Goal: Download file/media

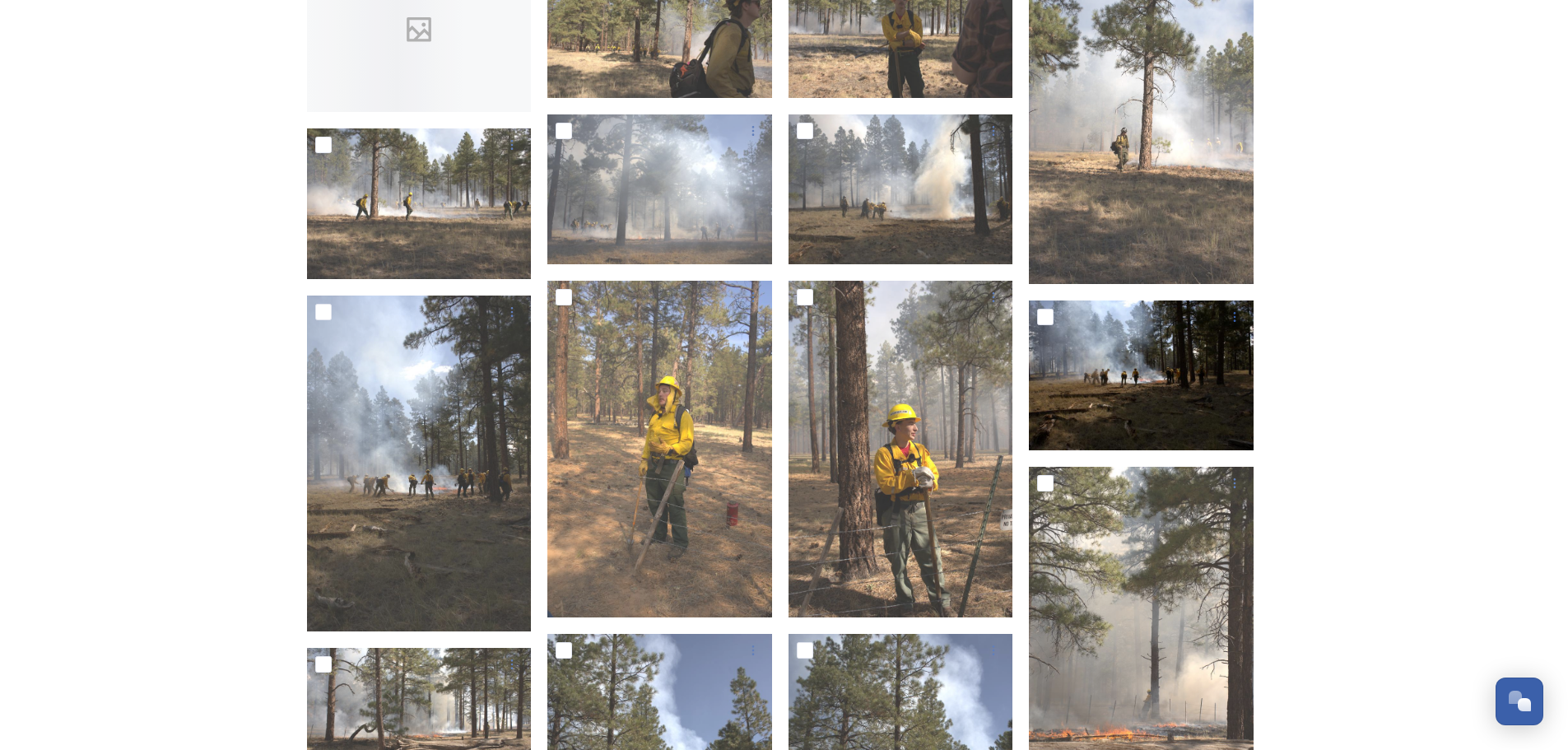
scroll to position [308, 0]
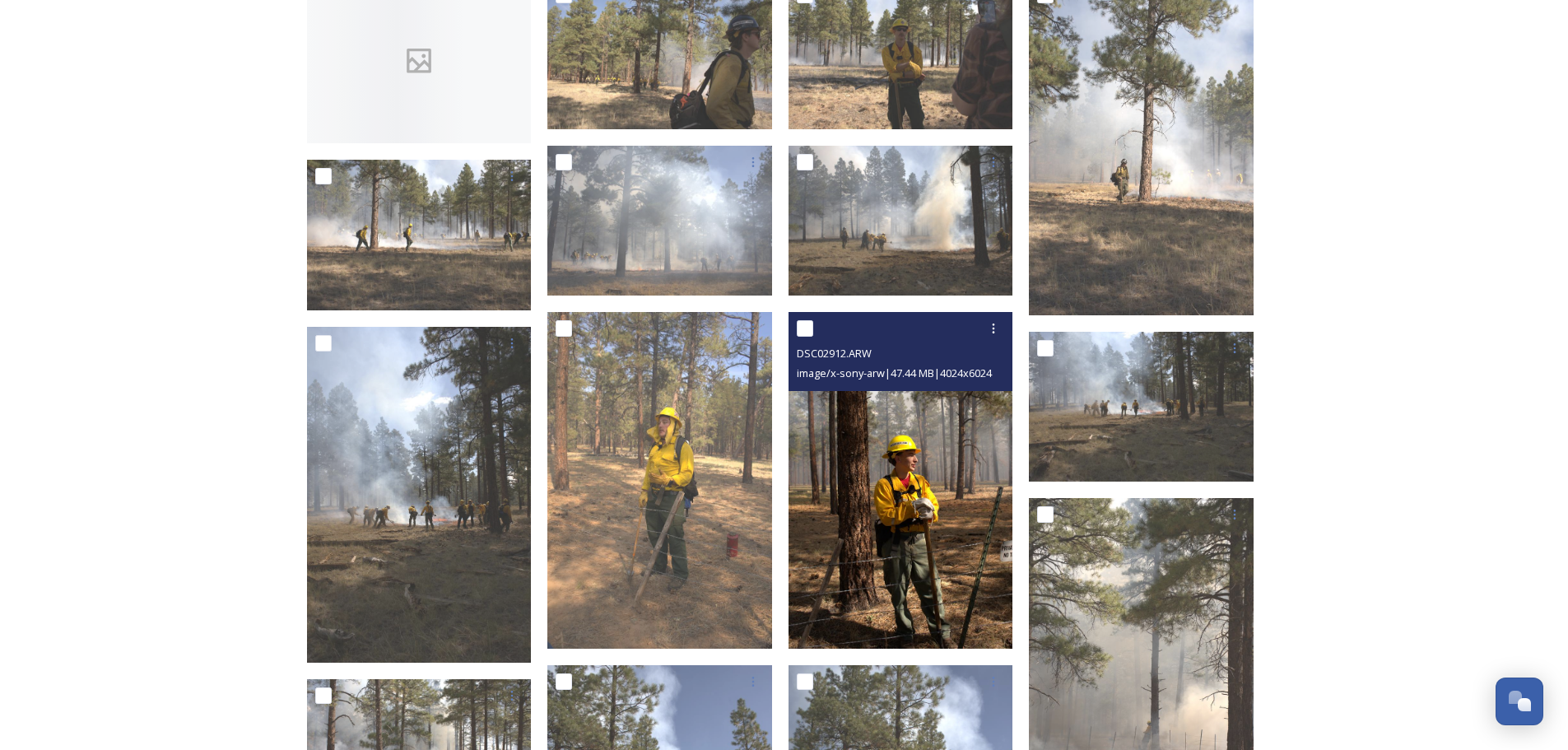
click at [801, 327] on input "checkbox" at bounding box center [805, 328] width 17 height 17
checkbox input "true"
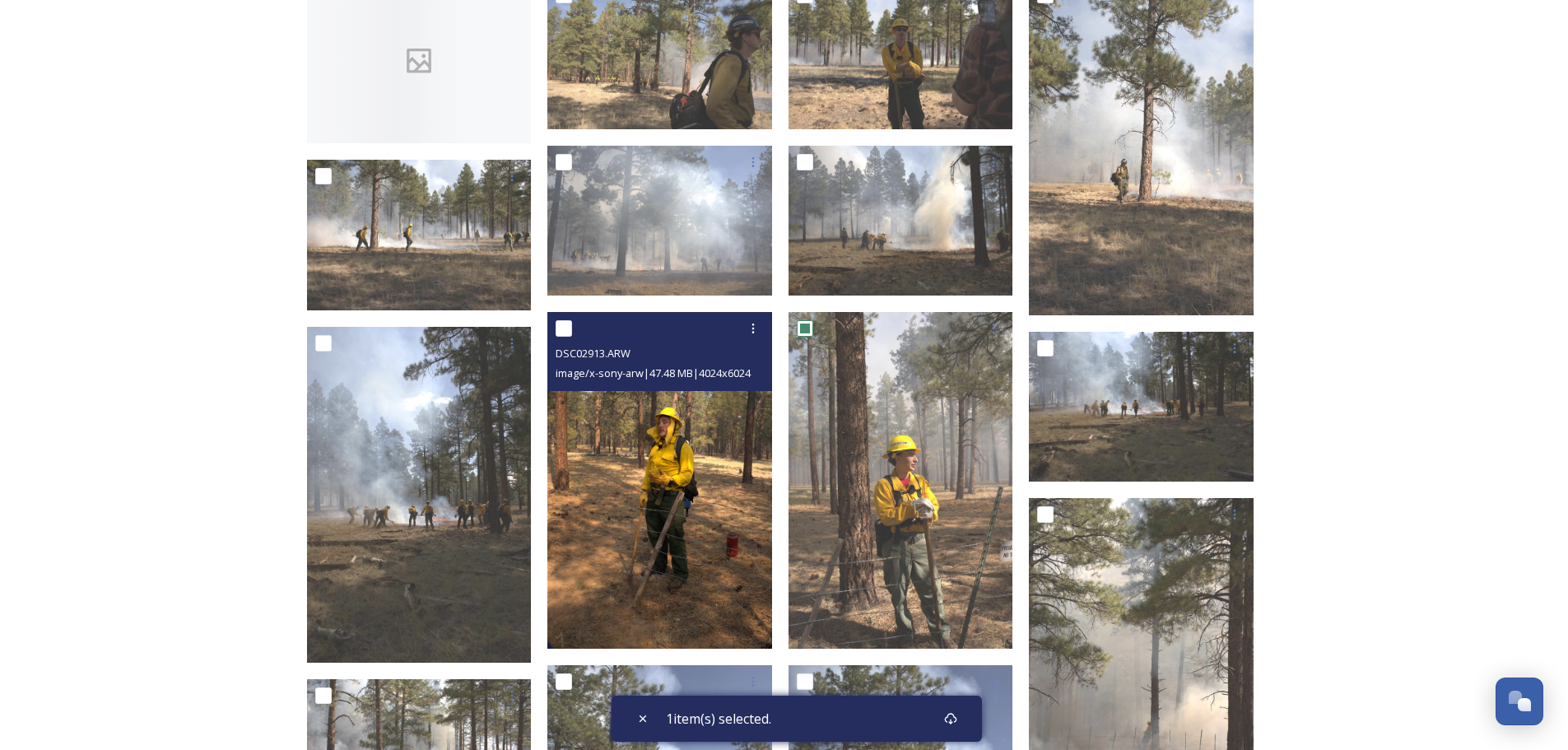
click at [562, 325] on input "checkbox" at bounding box center [564, 328] width 17 height 17
checkbox input "true"
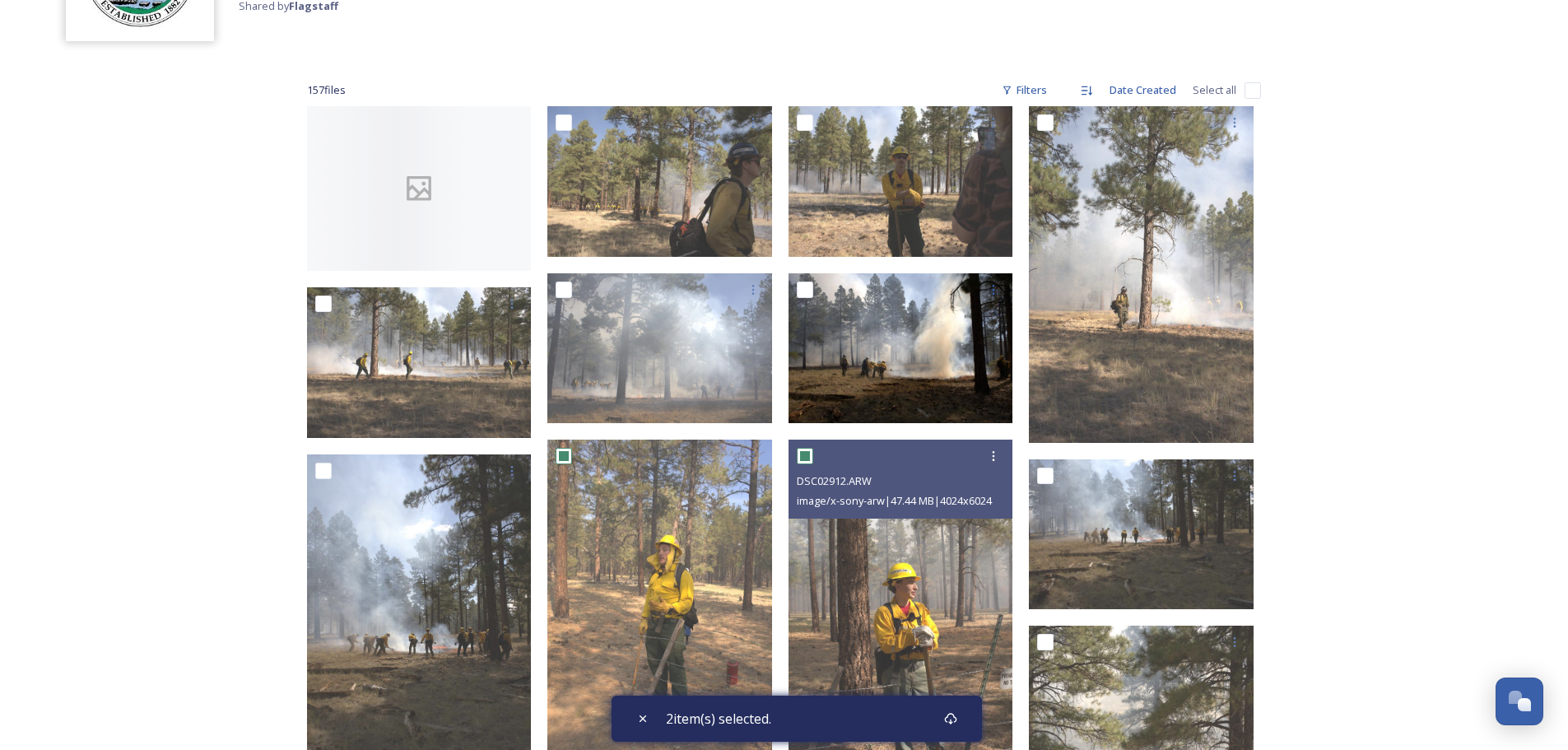
scroll to position [165, 0]
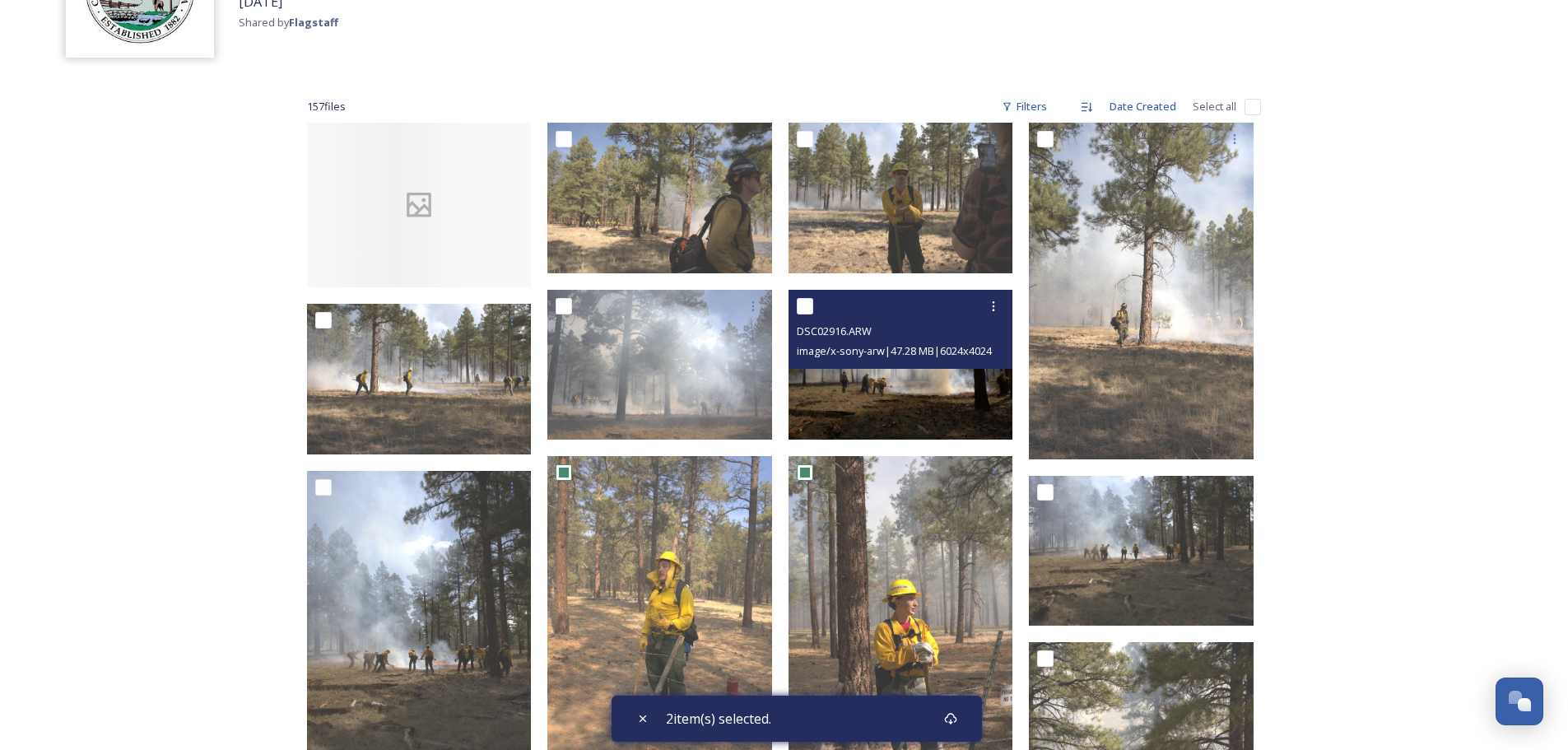
click at [803, 302] on input "checkbox" at bounding box center [805, 306] width 17 height 17
checkbox input "true"
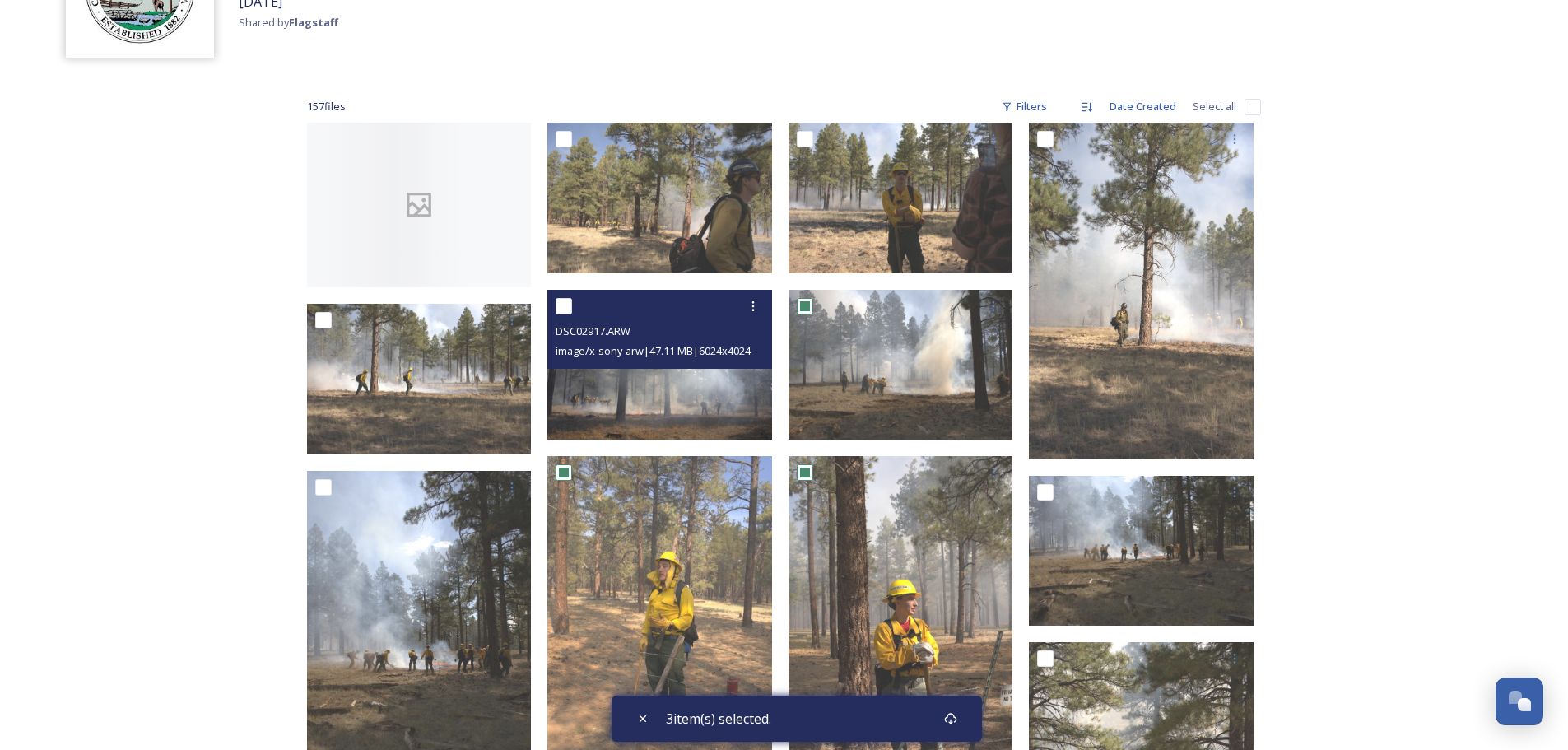
click at [557, 304] on input "checkbox" at bounding box center [564, 306] width 17 height 17
checkbox input "true"
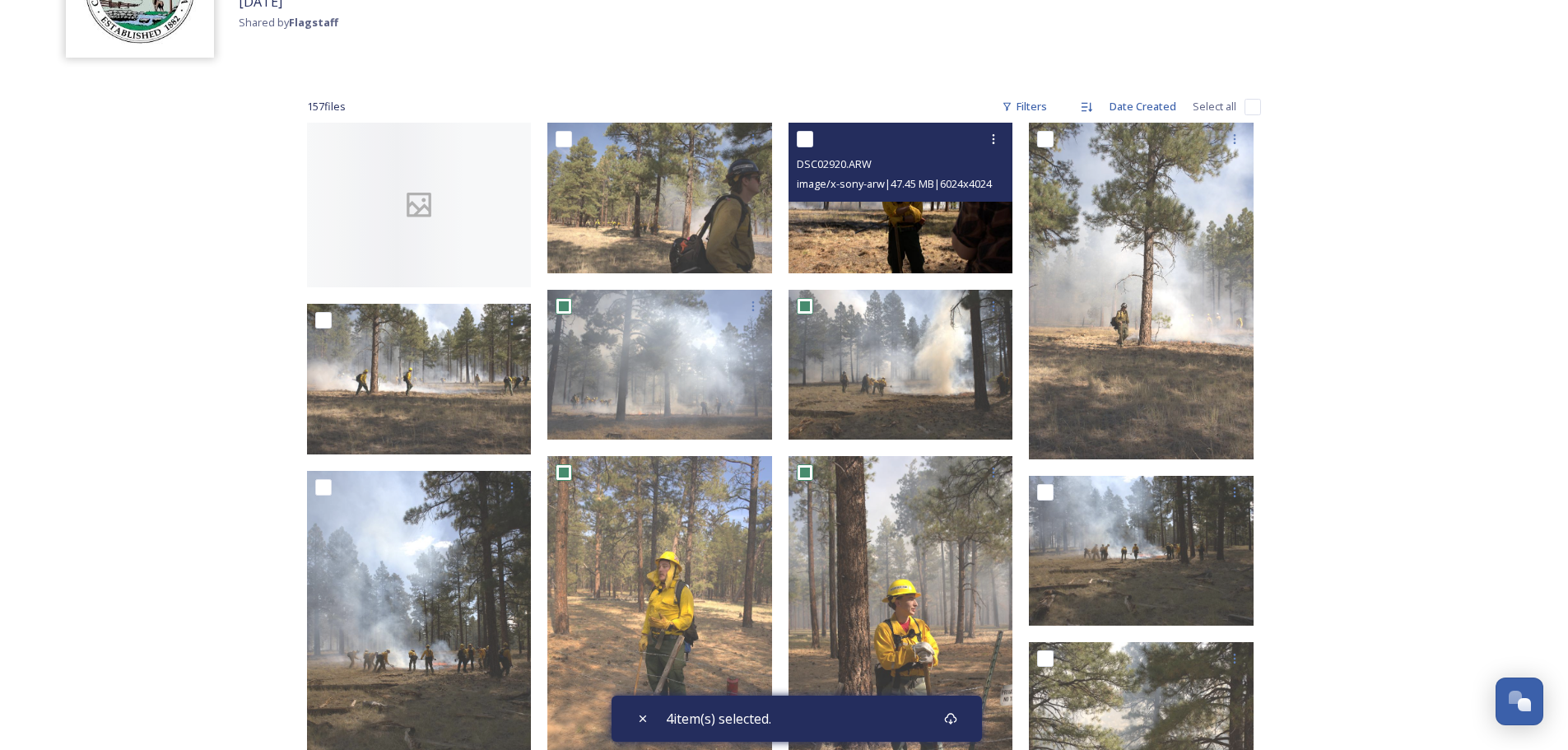
click at [808, 136] on input "checkbox" at bounding box center [805, 139] width 17 height 17
checkbox input "true"
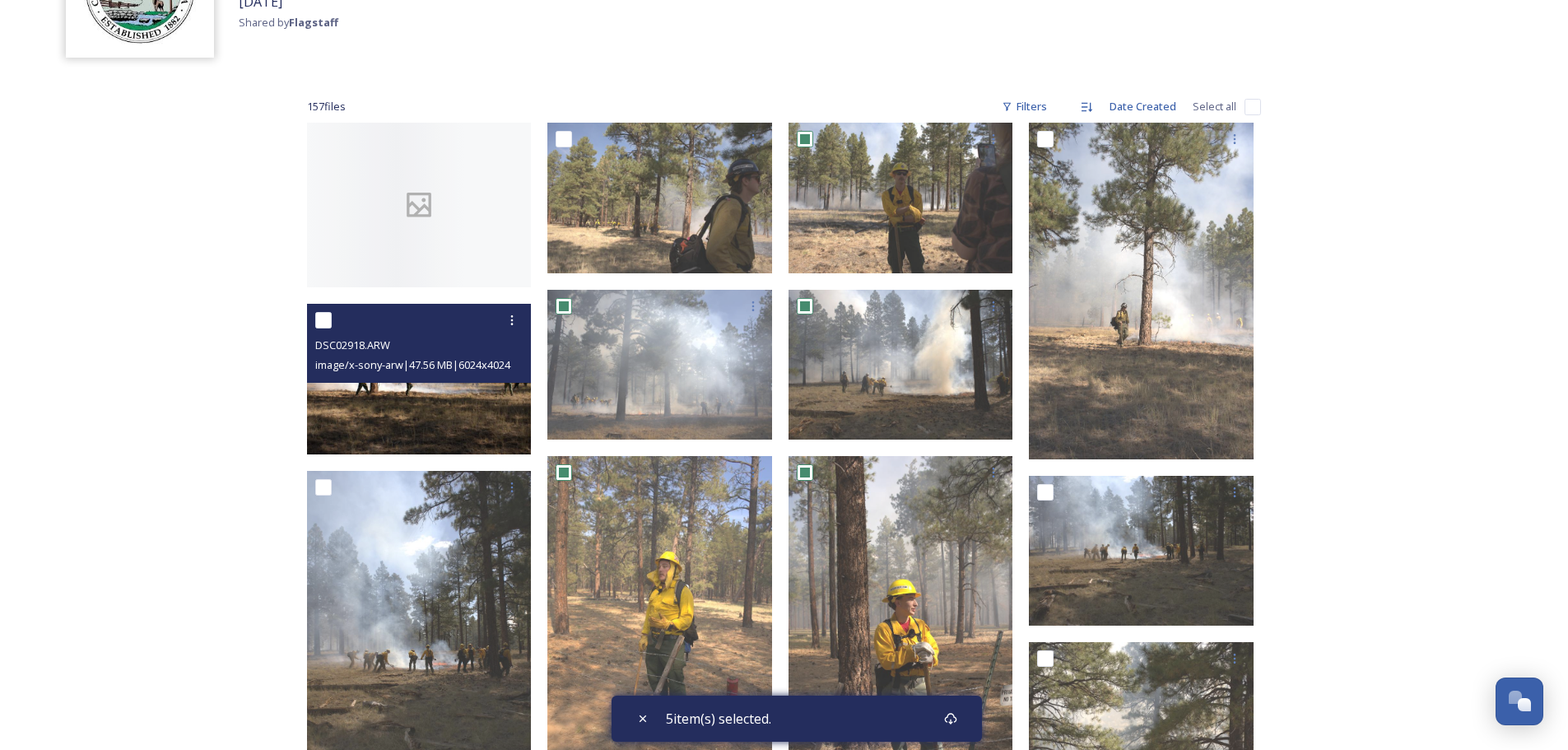
click at [325, 318] on input "checkbox" at bounding box center [323, 320] width 17 height 17
checkbox input "true"
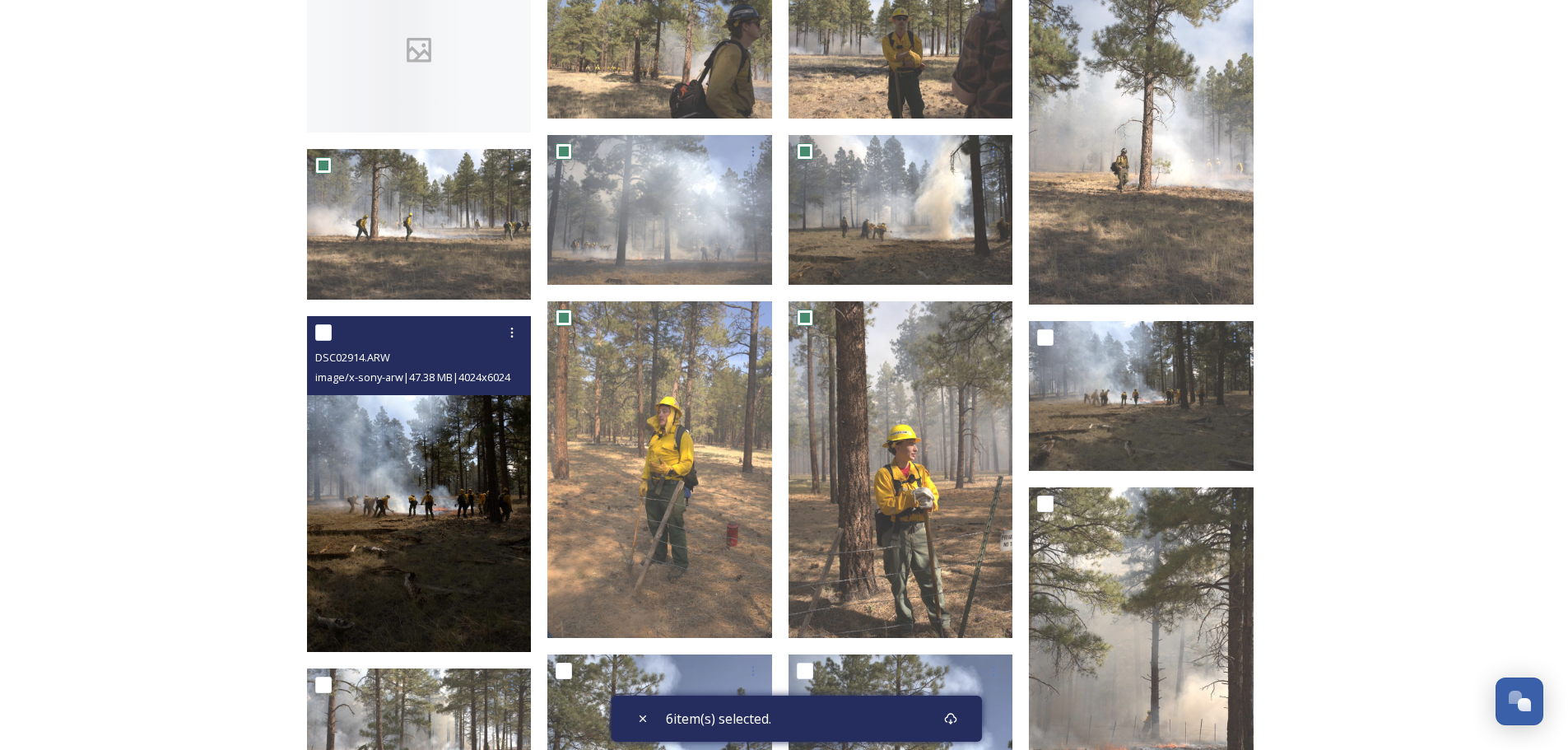
scroll to position [412, 0]
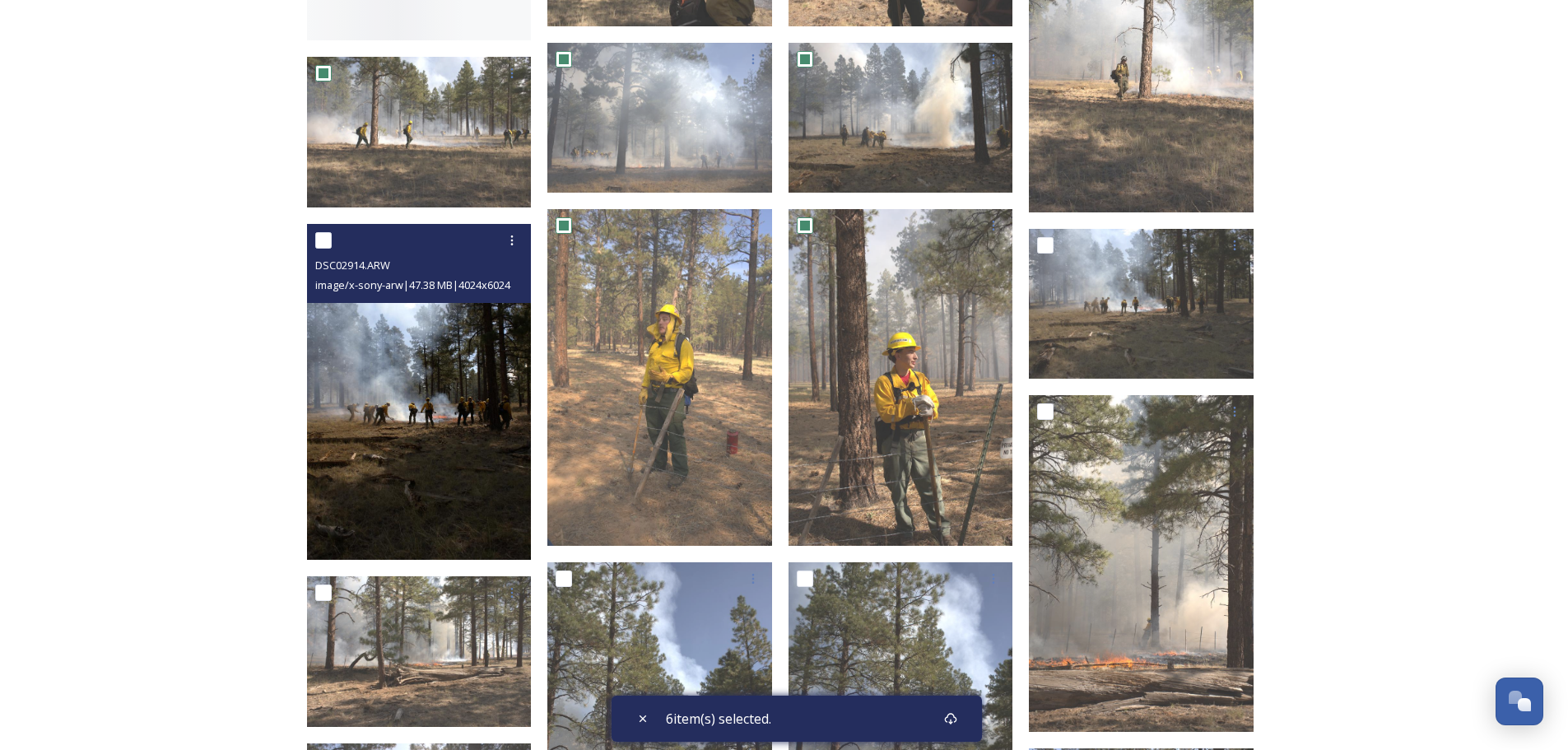
click at [321, 241] on input "checkbox" at bounding box center [323, 240] width 17 height 17
checkbox input "true"
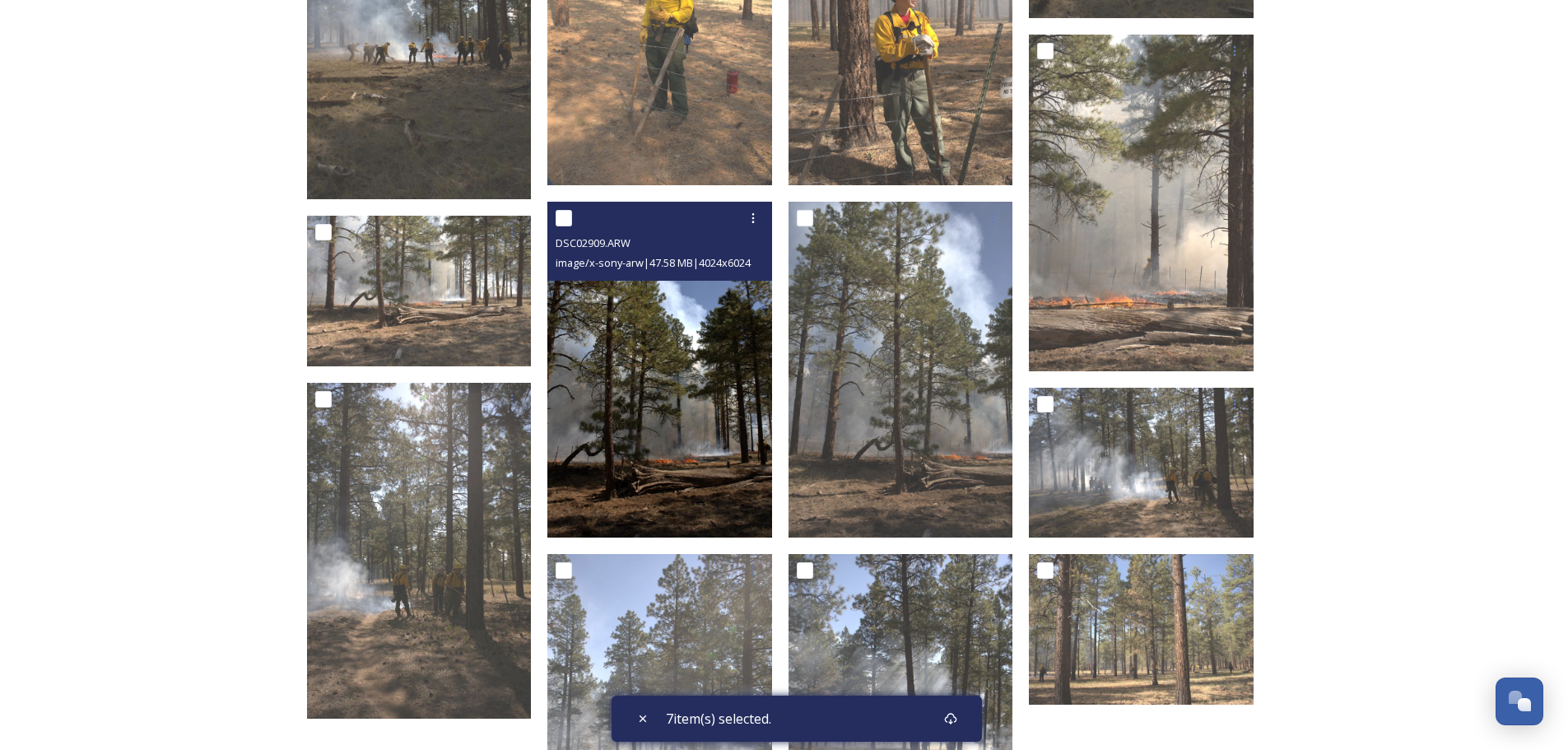
scroll to position [823, 0]
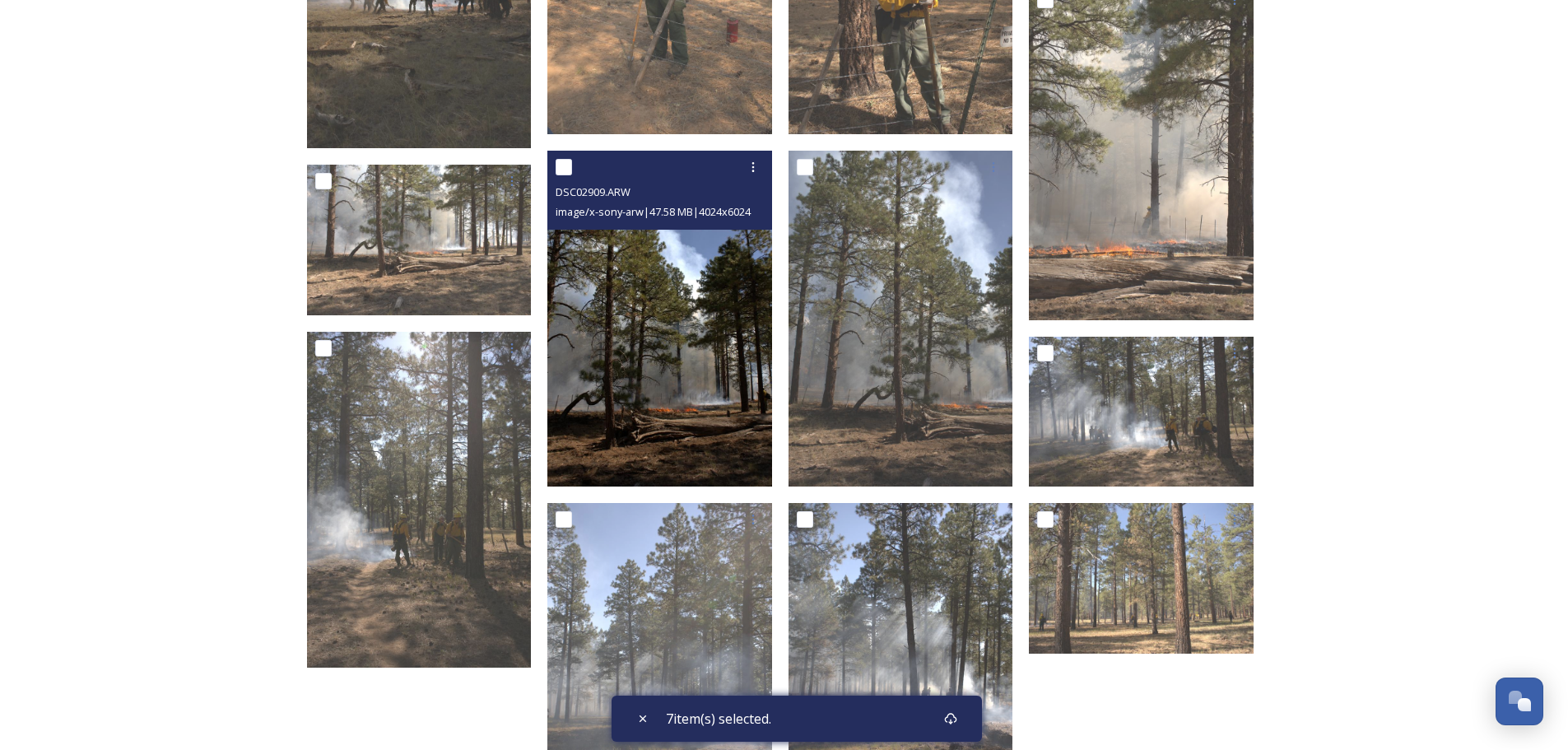
click at [558, 165] on input "checkbox" at bounding box center [564, 167] width 17 height 17
click at [565, 168] on input "checkbox" at bounding box center [564, 167] width 17 height 17
checkbox input "false"
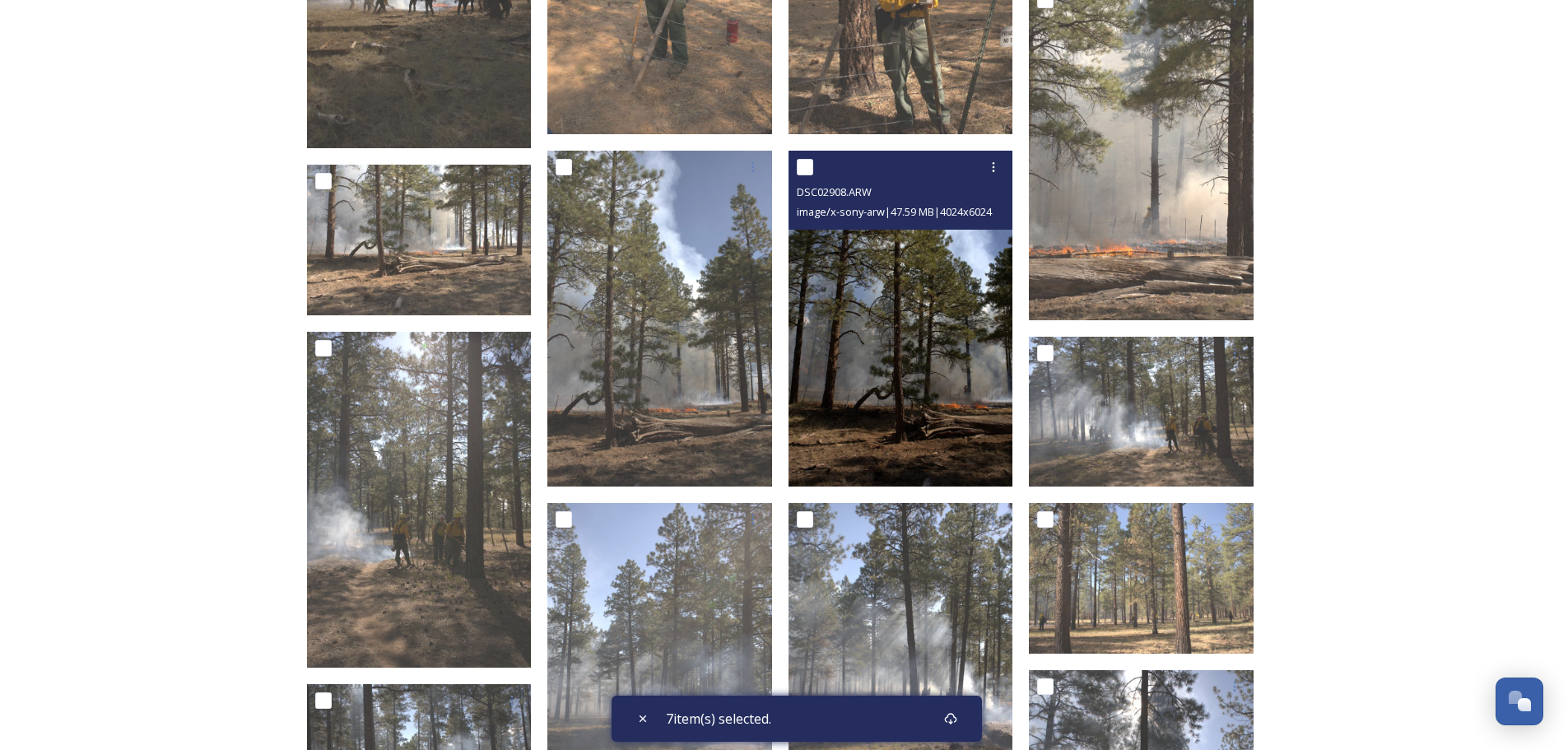
click at [807, 166] on input "checkbox" at bounding box center [805, 167] width 17 height 17
checkbox input "true"
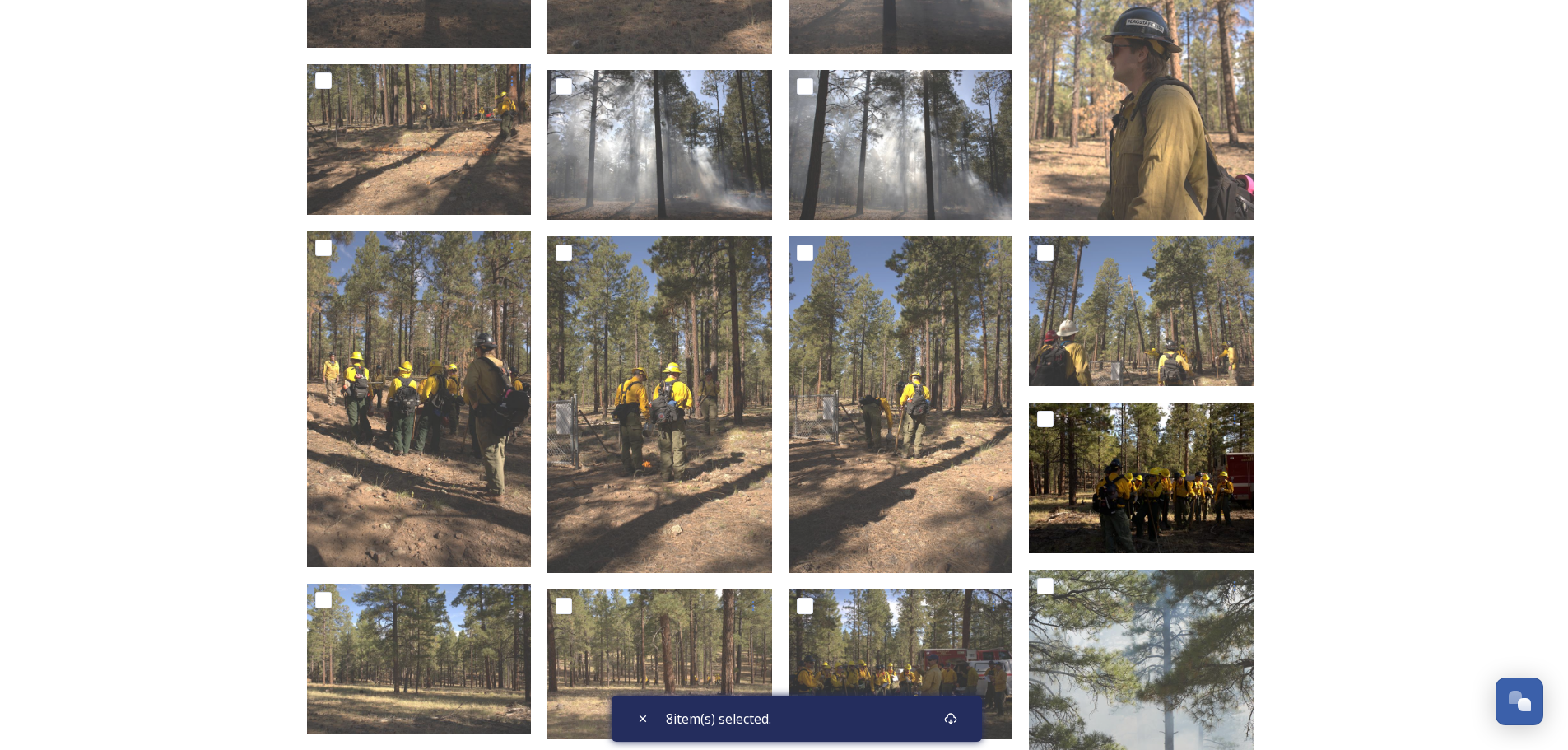
scroll to position [2058, 0]
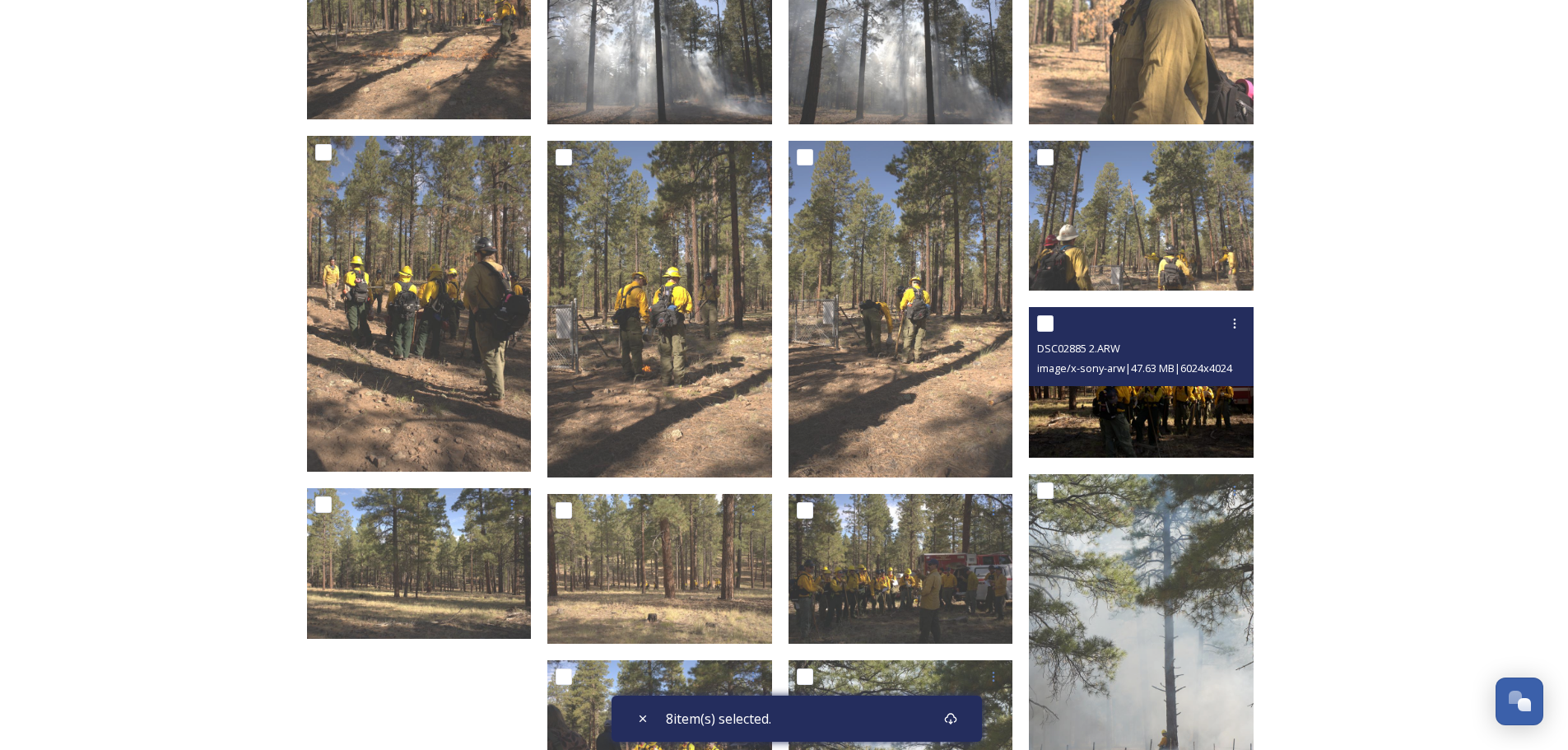
click at [1047, 324] on input "checkbox" at bounding box center [1045, 323] width 17 height 17
checkbox input "true"
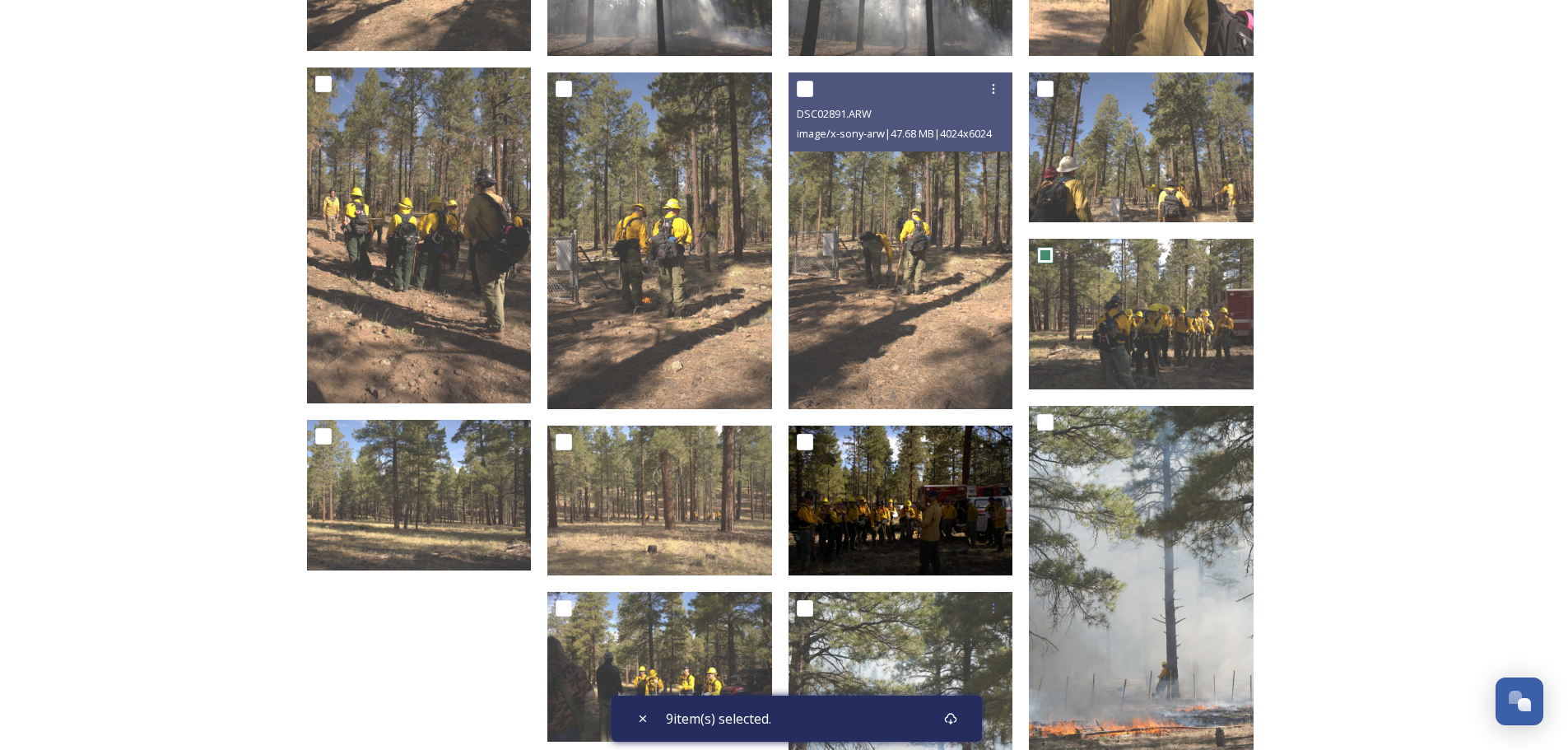
scroll to position [2223, 0]
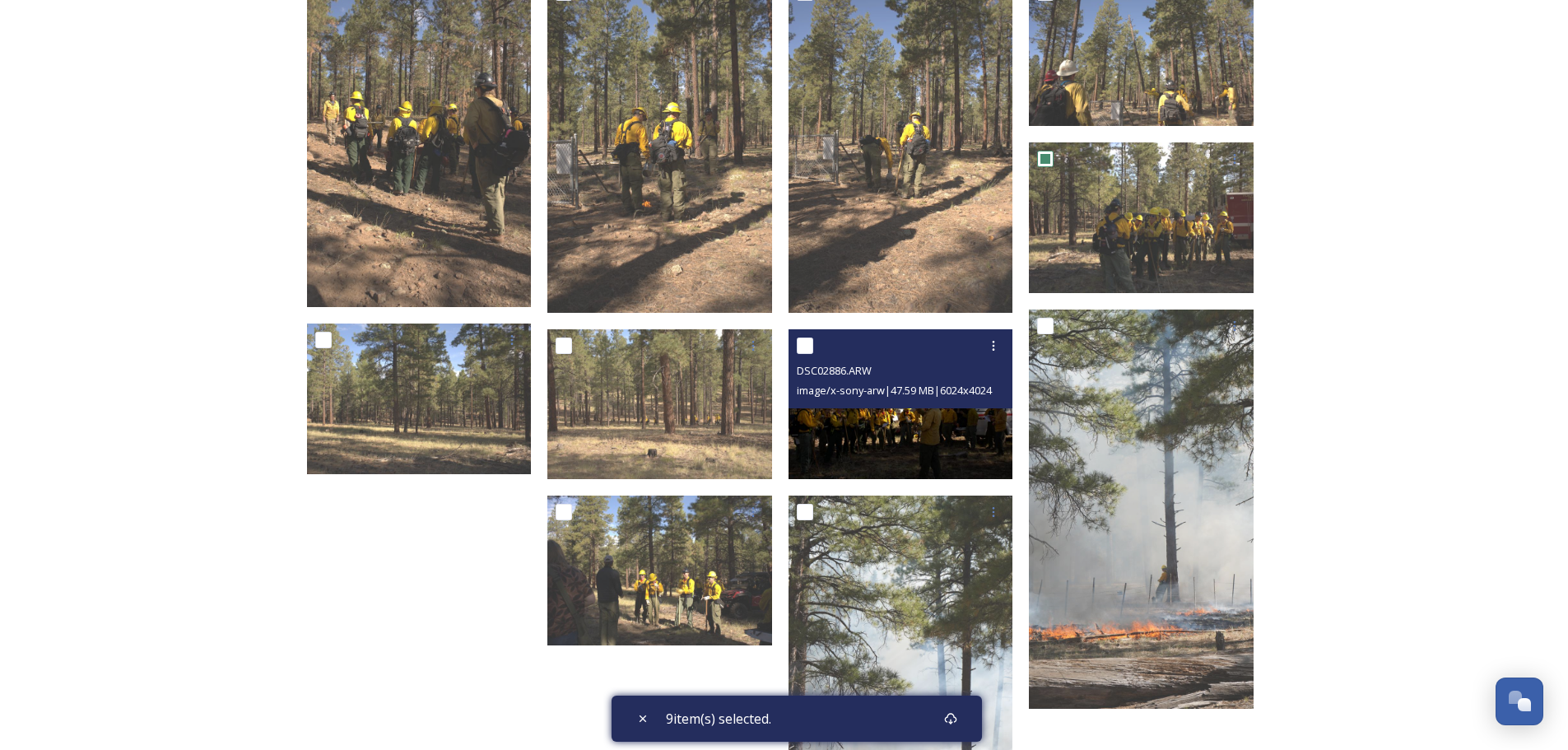
click at [810, 347] on input "checkbox" at bounding box center [805, 346] width 17 height 17
checkbox input "true"
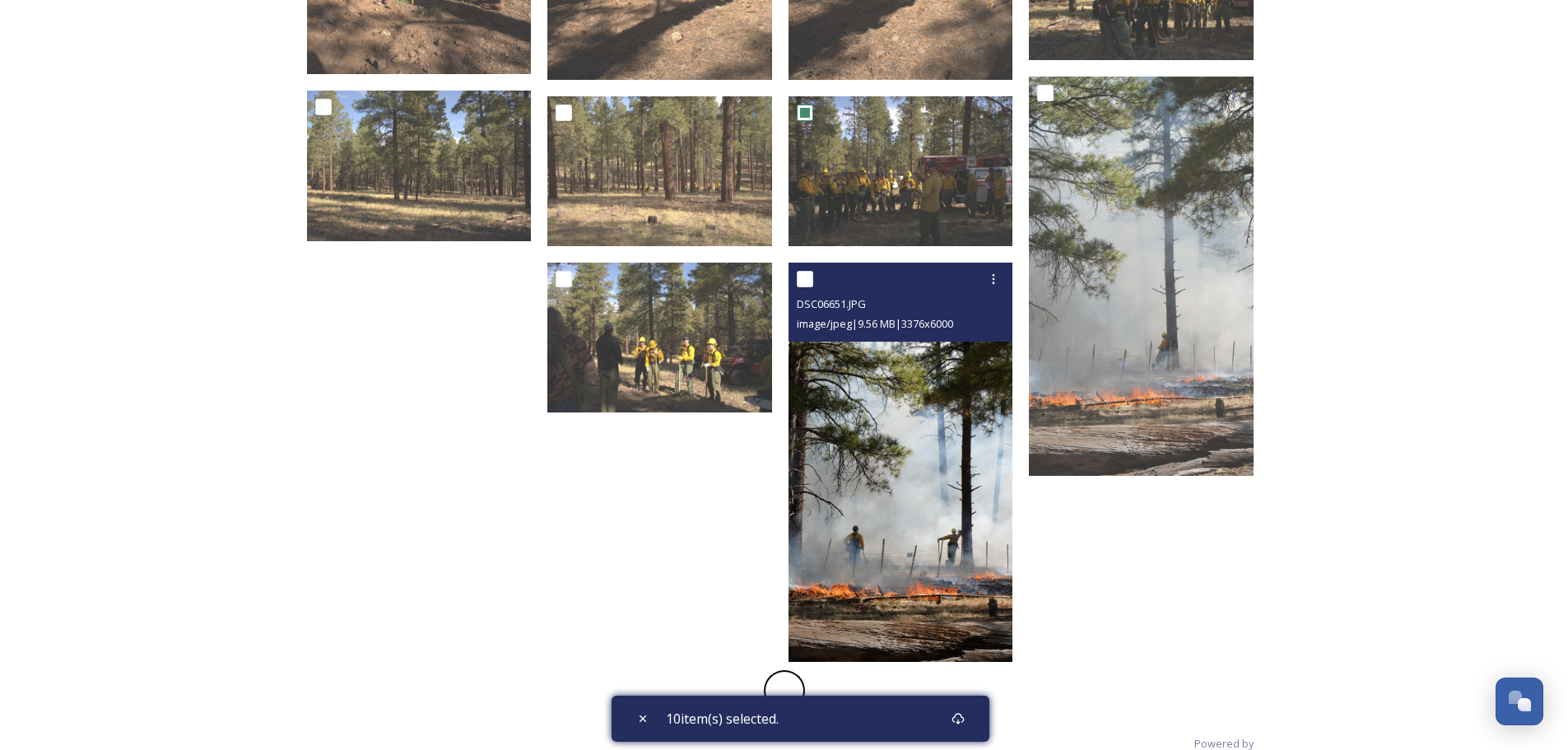
scroll to position [2470, 0]
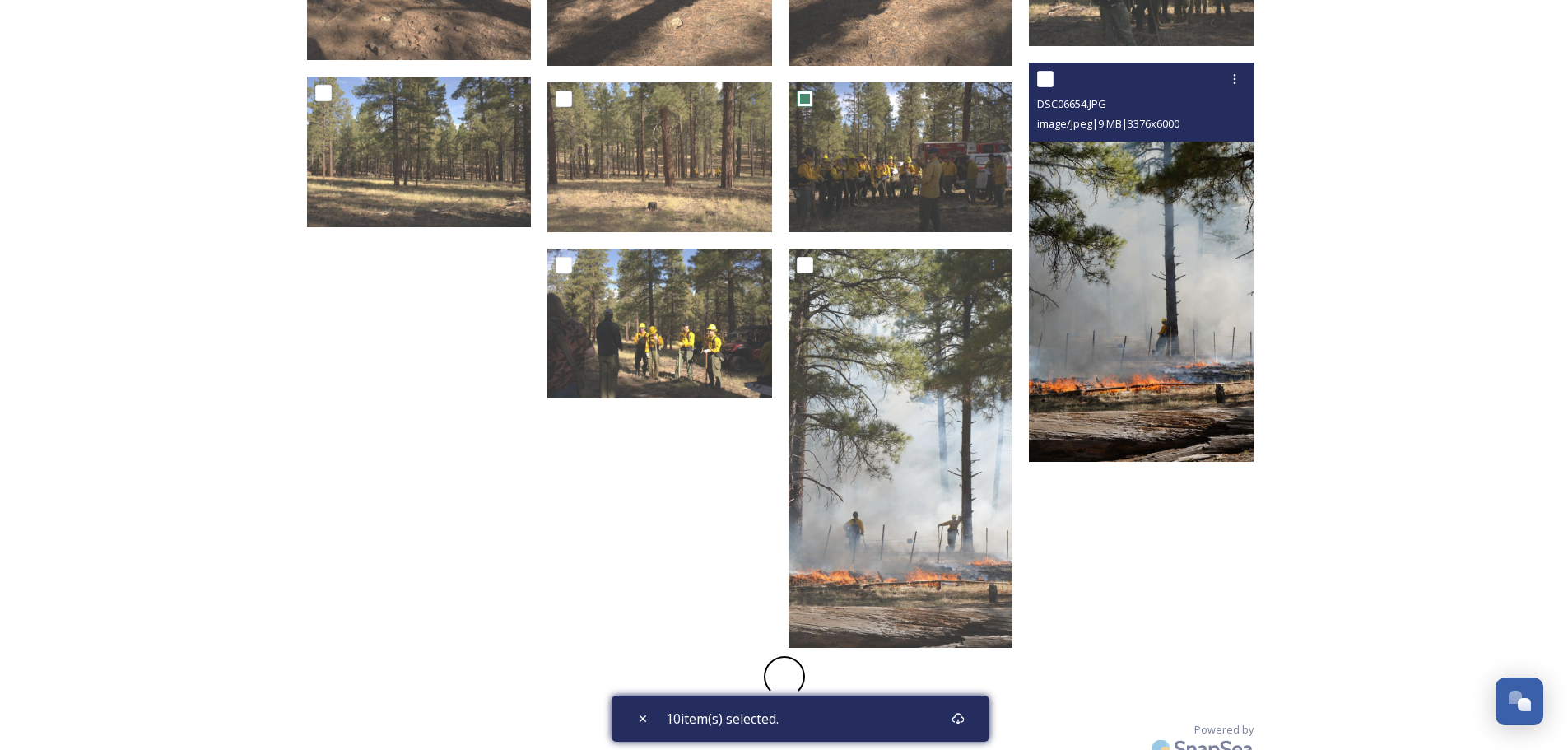
click at [1048, 74] on input "checkbox" at bounding box center [1045, 79] width 17 height 17
checkbox input "true"
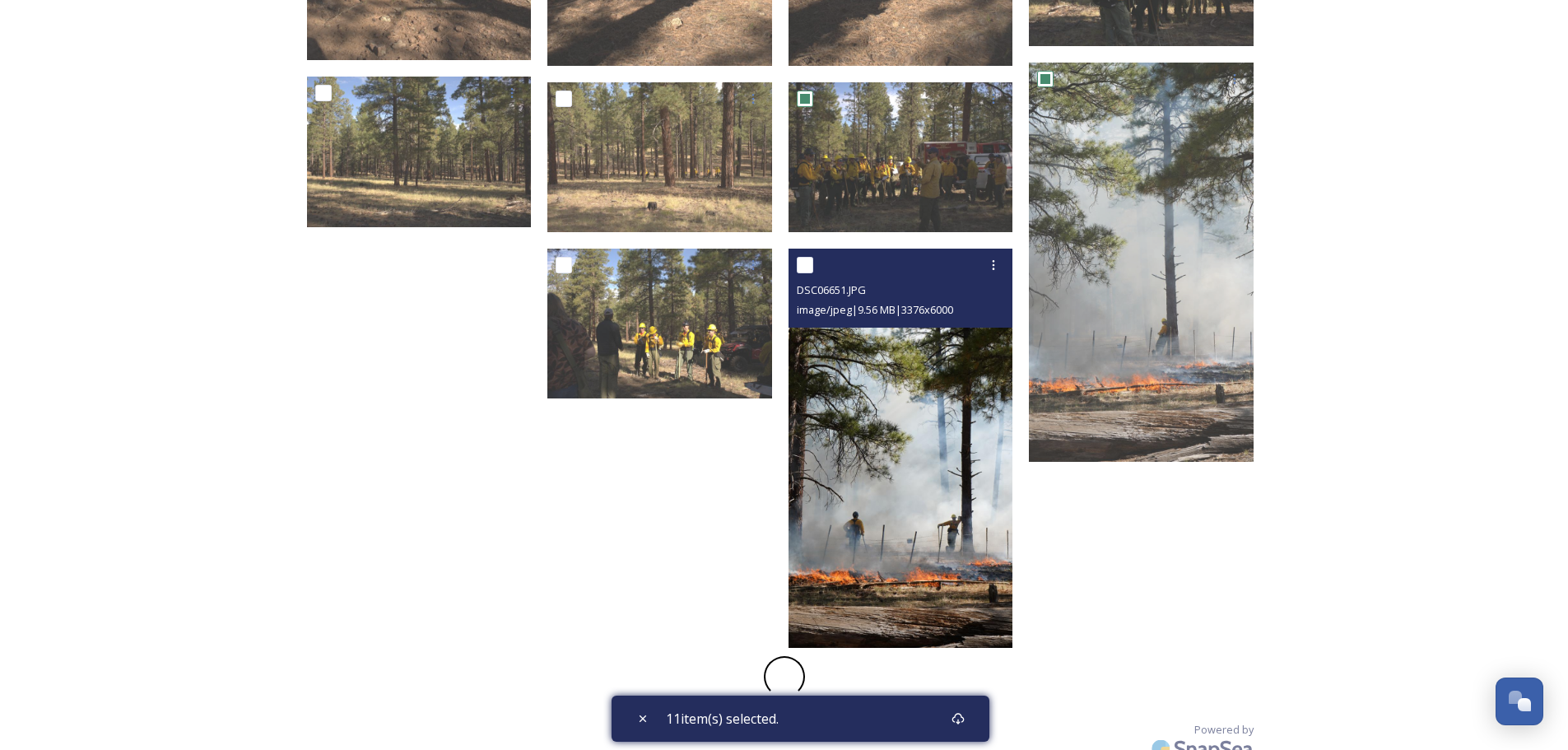
click at [801, 265] on input "checkbox" at bounding box center [805, 265] width 17 height 17
checkbox input "true"
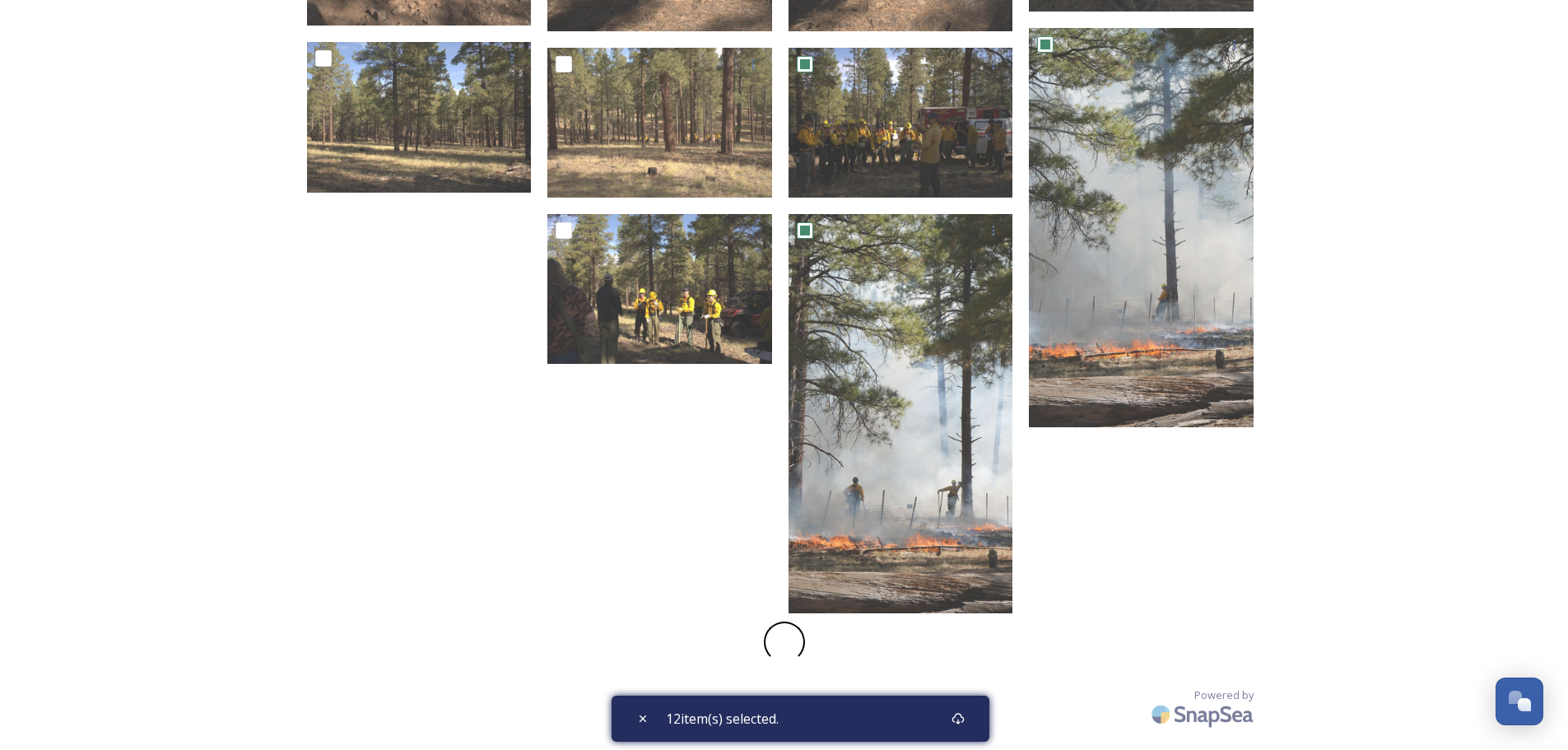
scroll to position [2518, 0]
click at [956, 722] on icon at bounding box center [958, 718] width 13 height 13
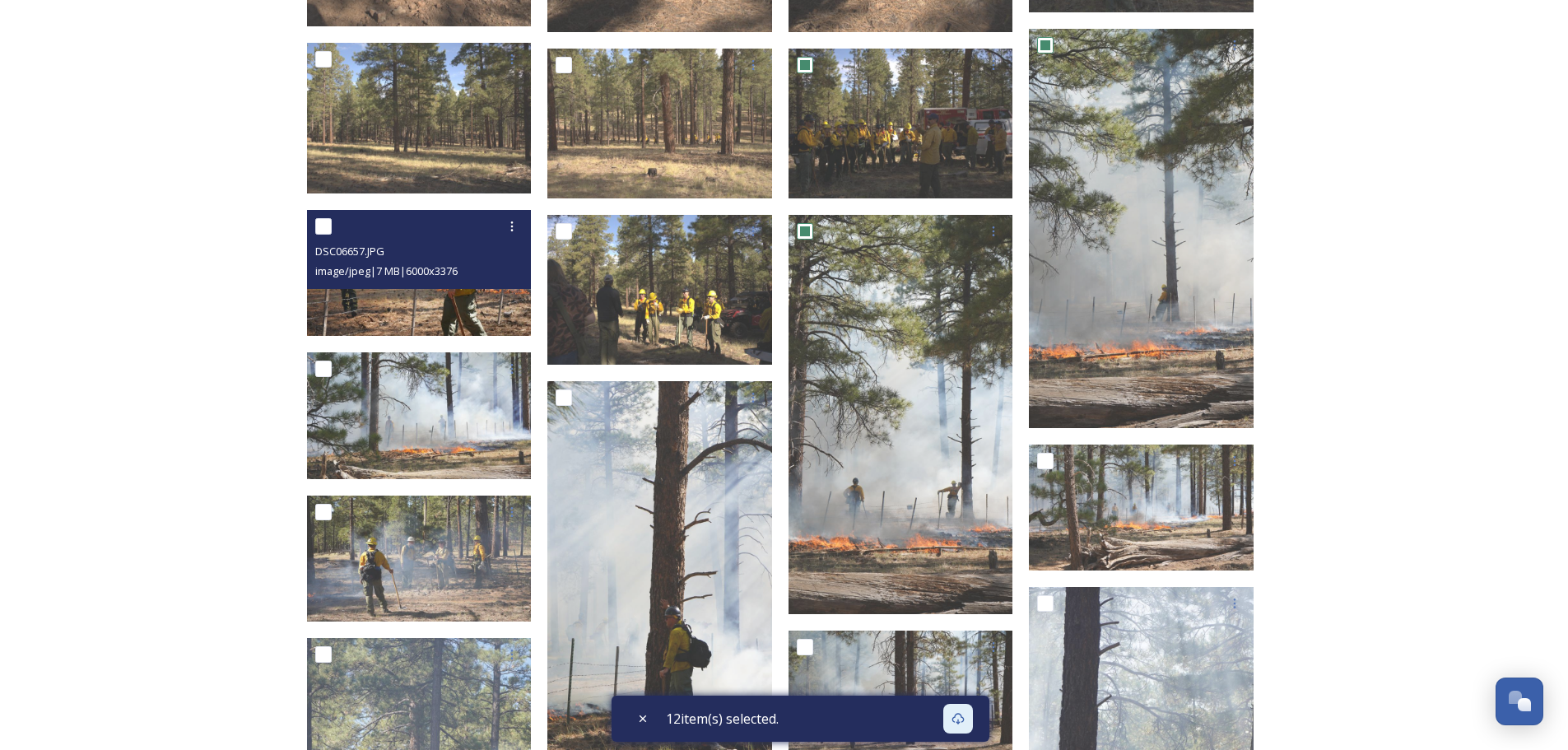
click at [326, 227] on input "checkbox" at bounding box center [323, 226] width 17 height 17
checkbox input "true"
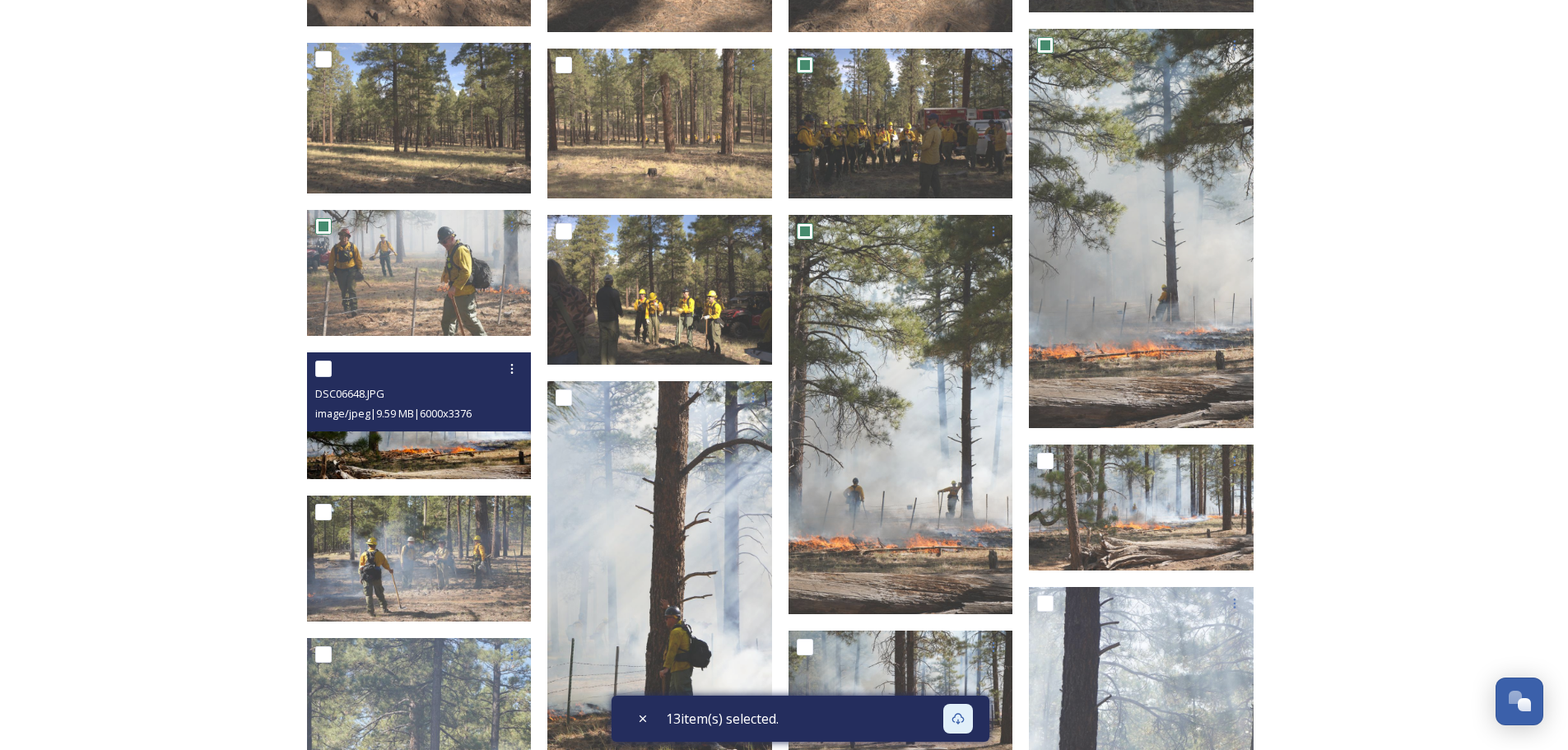
click at [325, 369] on input "checkbox" at bounding box center [323, 369] width 17 height 17
checkbox input "true"
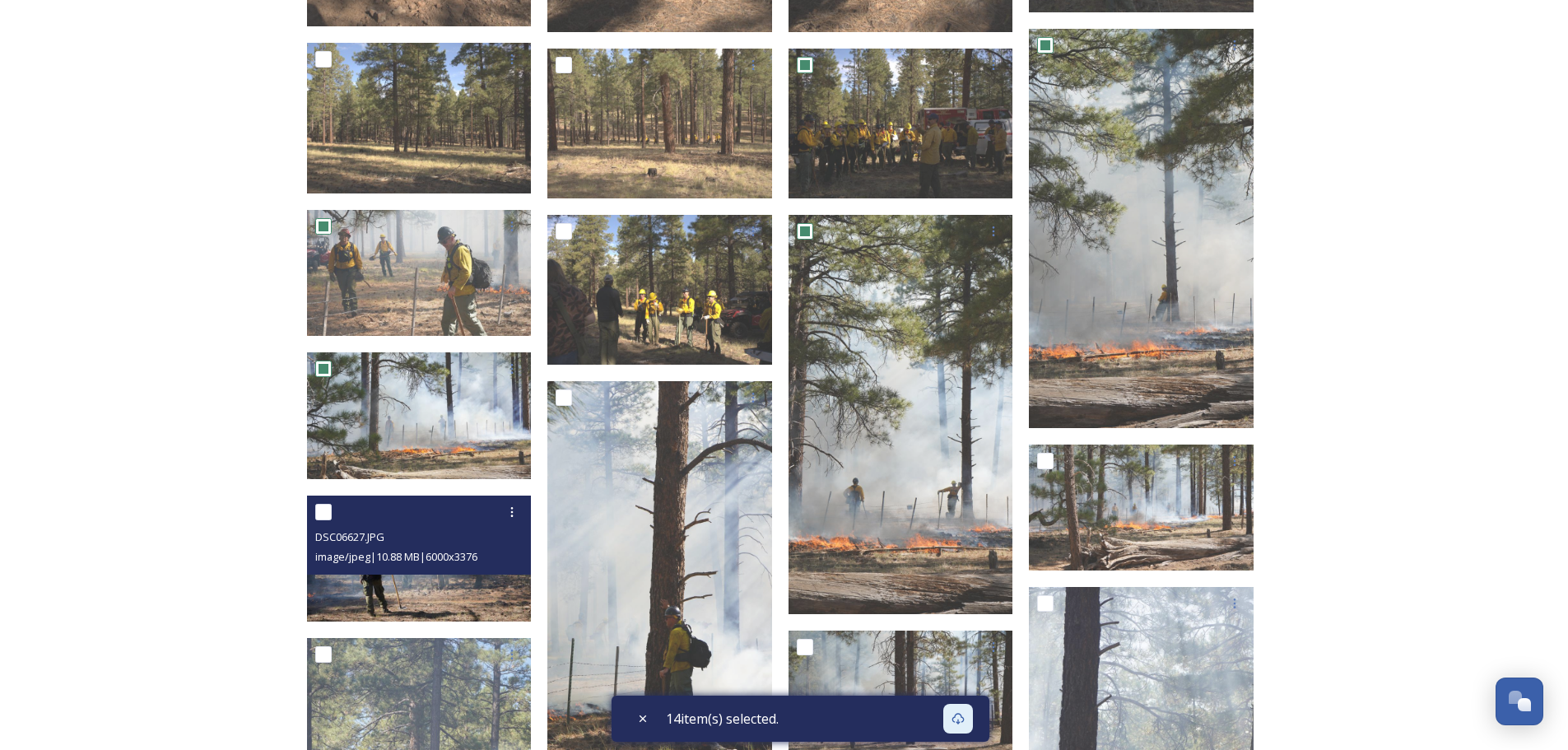
click at [322, 511] on input "checkbox" at bounding box center [323, 512] width 17 height 17
checkbox input "true"
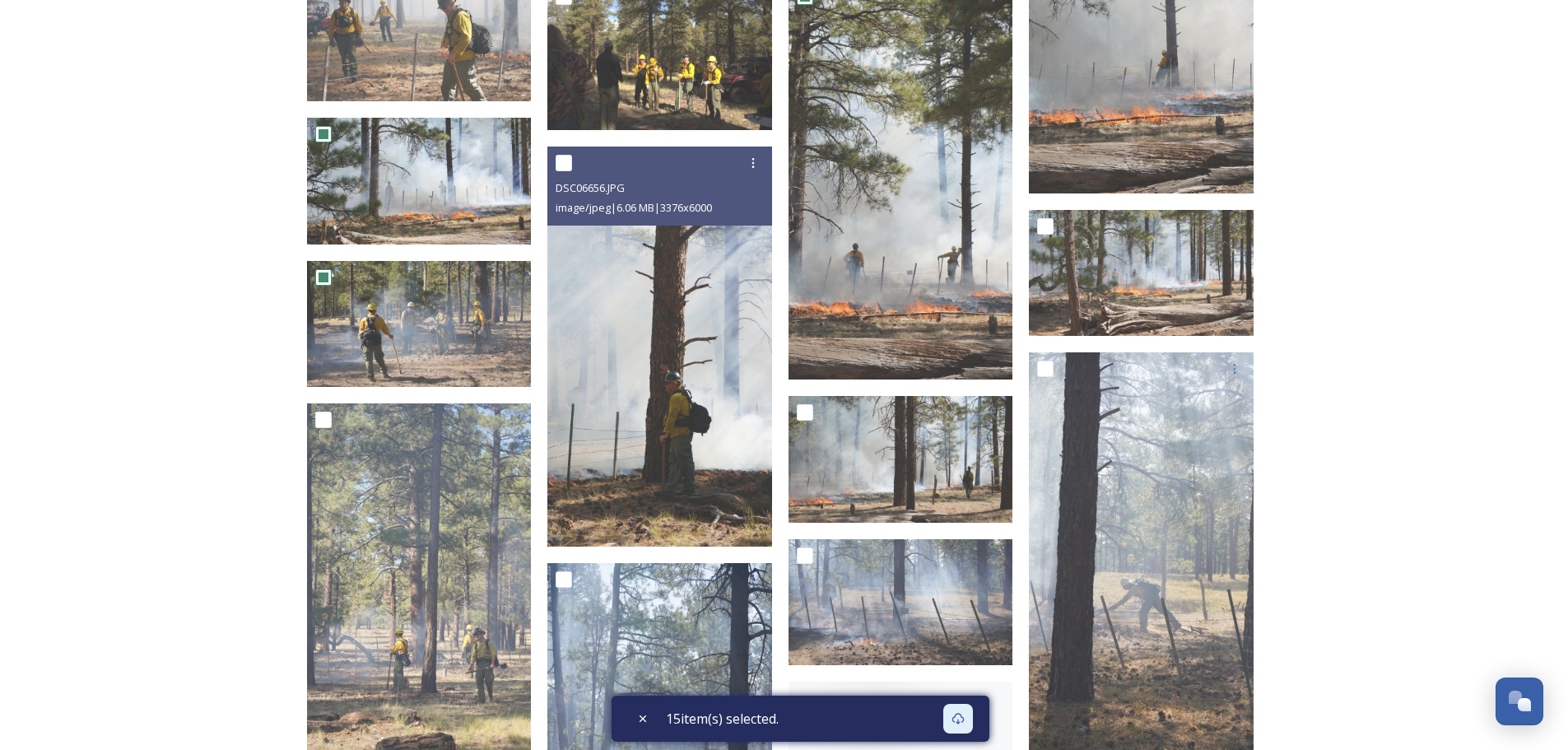
scroll to position [2847, 0]
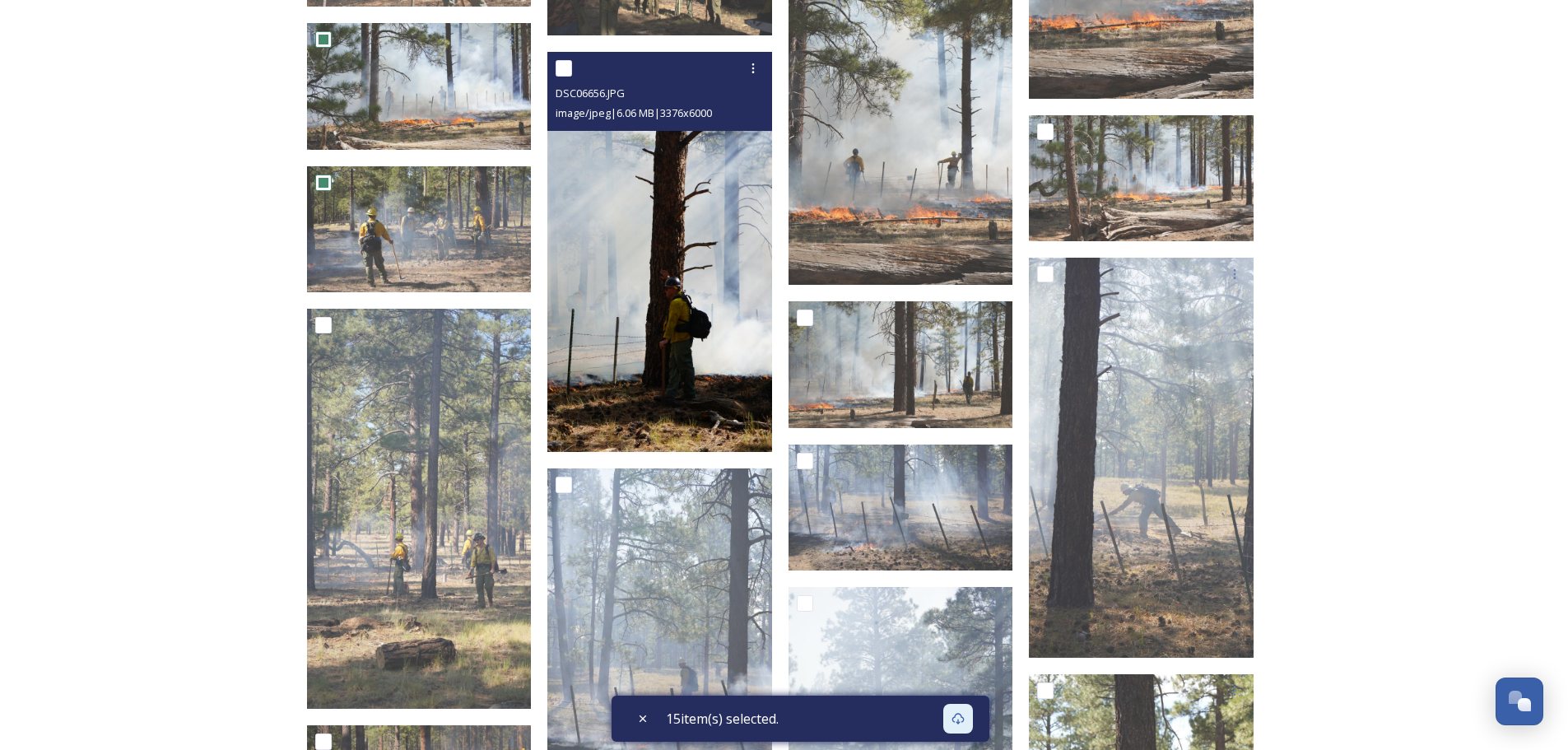
click at [563, 61] on input "checkbox" at bounding box center [564, 68] width 17 height 17
checkbox input "true"
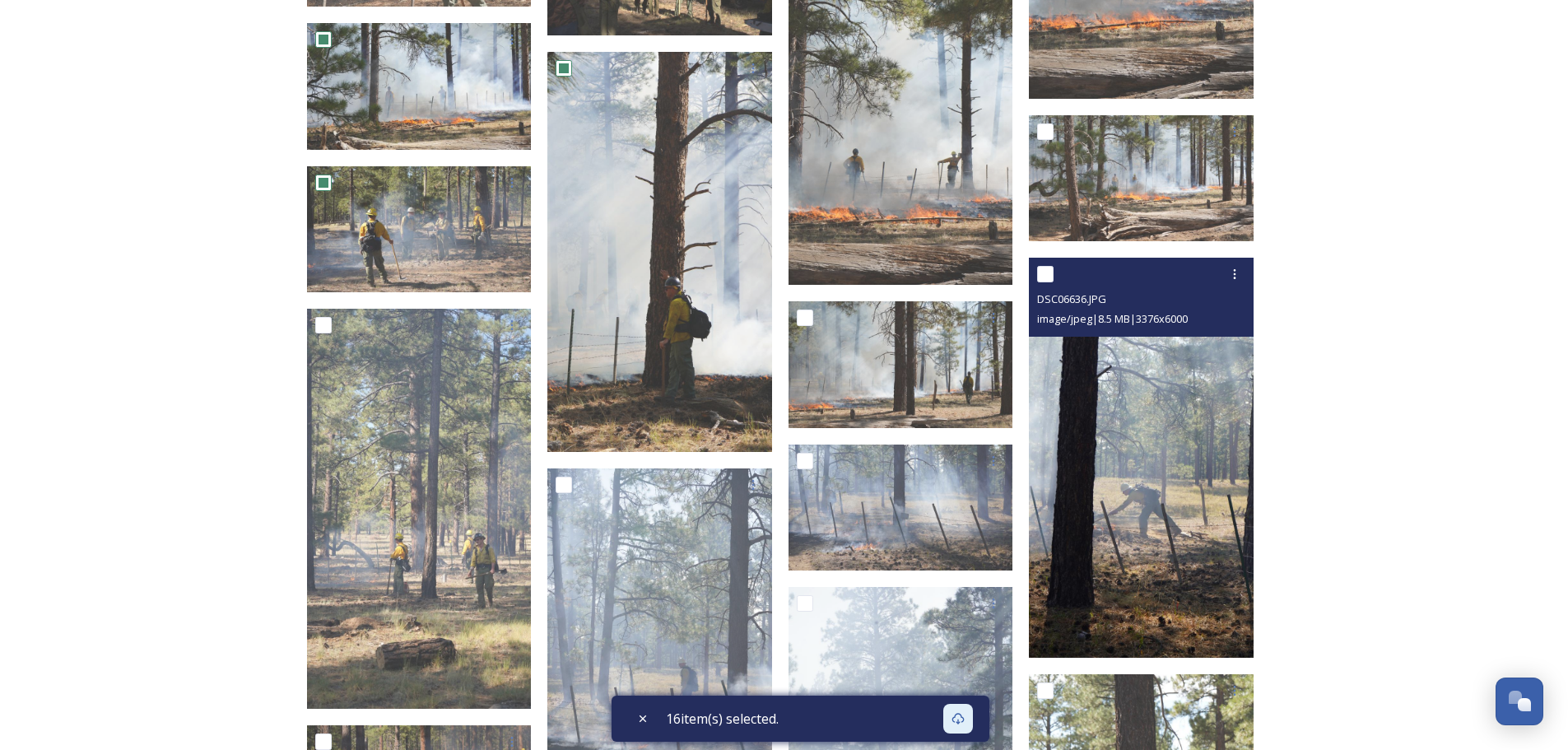
click at [1047, 267] on input "checkbox" at bounding box center [1045, 274] width 17 height 17
checkbox input "true"
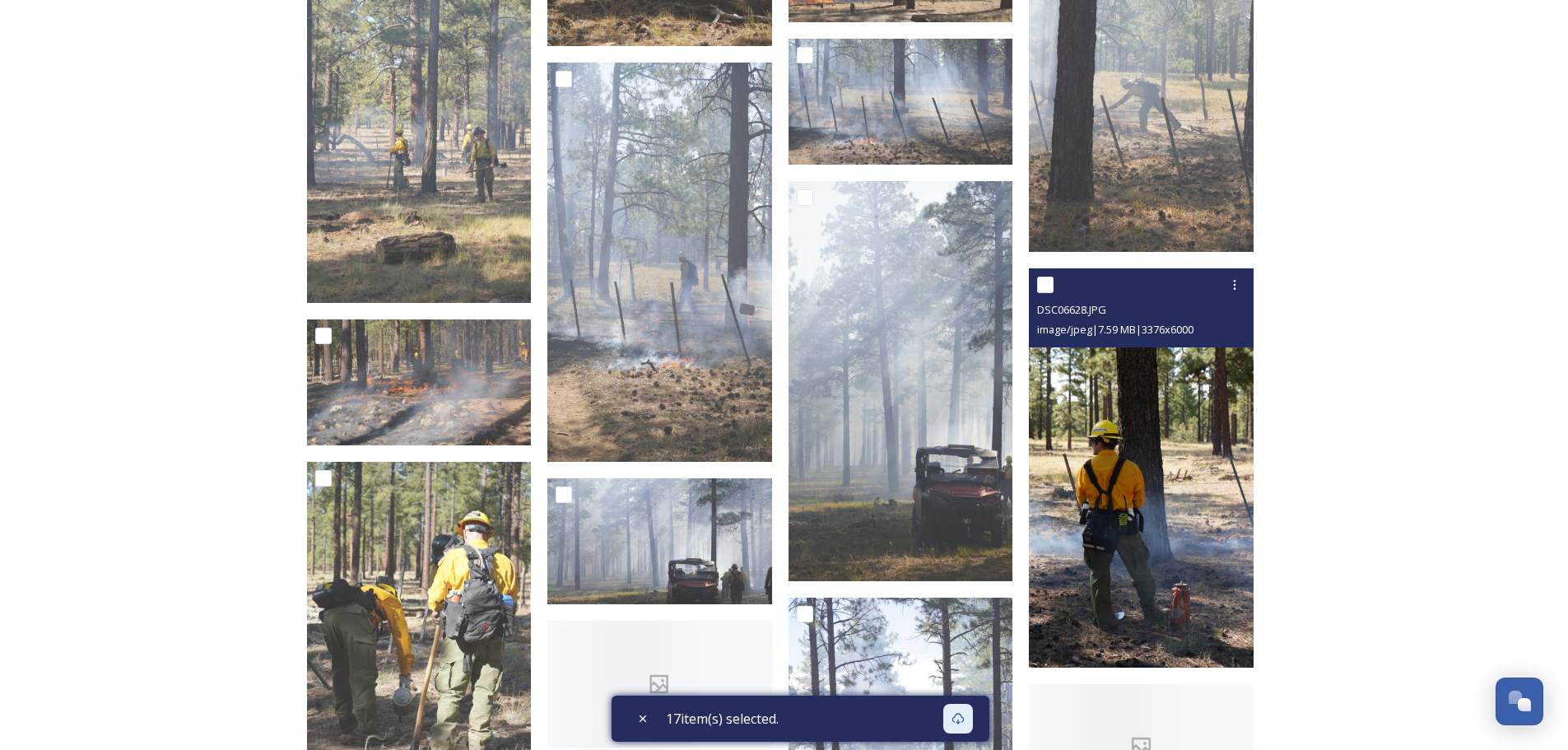
scroll to position [3259, 0]
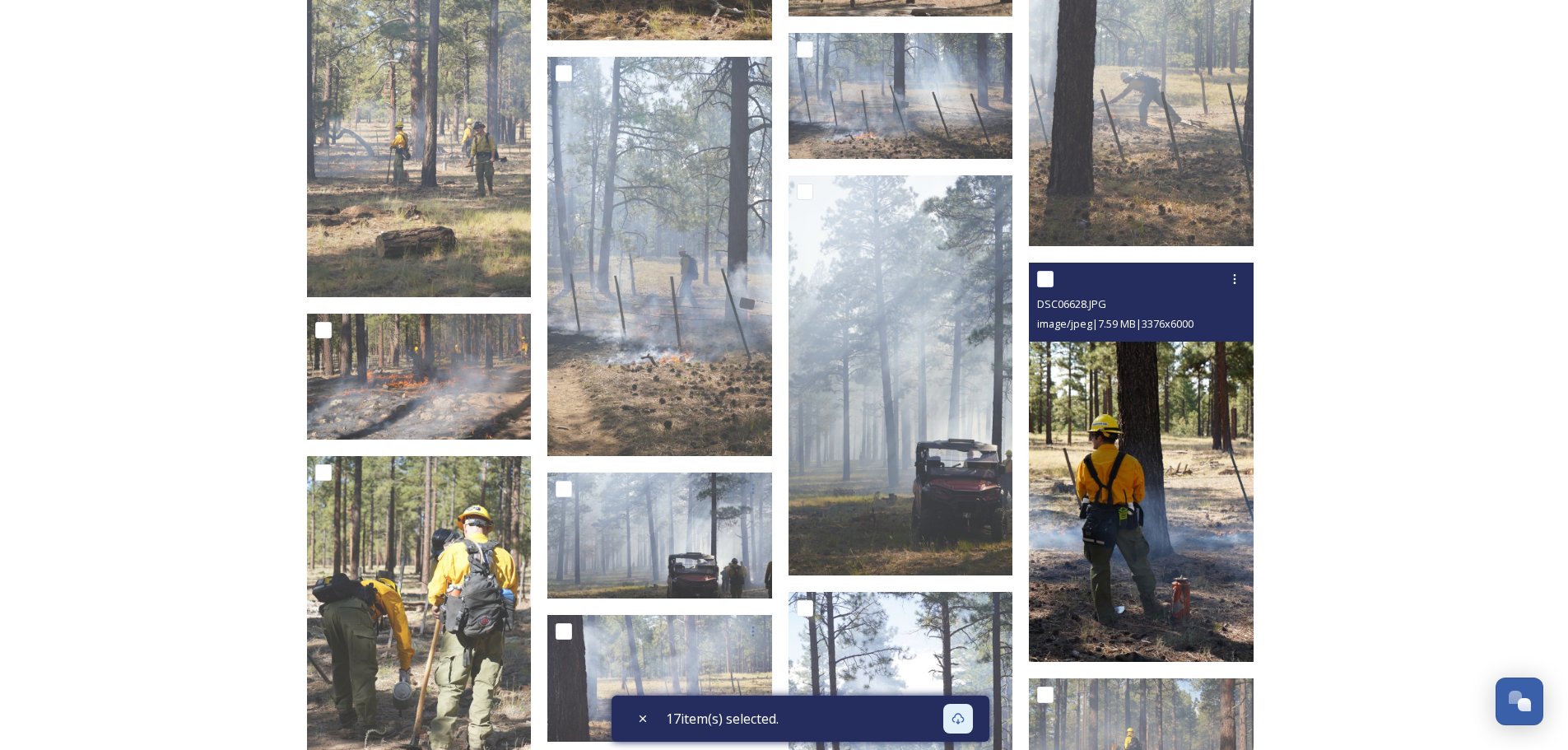
click at [1038, 276] on input "checkbox" at bounding box center [1045, 279] width 17 height 17
checkbox input "true"
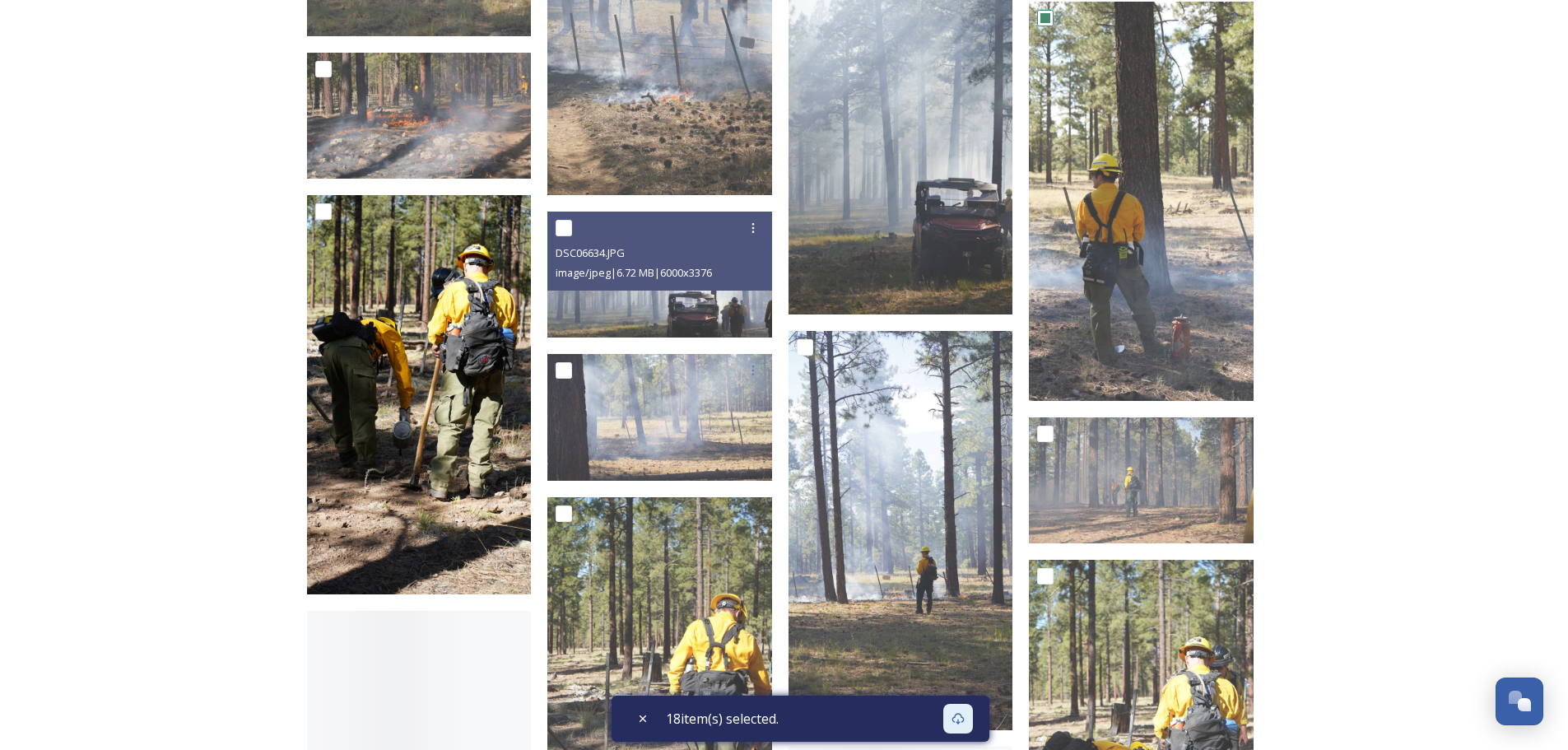
scroll to position [3588, 0]
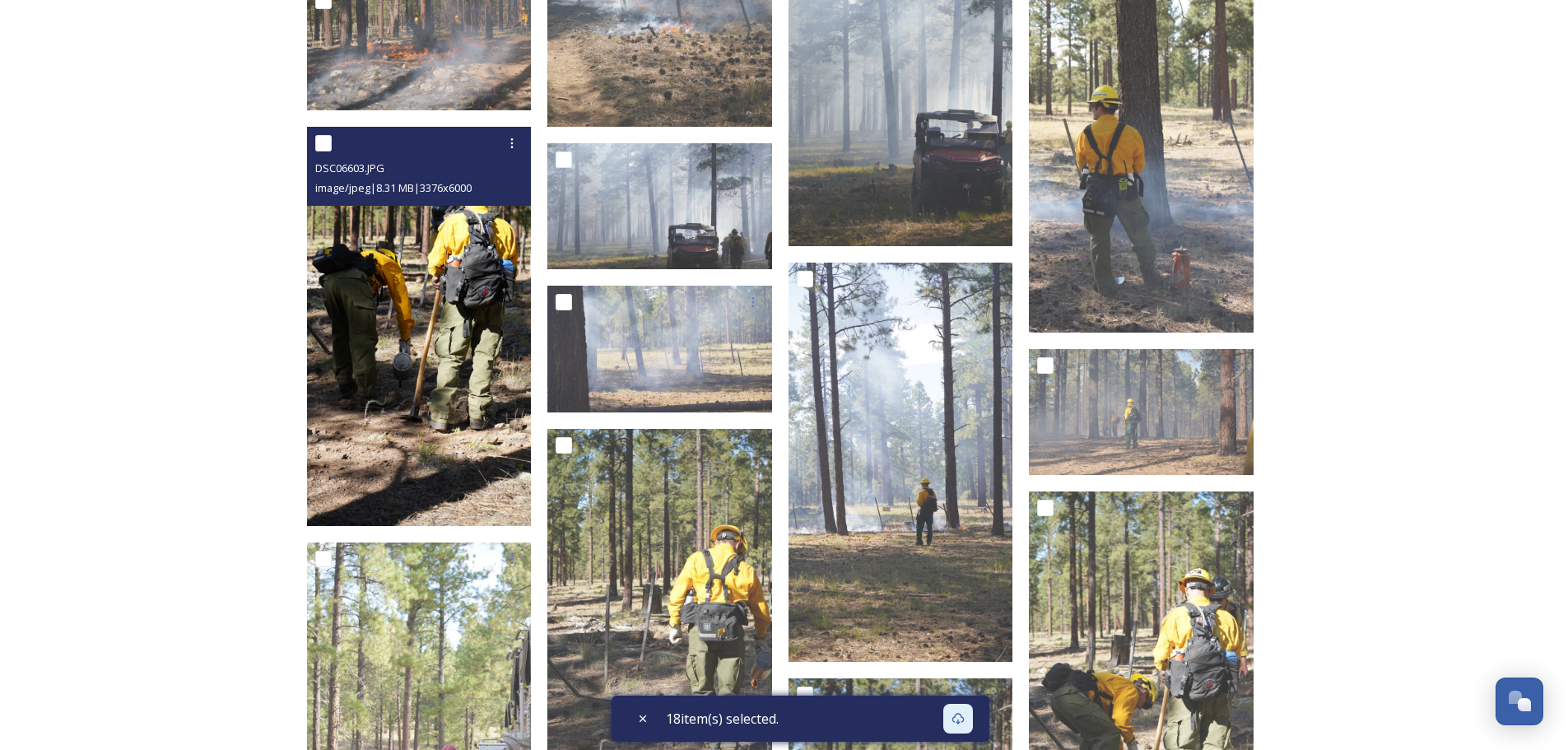
click at [324, 145] on input "checkbox" at bounding box center [323, 143] width 17 height 17
checkbox input "true"
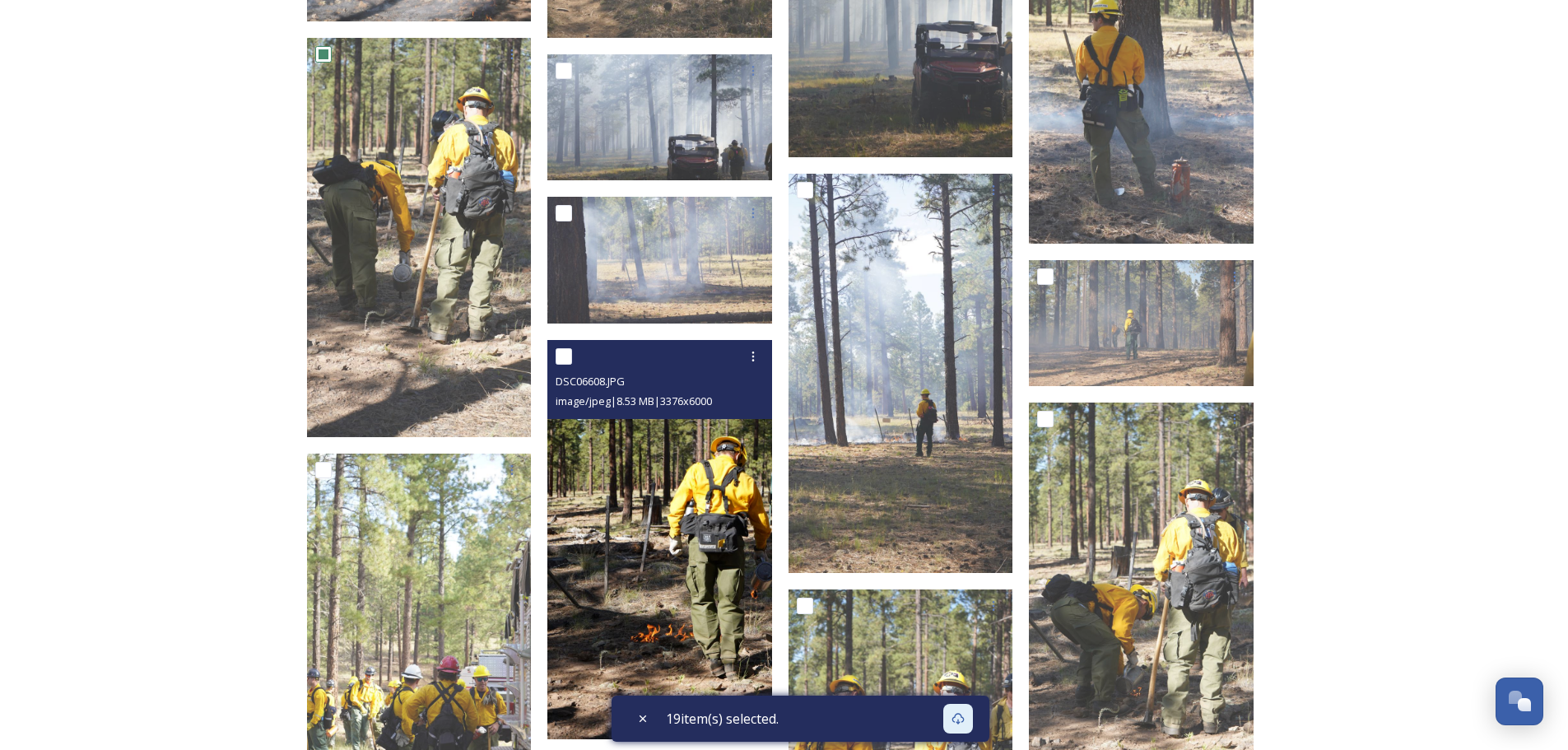
scroll to position [3835, 0]
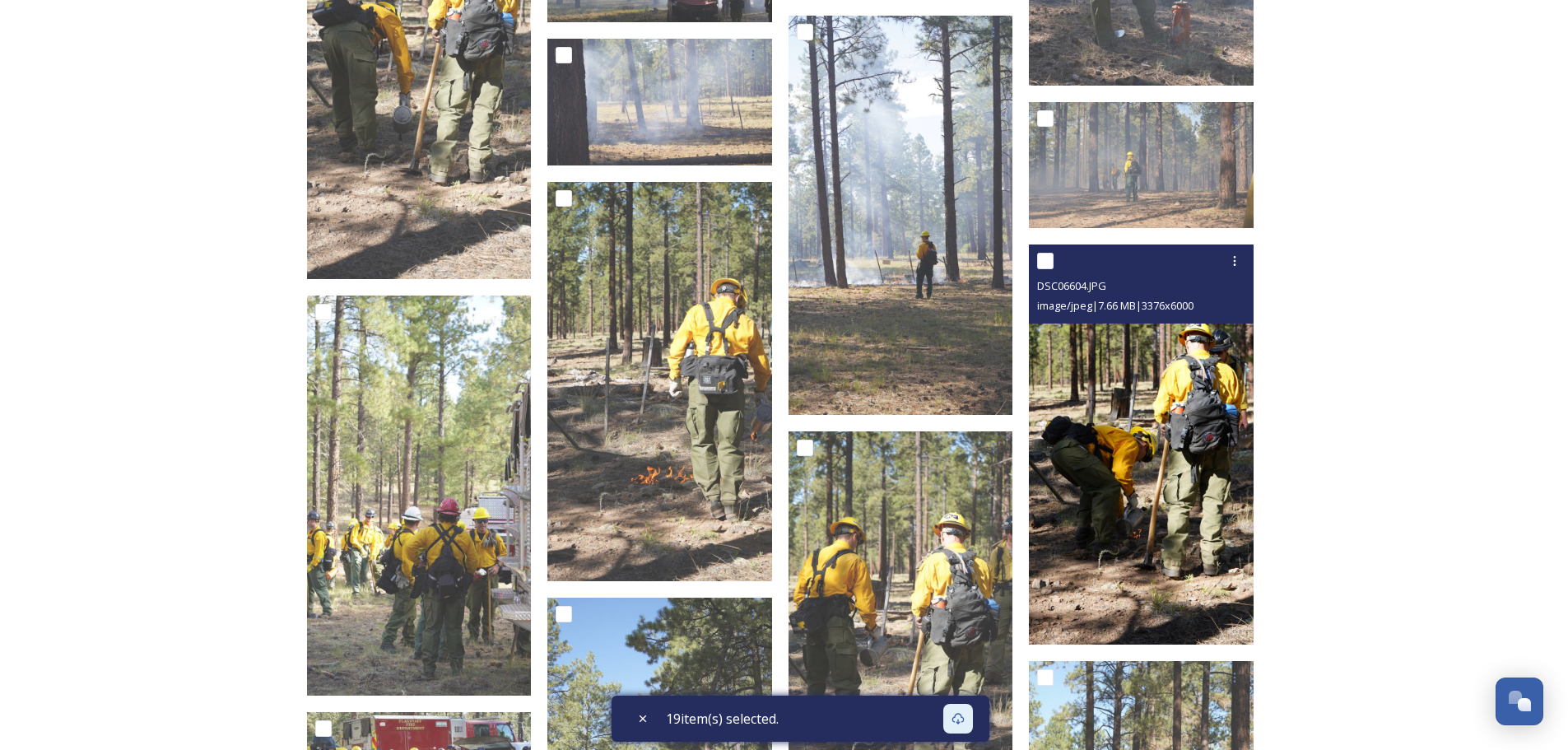
click at [1049, 264] on input "checkbox" at bounding box center [1045, 261] width 17 height 17
checkbox input "true"
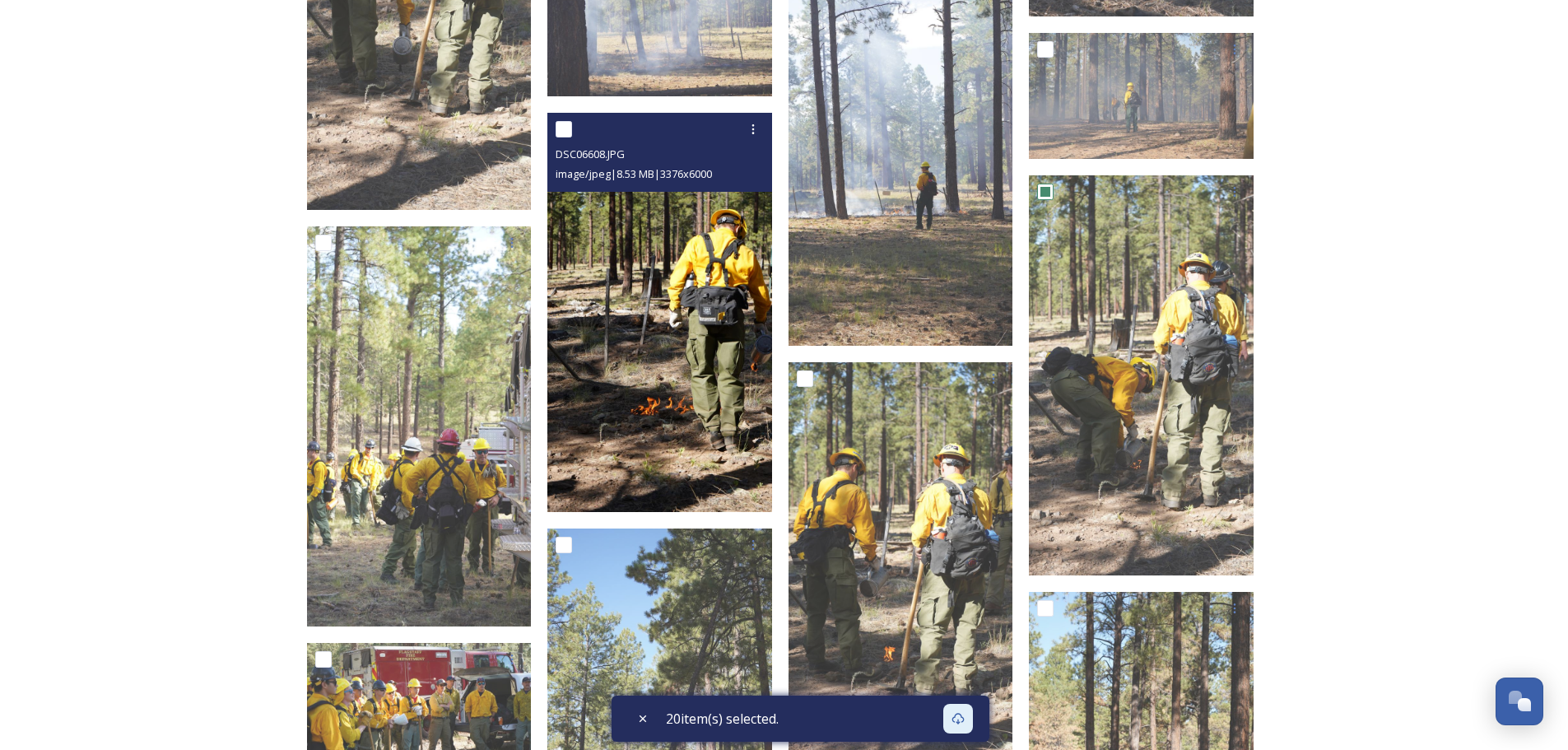
scroll to position [3999, 0]
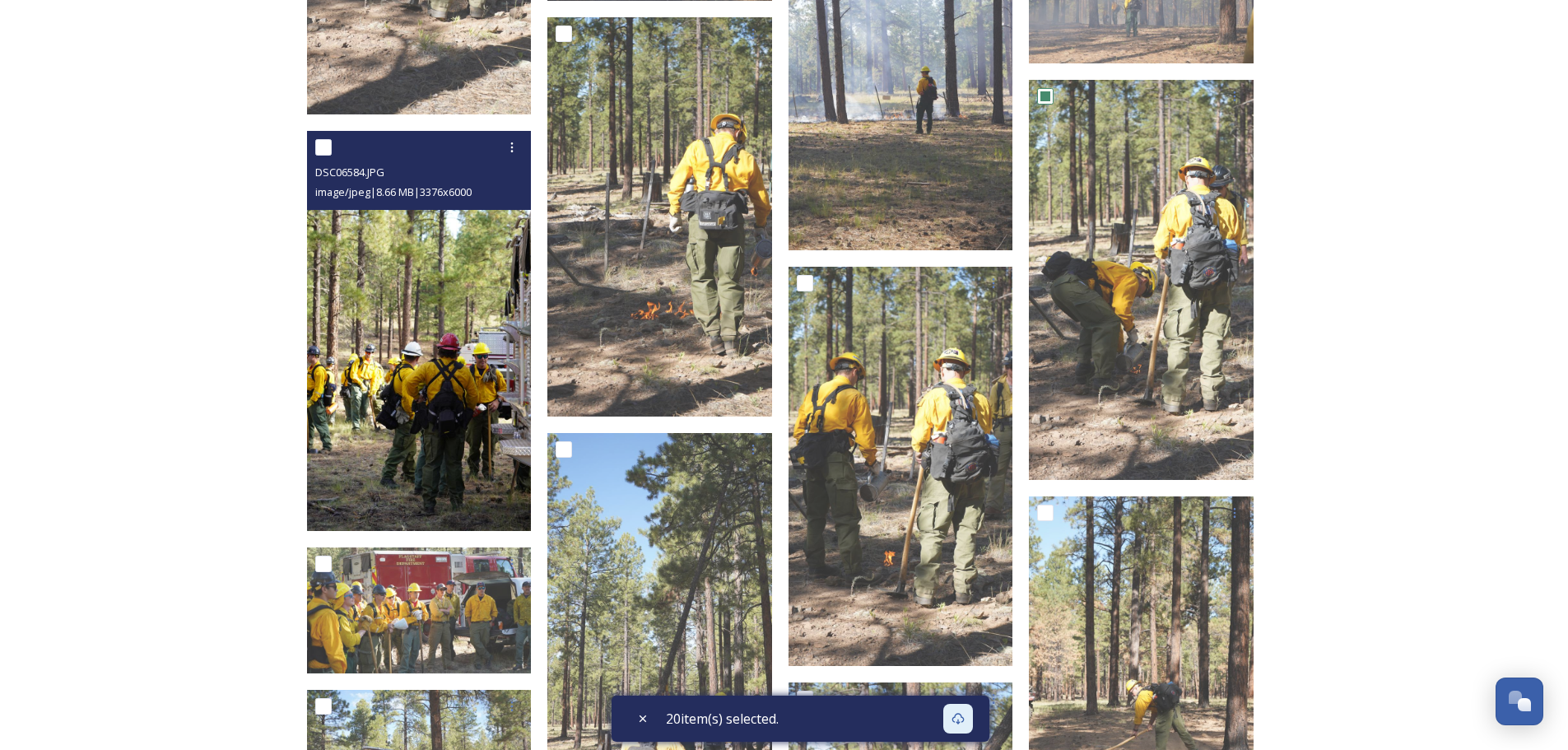
click at [327, 147] on input "checkbox" at bounding box center [323, 147] width 17 height 17
checkbox input "true"
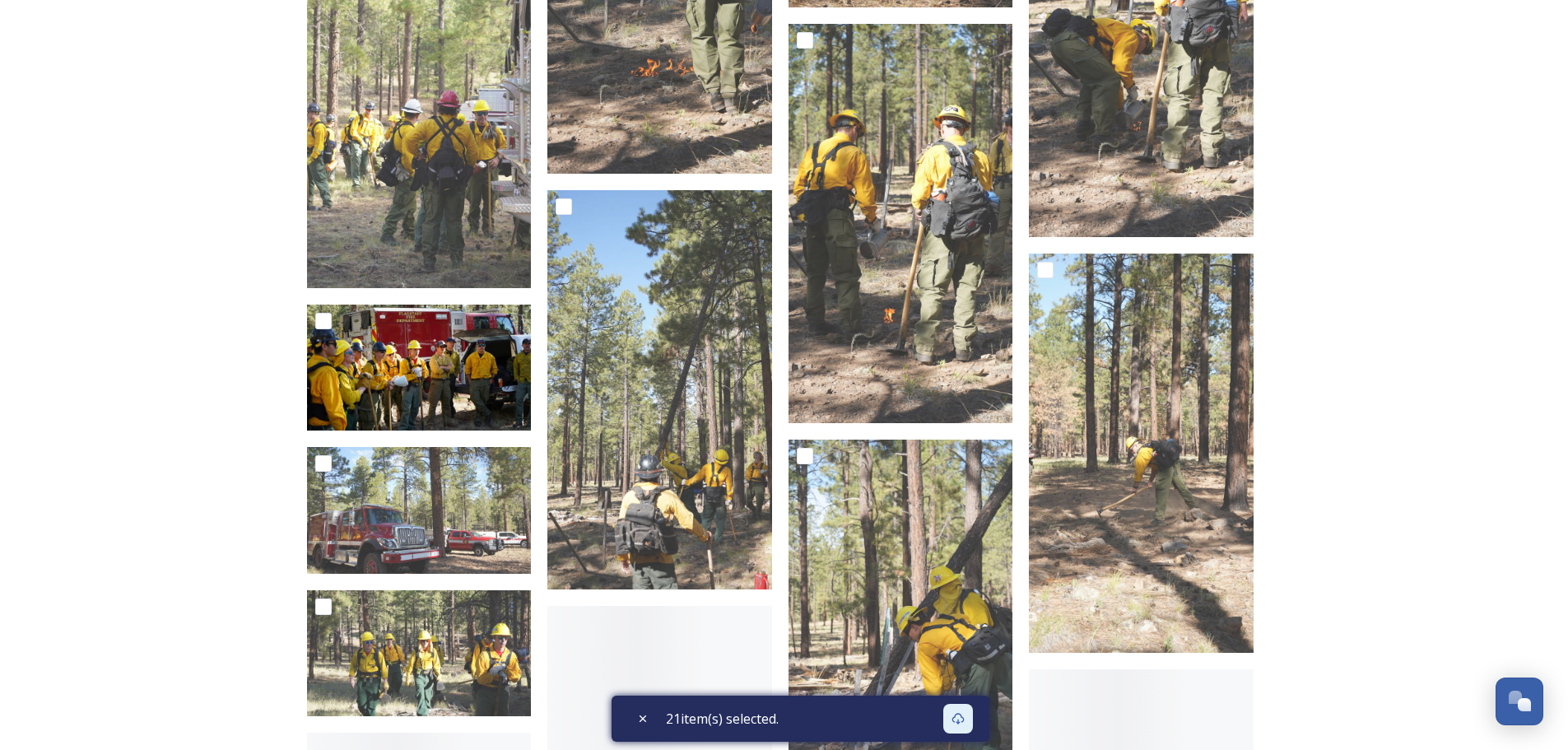
scroll to position [4246, 0]
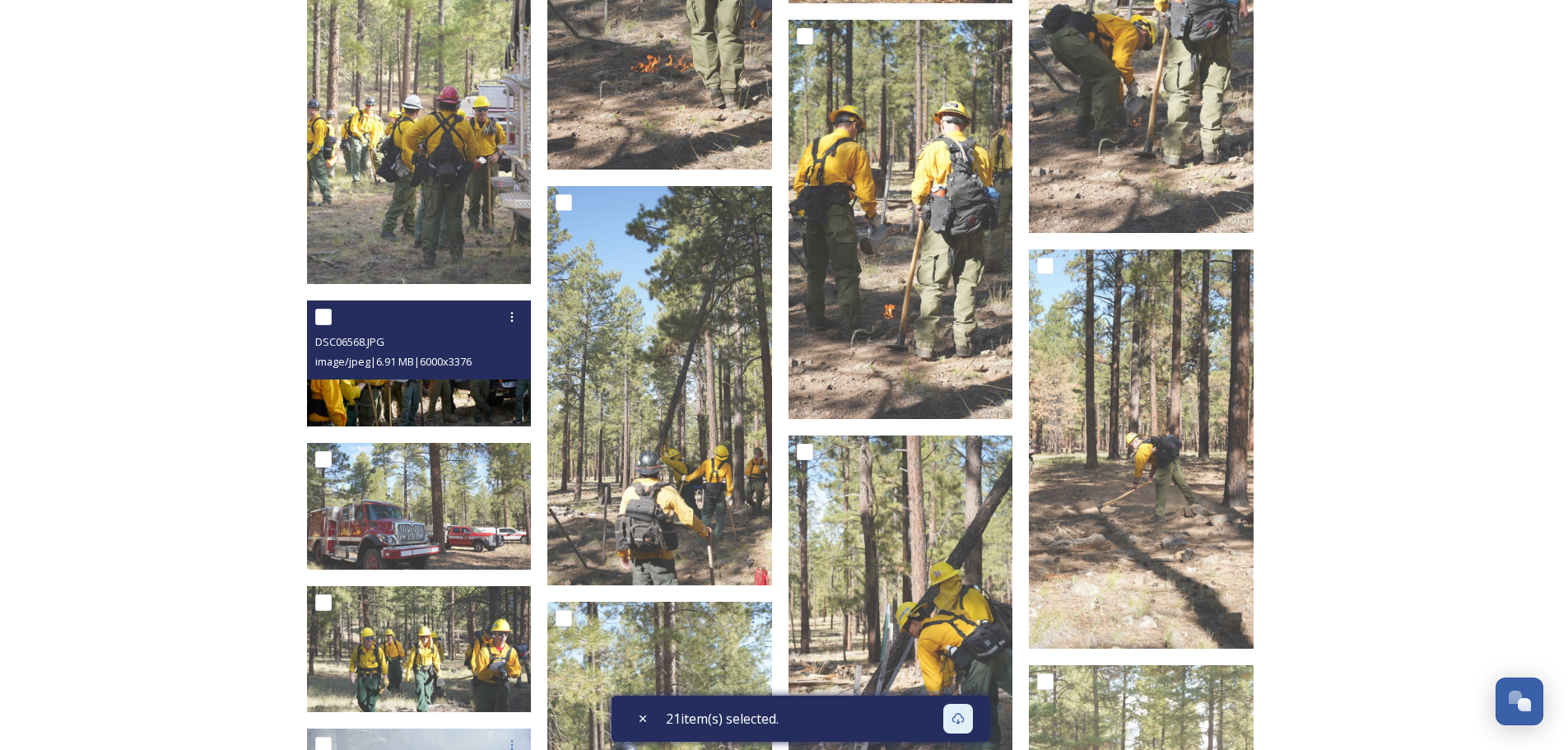
click at [325, 315] on input "checkbox" at bounding box center [323, 317] width 17 height 17
checkbox input "true"
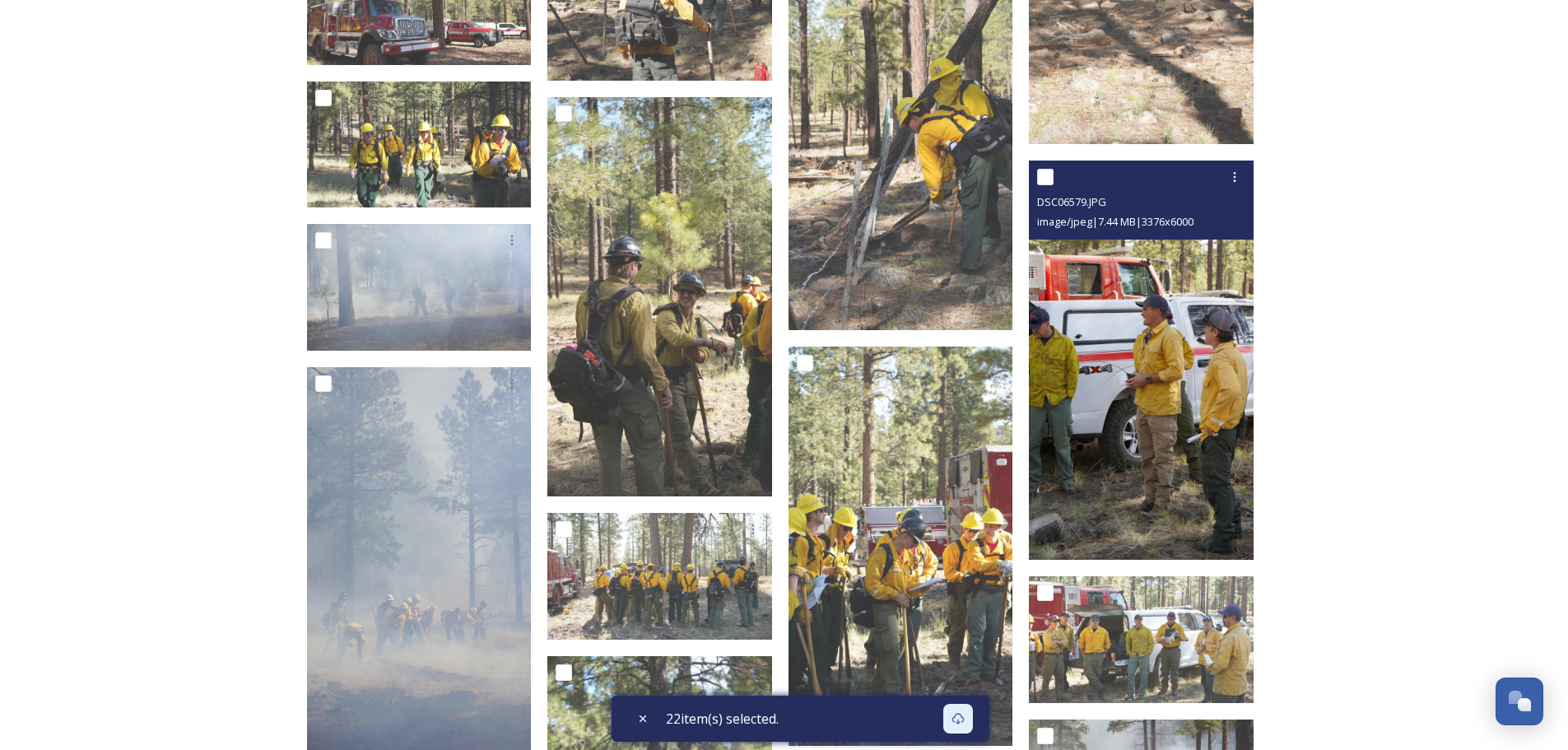
scroll to position [4823, 0]
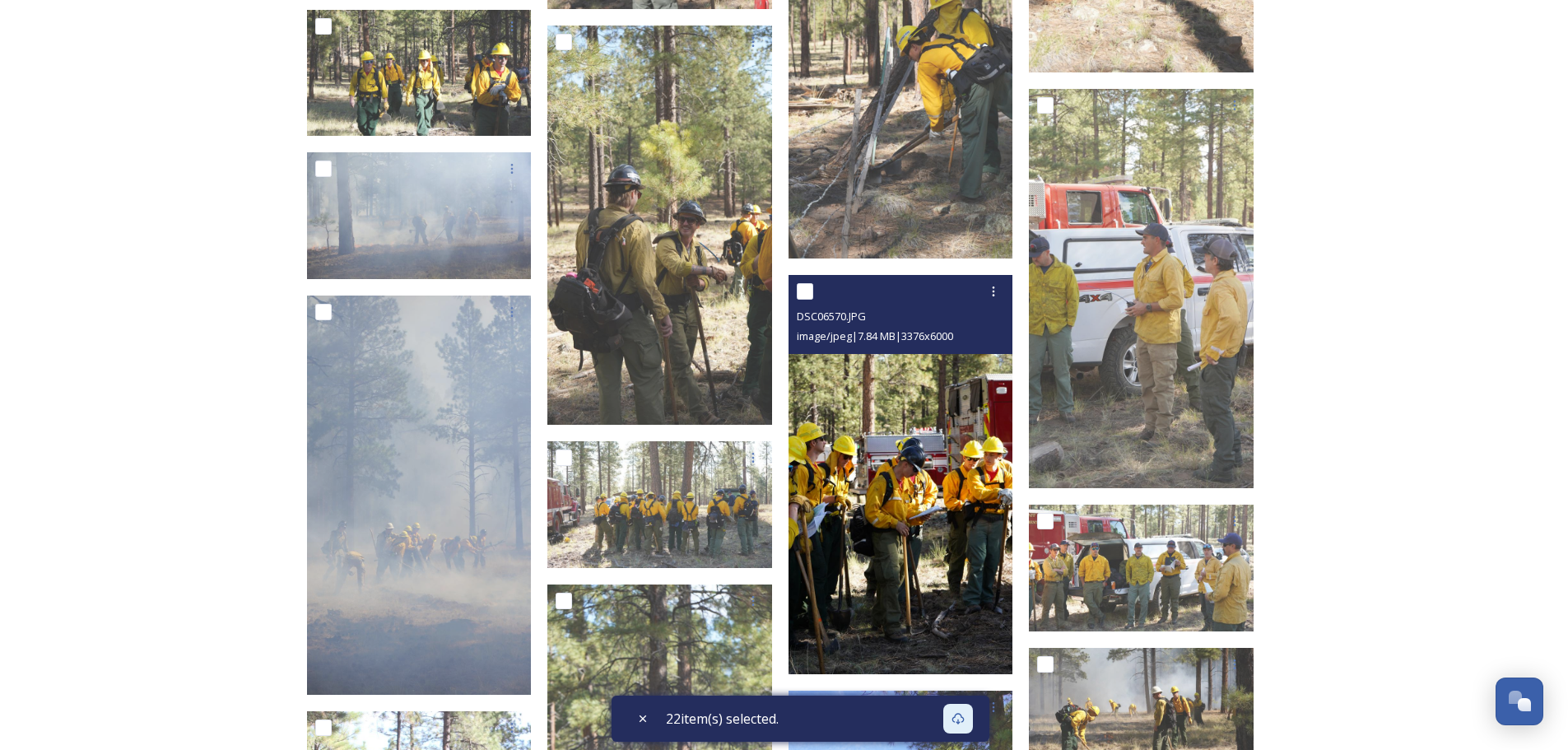
click at [806, 290] on input "checkbox" at bounding box center [805, 292] width 17 height 17
checkbox input "true"
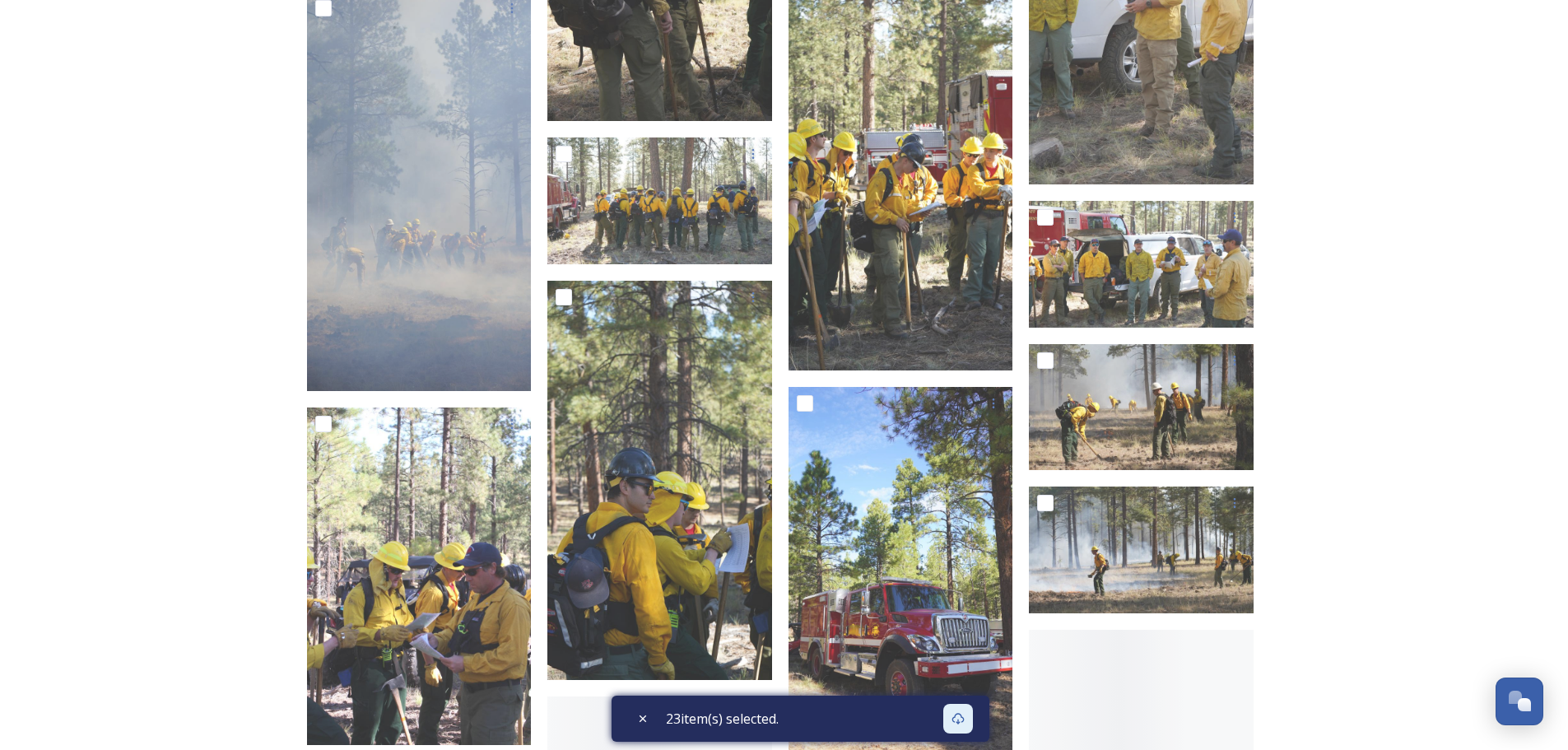
scroll to position [5152, 0]
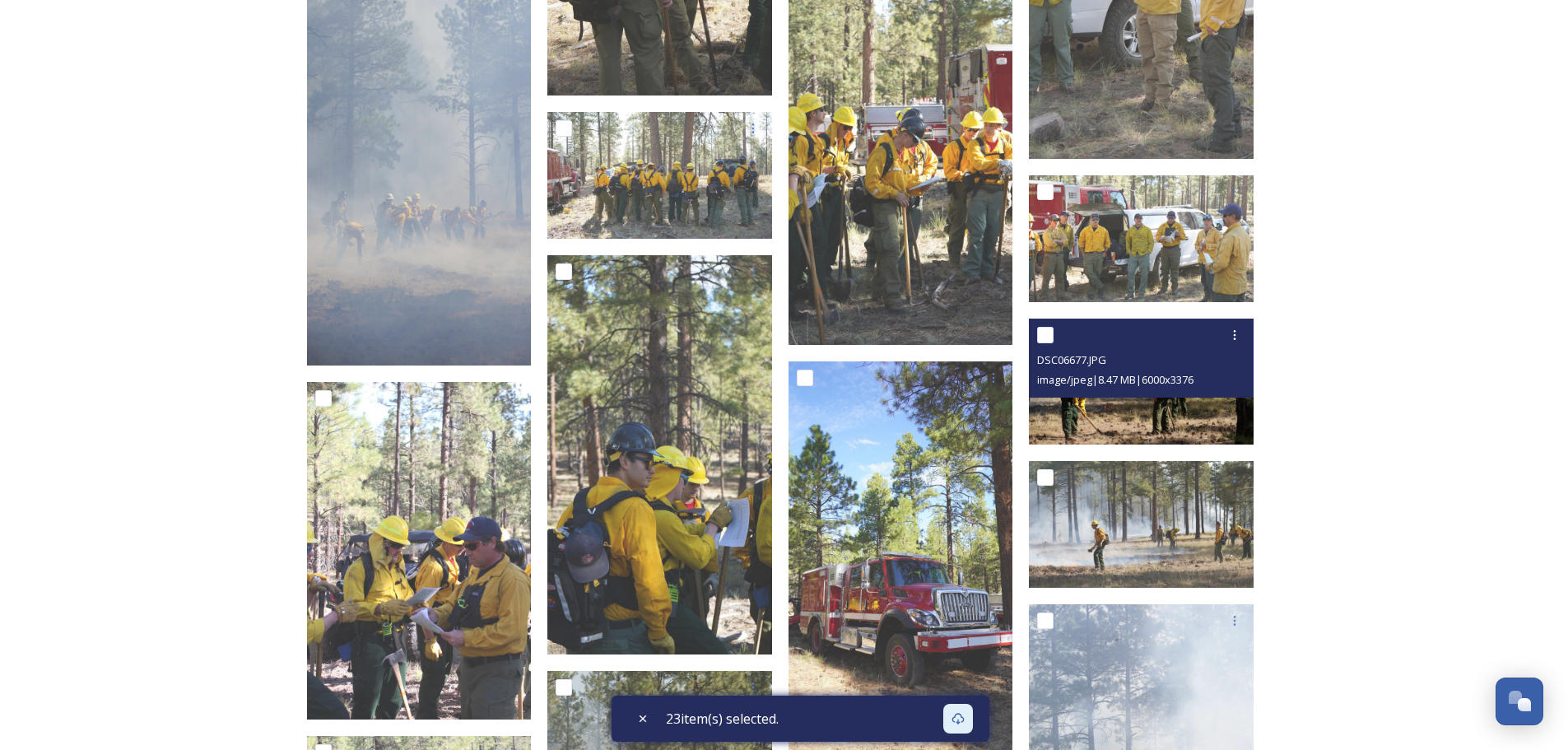
click at [1048, 334] on input "checkbox" at bounding box center [1045, 335] width 17 height 17
checkbox input "true"
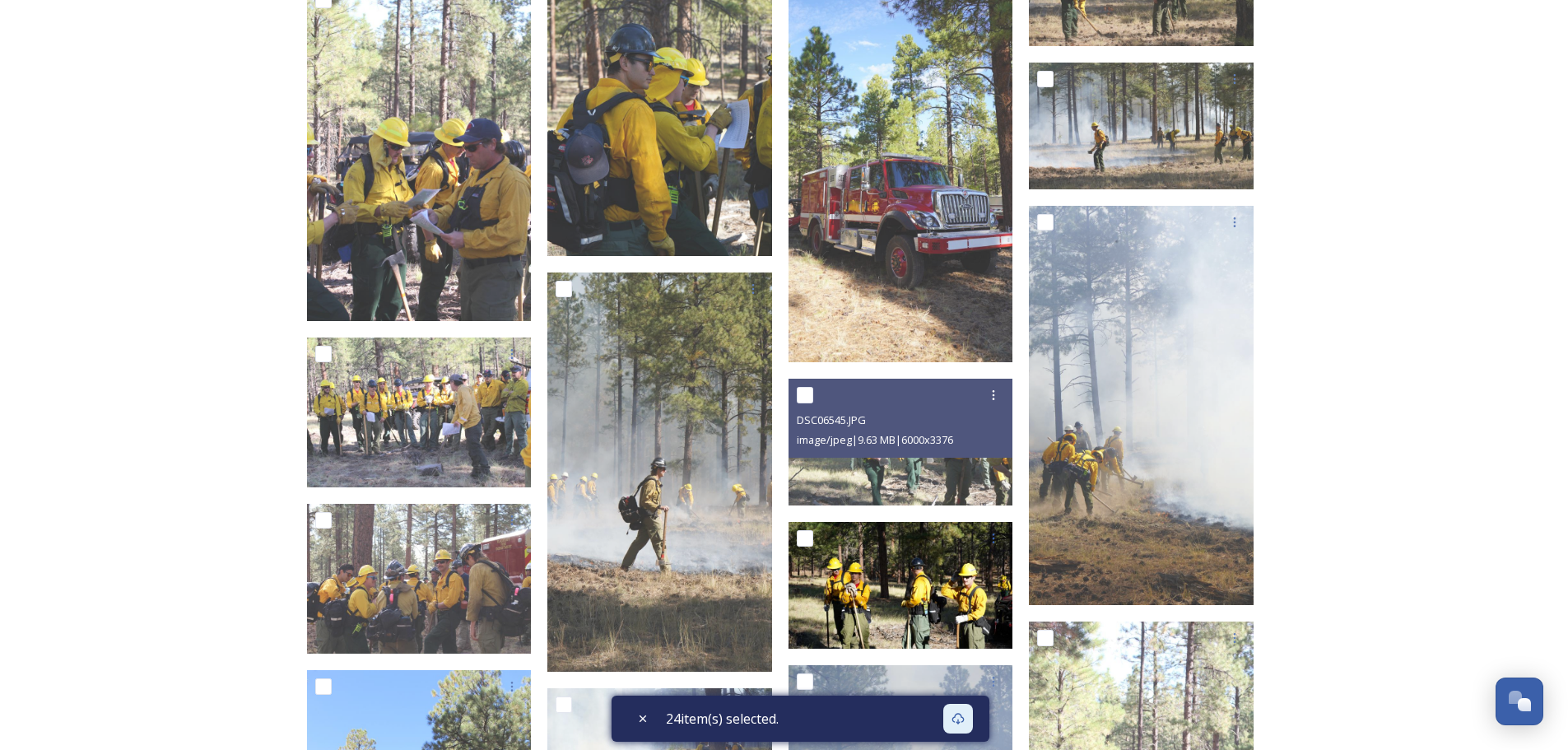
scroll to position [5647, 0]
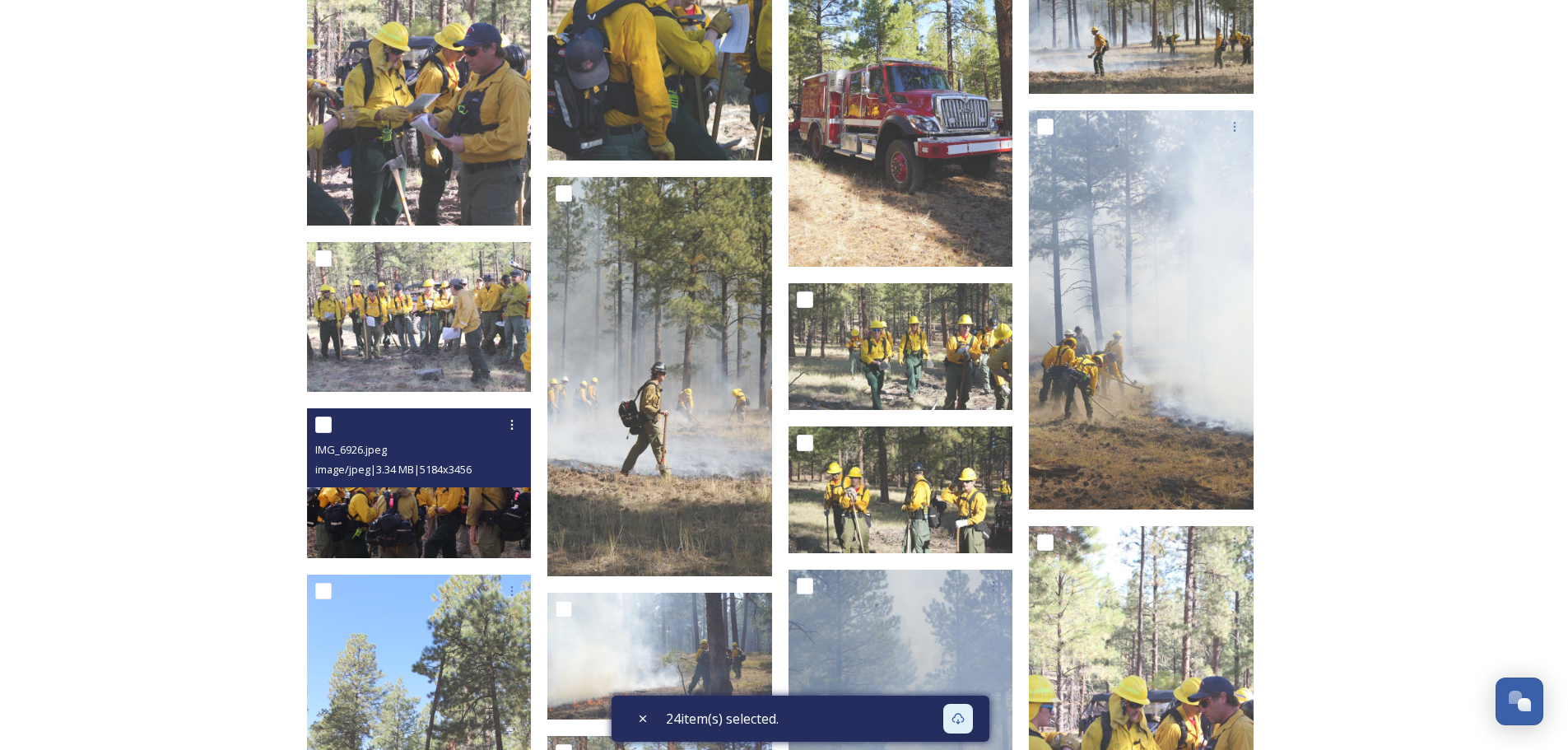
click at [324, 425] on input "checkbox" at bounding box center [323, 425] width 17 height 17
checkbox input "true"
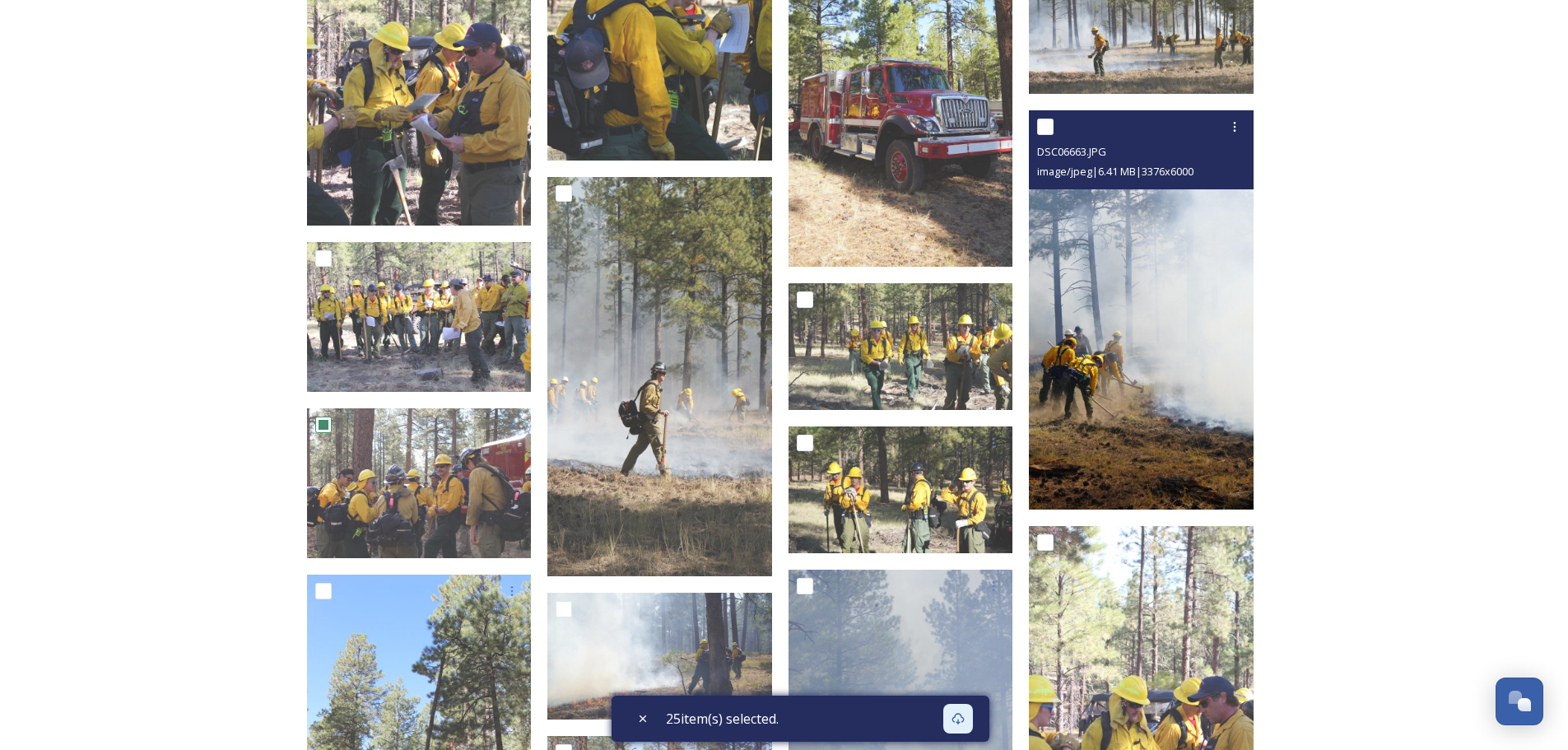
click at [1038, 121] on input "checkbox" at bounding box center [1045, 127] width 17 height 17
checkbox input "true"
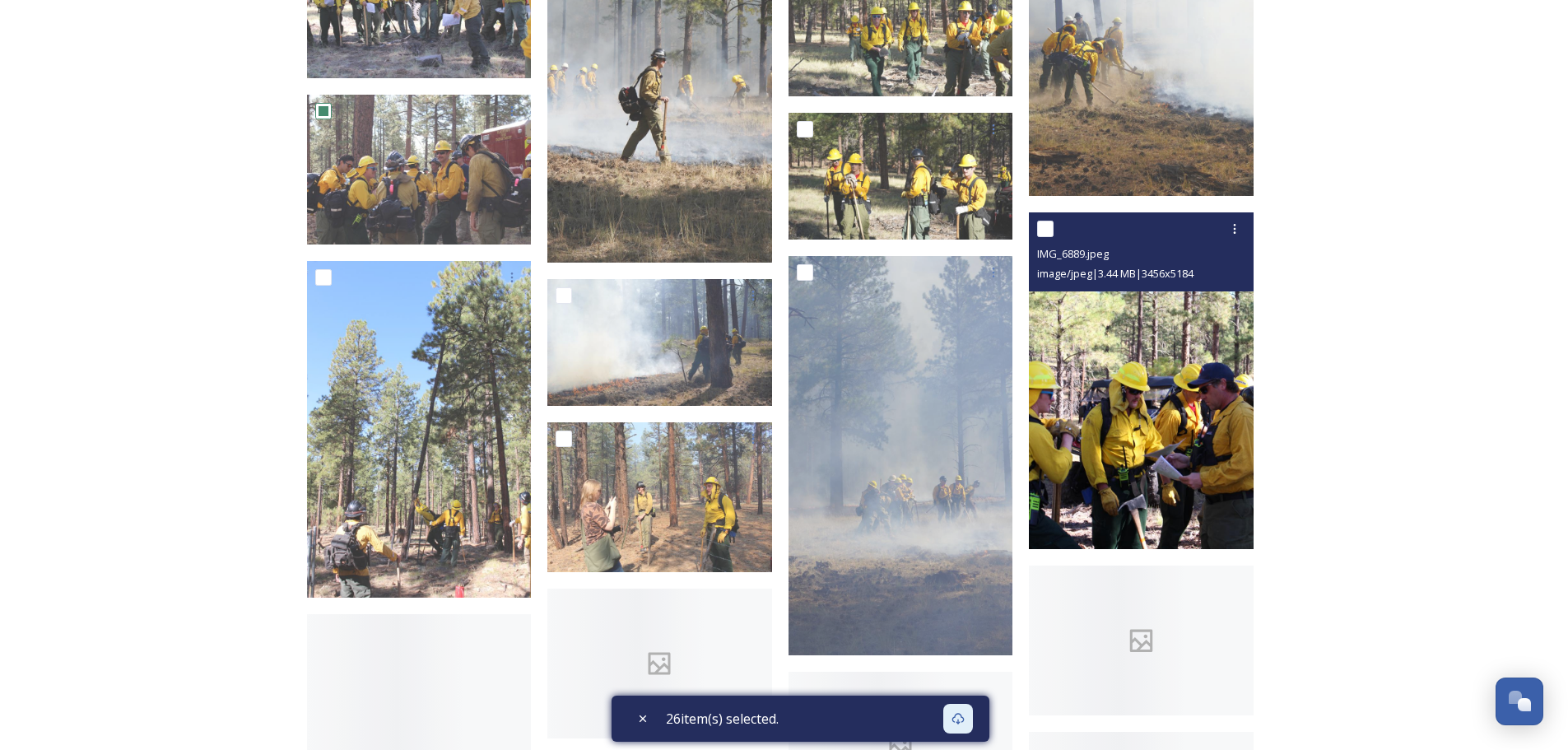
scroll to position [5976, 0]
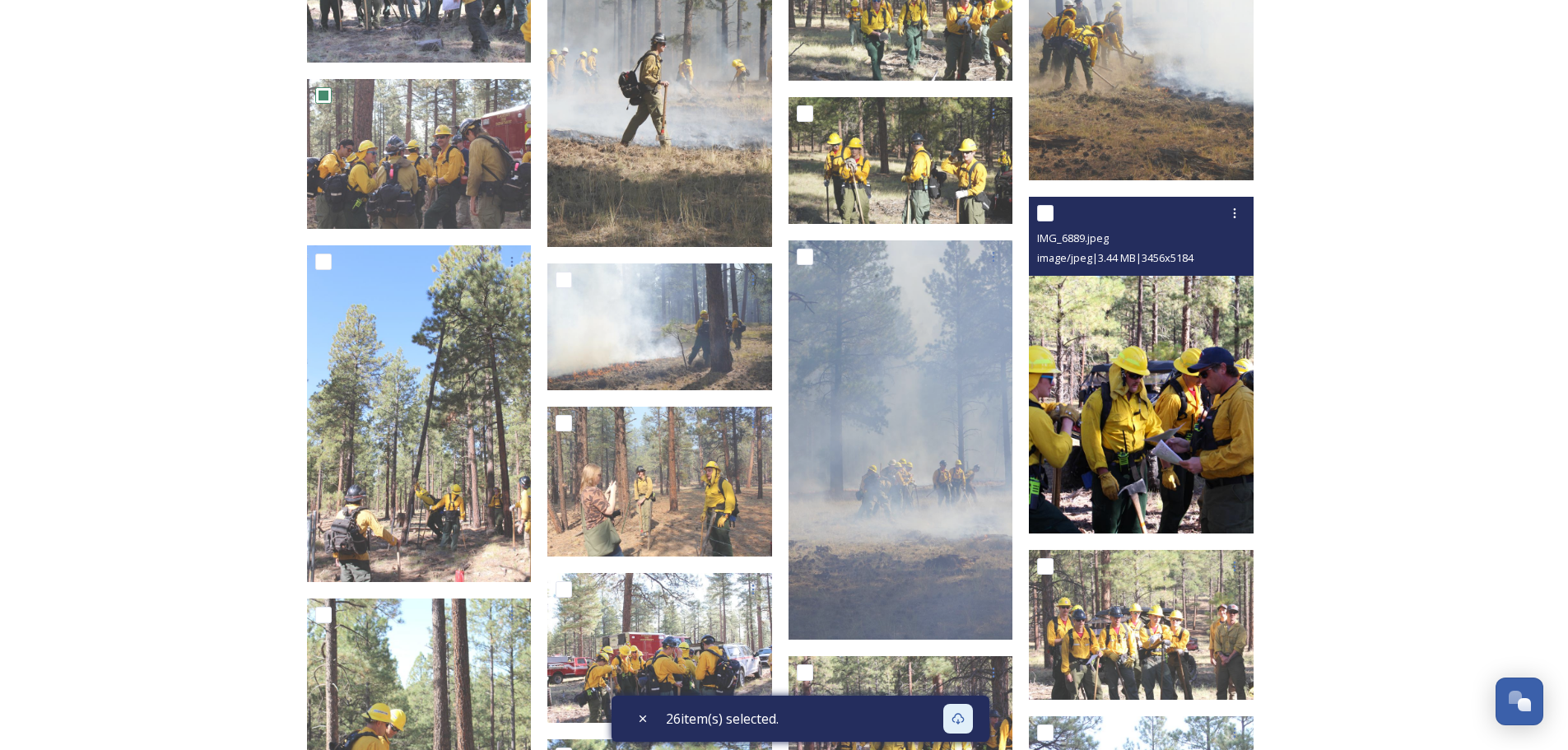
click at [1047, 215] on input "checkbox" at bounding box center [1045, 214] width 17 height 17
checkbox input "true"
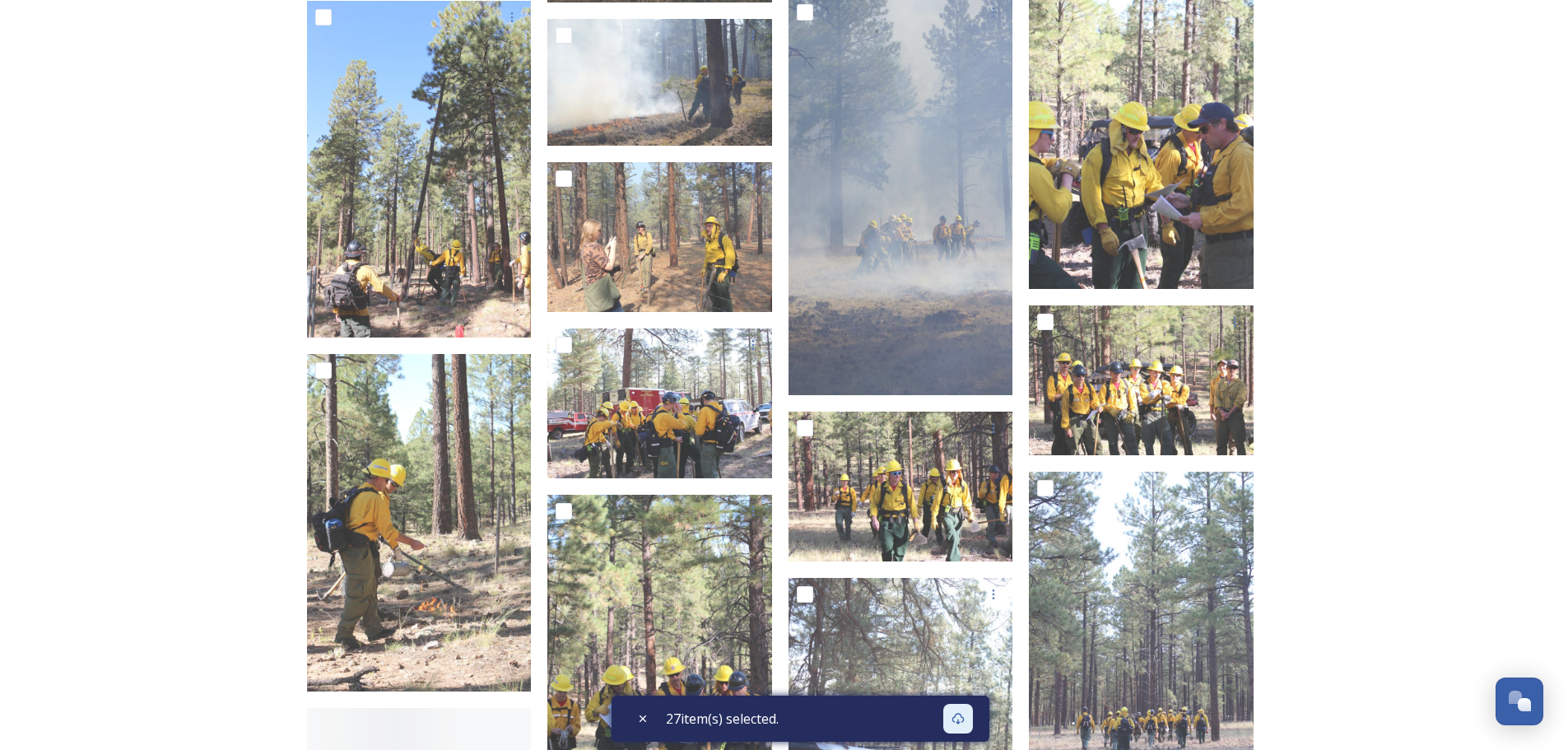
scroll to position [6223, 0]
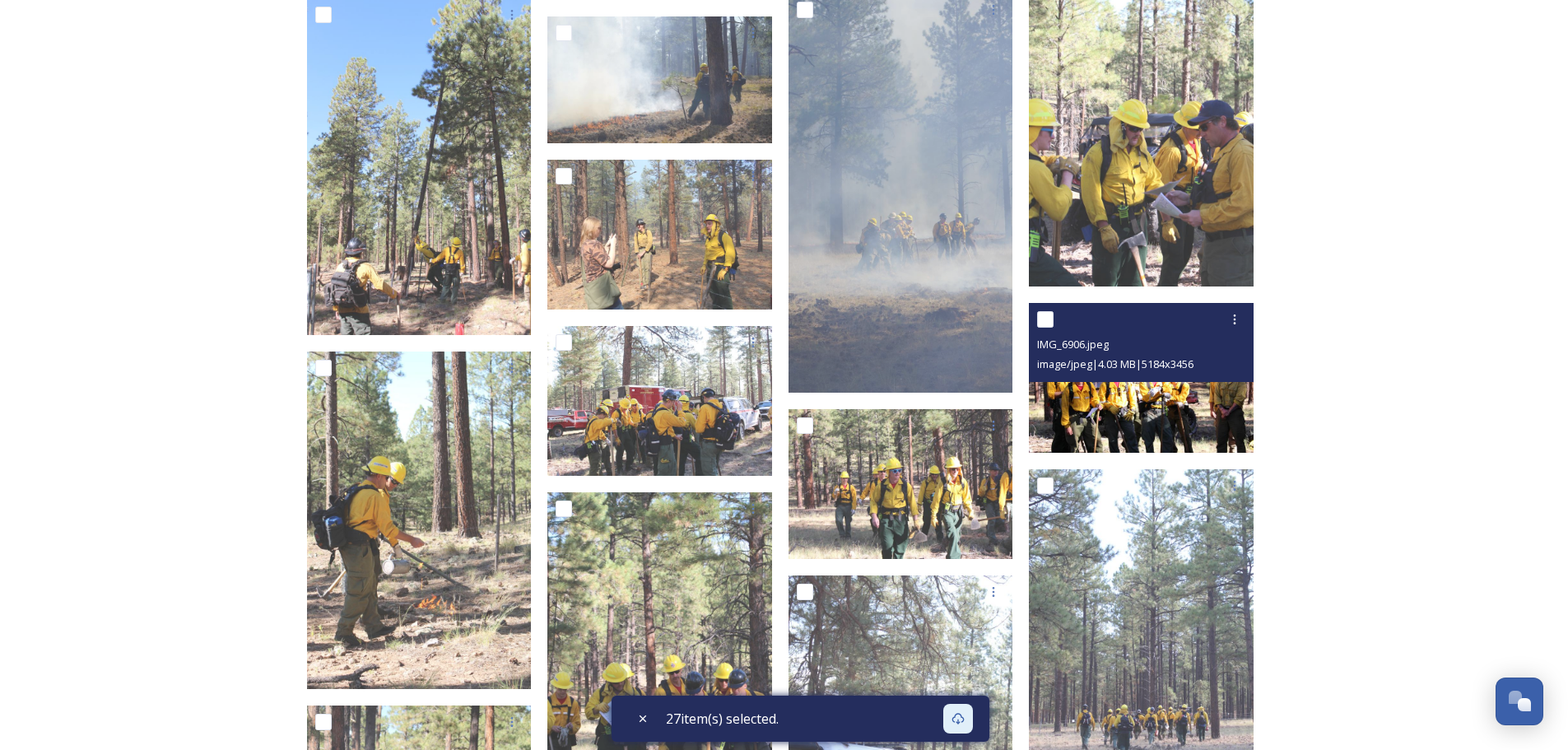
click at [1043, 313] on input "checkbox" at bounding box center [1045, 319] width 17 height 17
checkbox input "true"
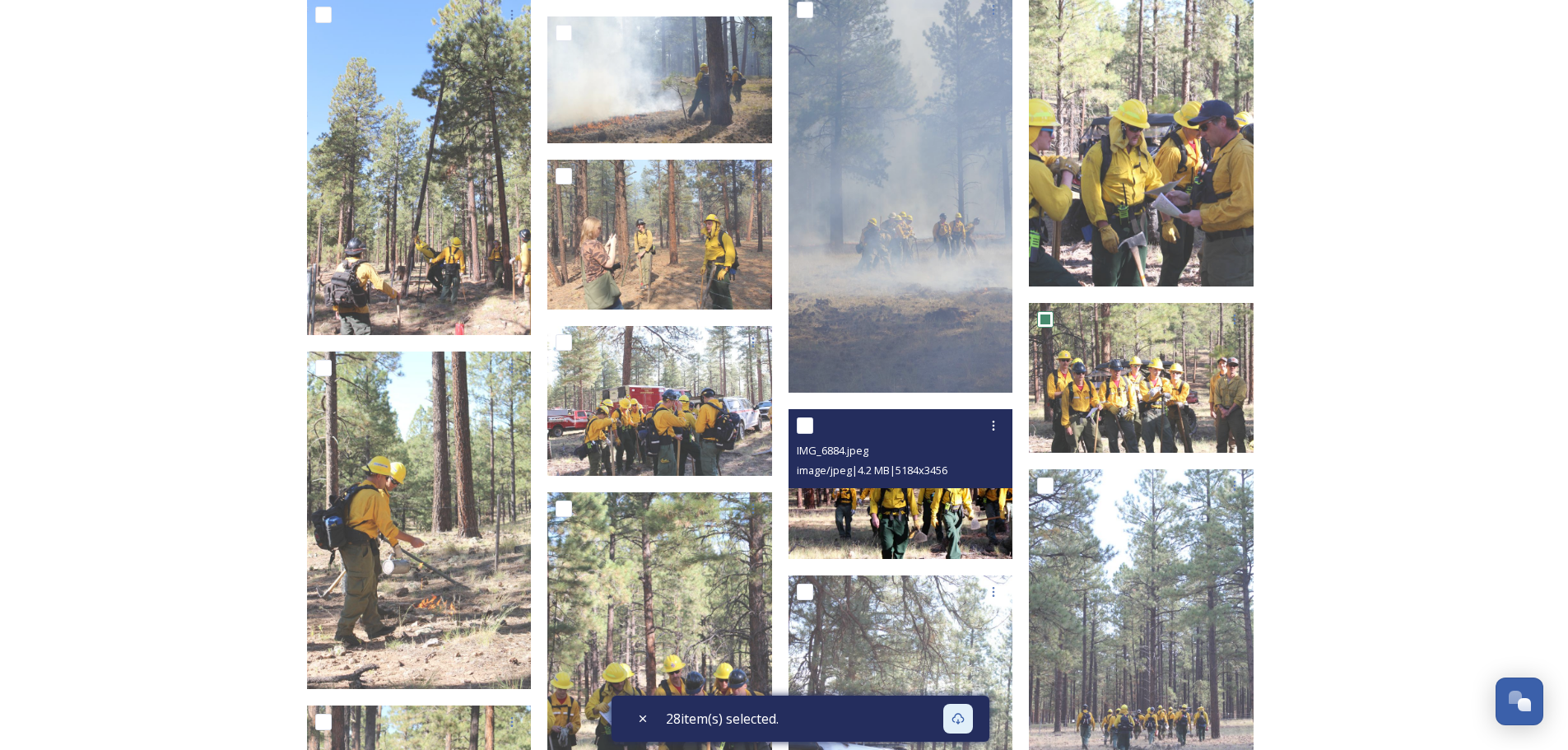
click at [802, 423] on input "checkbox" at bounding box center [805, 426] width 17 height 17
checkbox input "true"
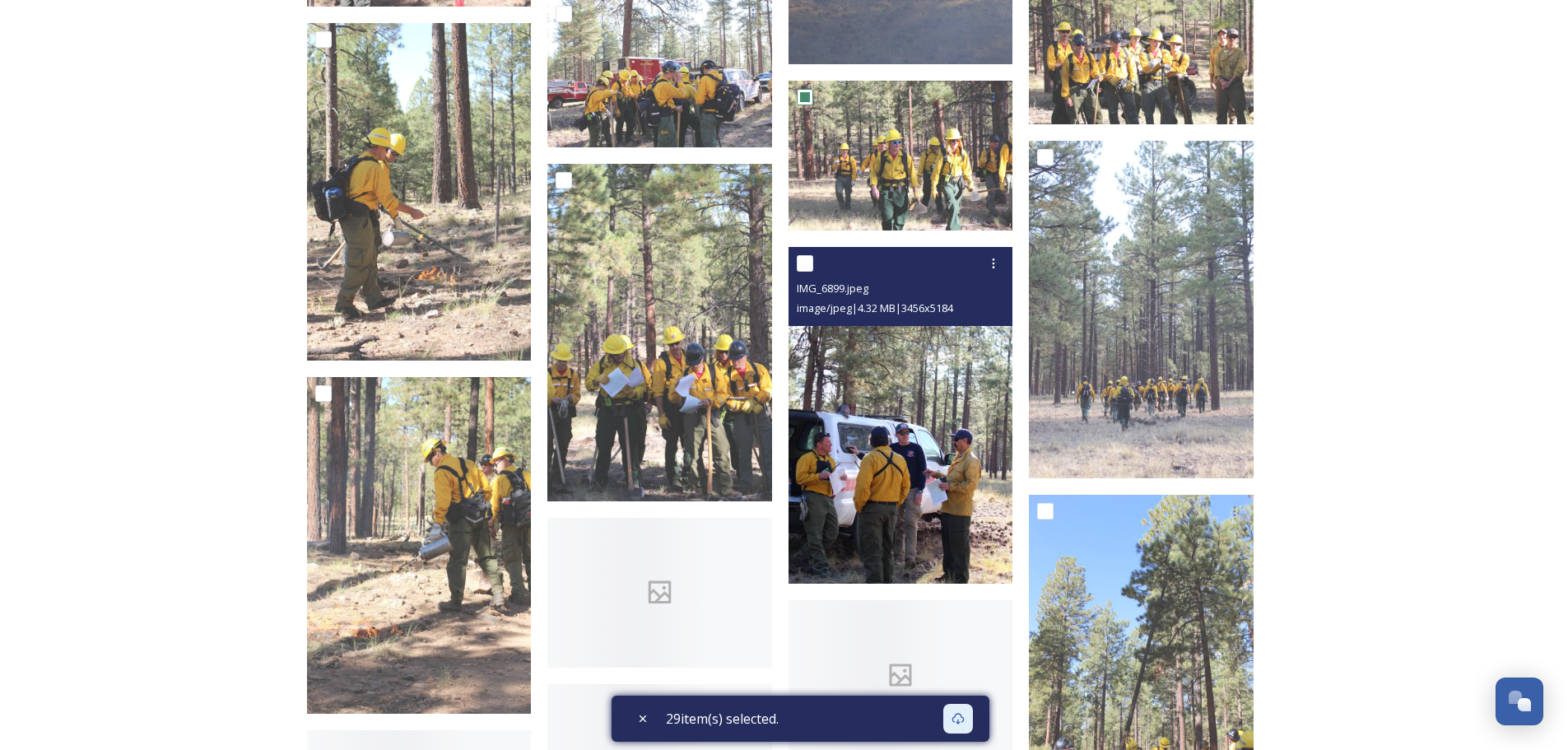
scroll to position [6552, 0]
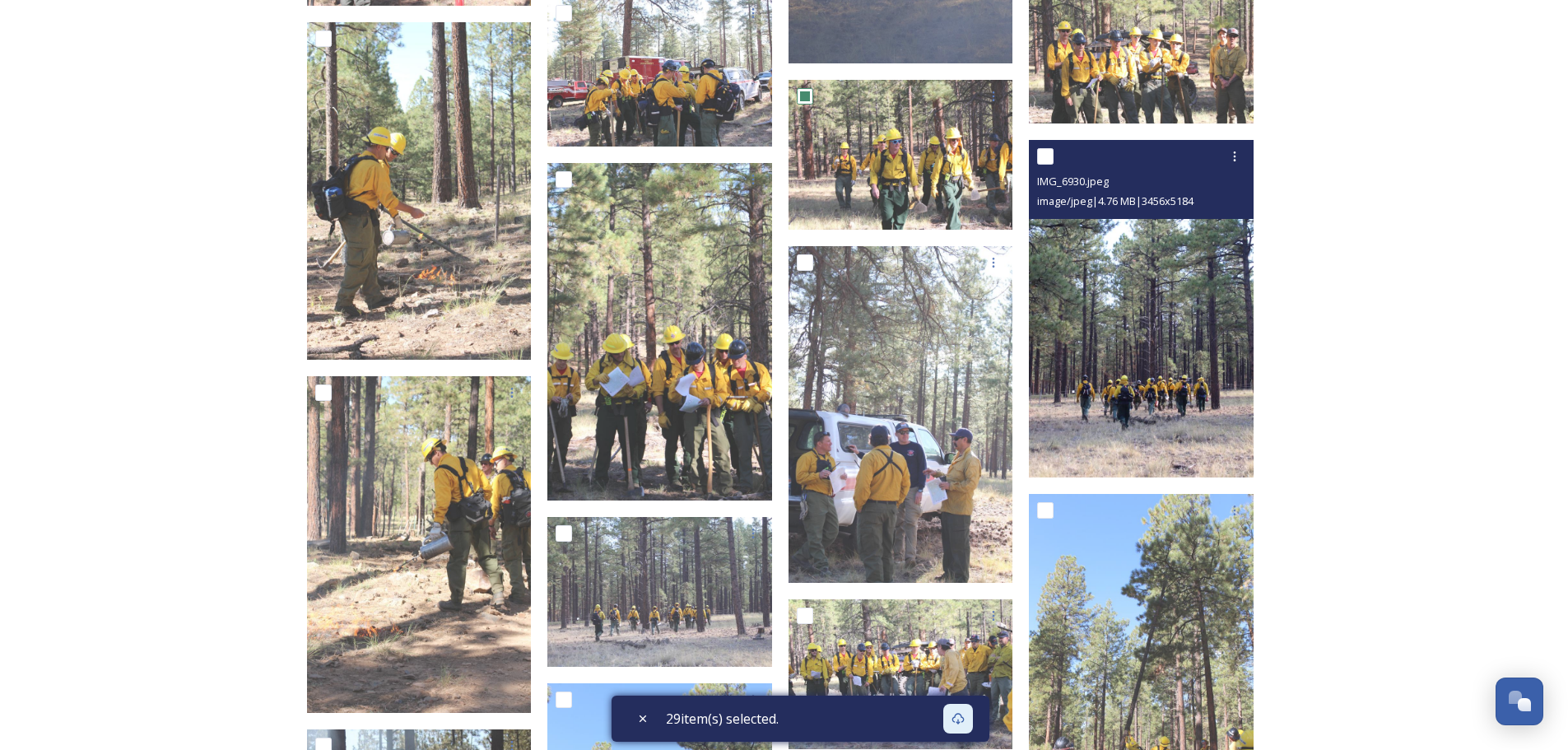
click at [1045, 154] on input "checkbox" at bounding box center [1045, 156] width 17 height 17
checkbox input "true"
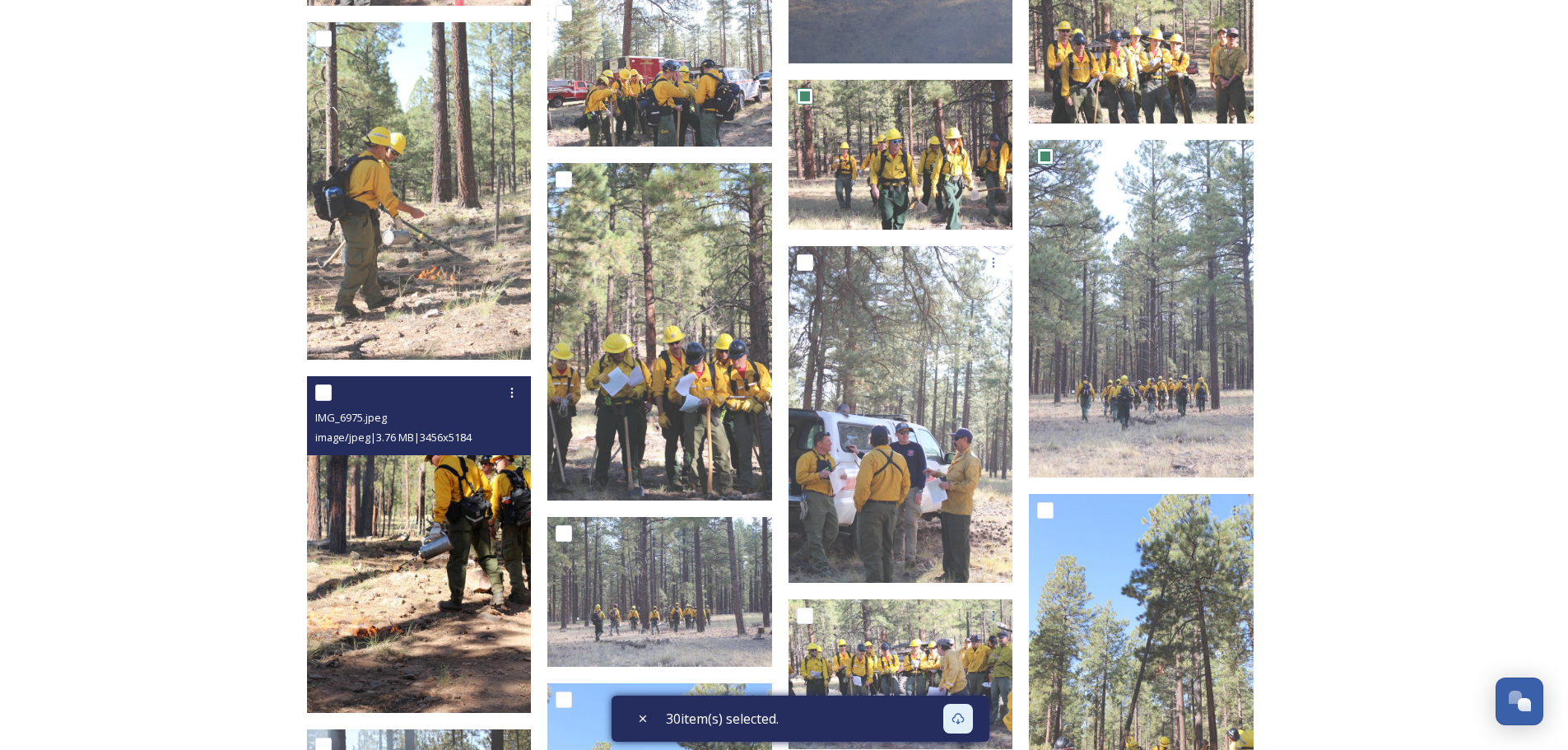
click at [323, 384] on input "checkbox" at bounding box center [323, 392] width 17 height 17
checkbox input "true"
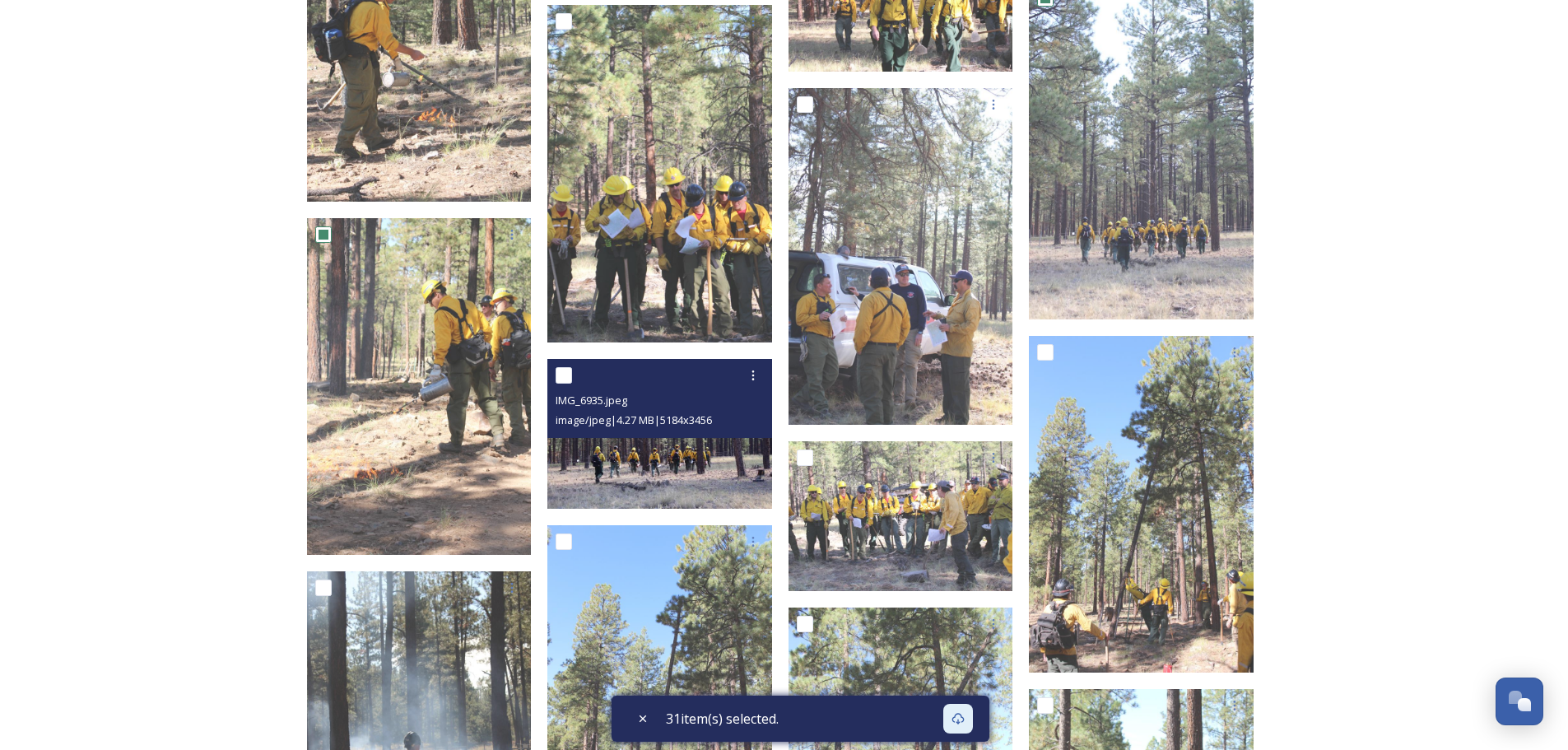
scroll to position [6717, 0]
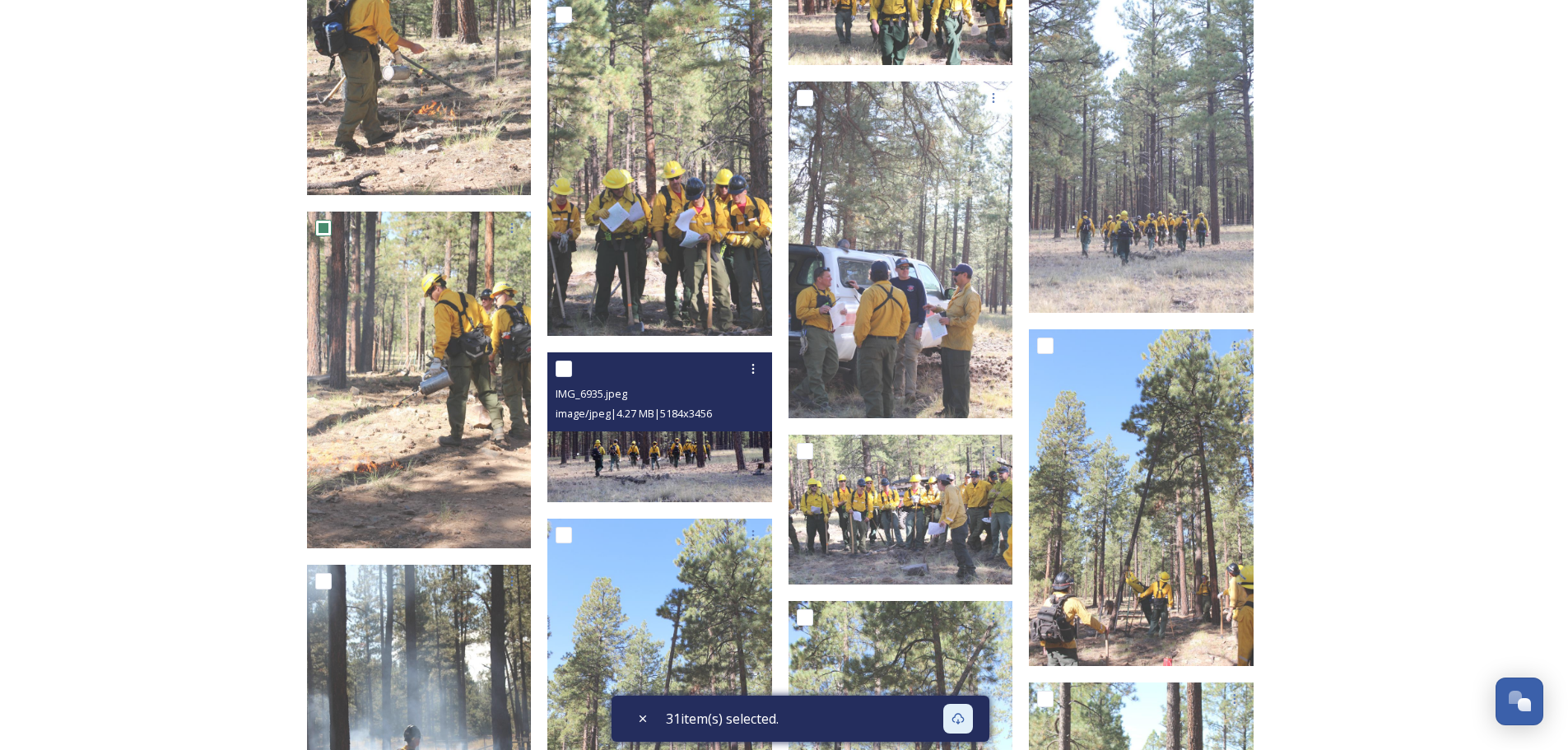
click at [564, 364] on input "checkbox" at bounding box center [564, 369] width 17 height 17
checkbox input "true"
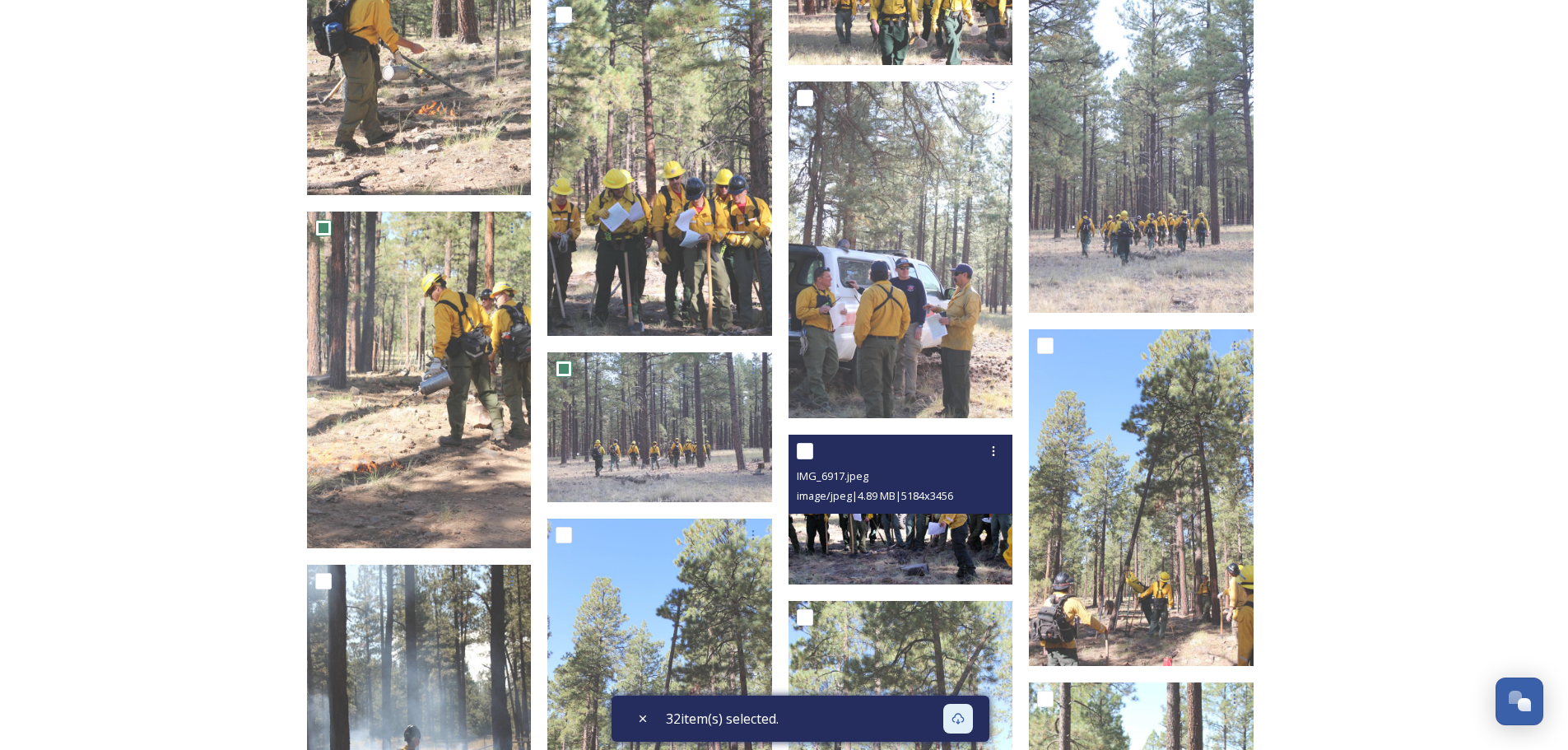
click at [806, 447] on input "checkbox" at bounding box center [805, 451] width 17 height 17
checkbox input "true"
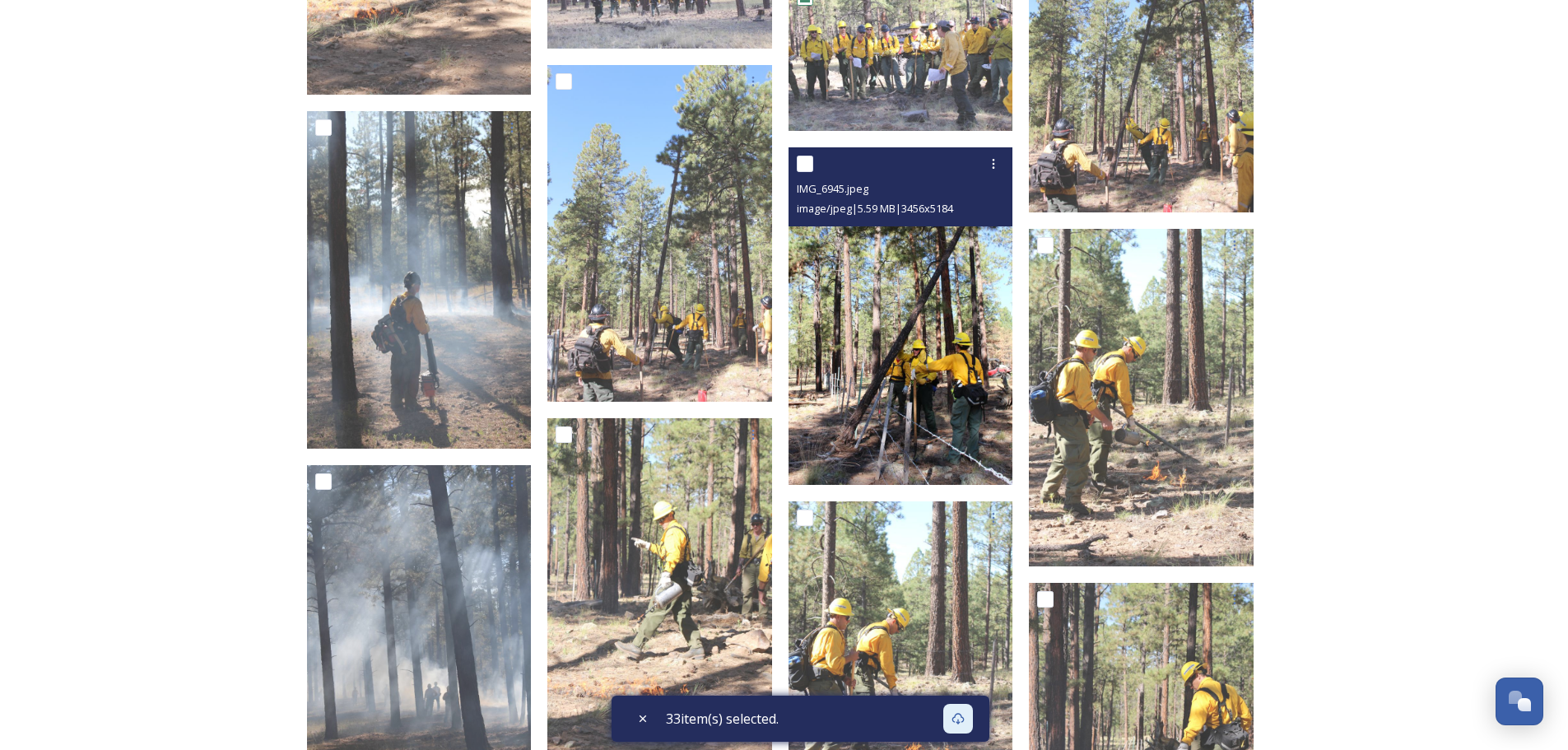
scroll to position [7211, 0]
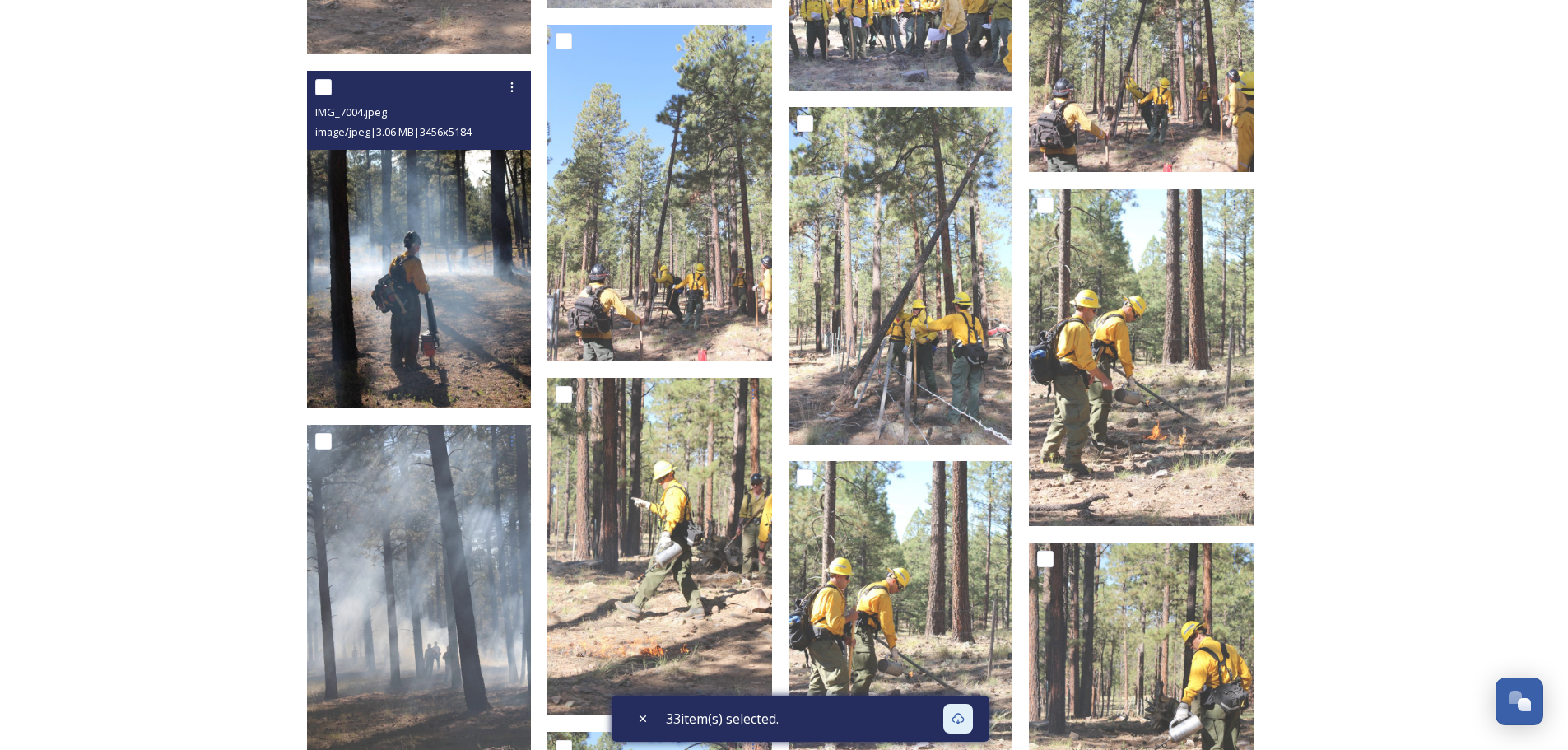
click at [318, 83] on input "checkbox" at bounding box center [323, 87] width 17 height 17
checkbox input "true"
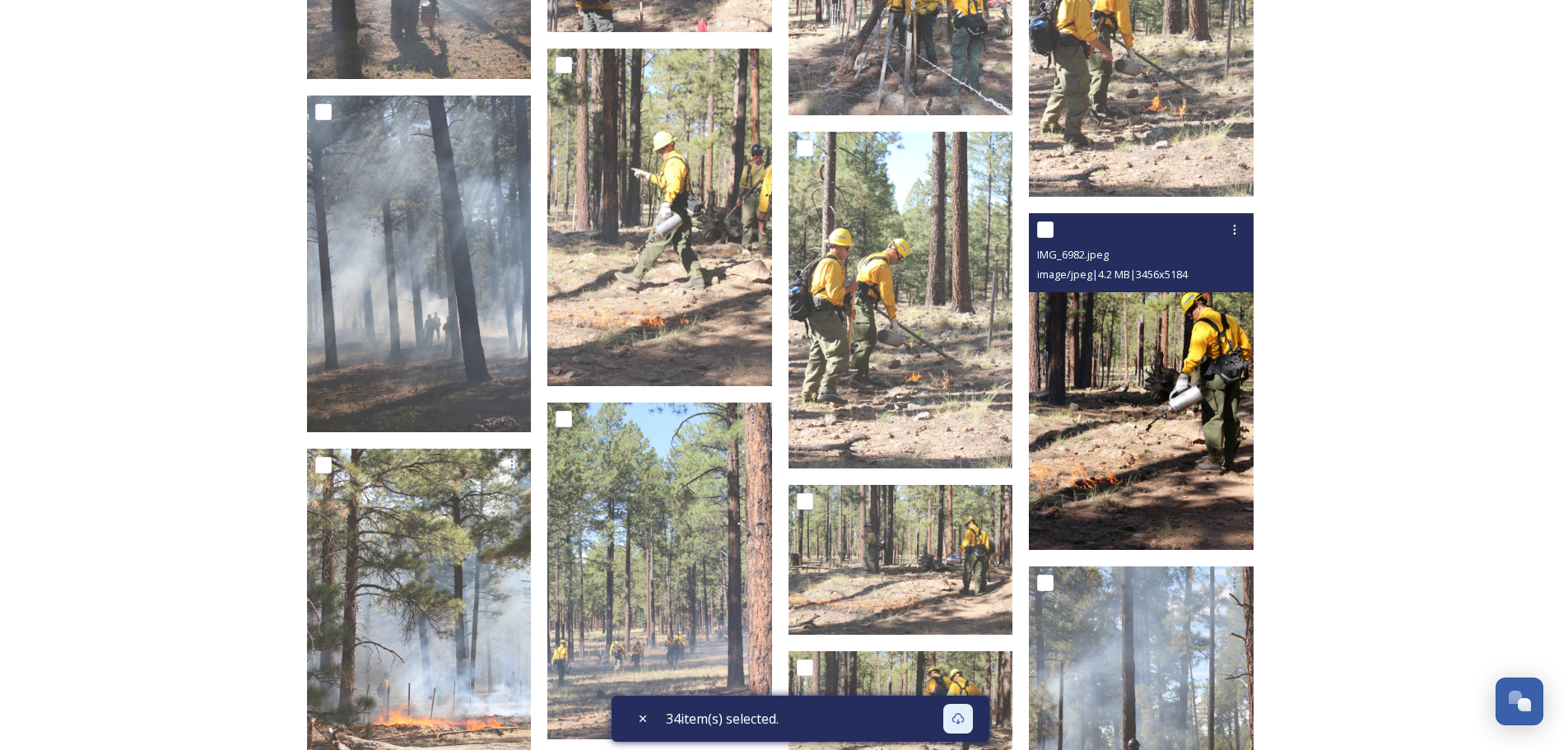
scroll to position [7787, 0]
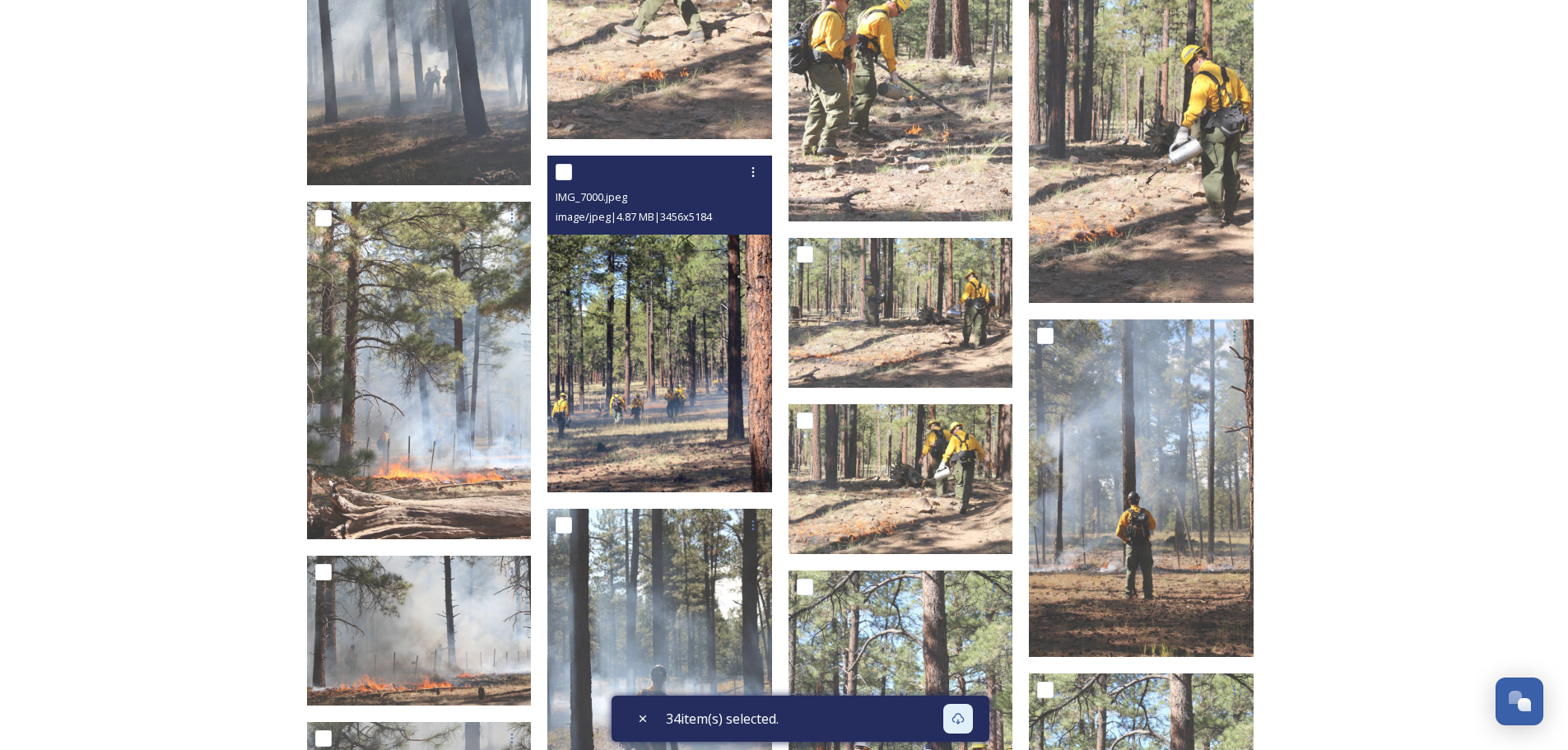
click at [563, 172] on input "checkbox" at bounding box center [564, 172] width 17 height 17
checkbox input "true"
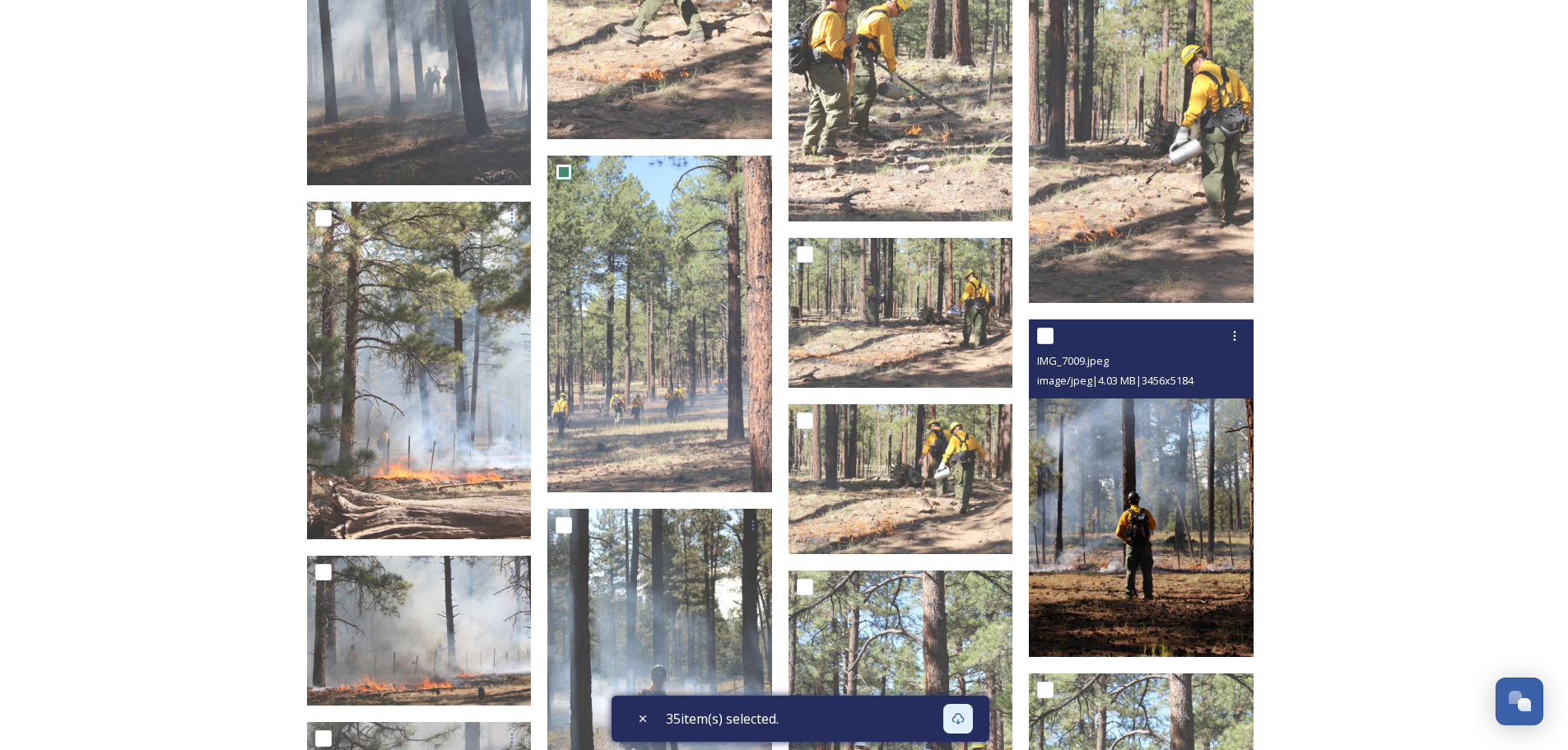
click at [1041, 330] on input "checkbox" at bounding box center [1045, 336] width 17 height 17
checkbox input "true"
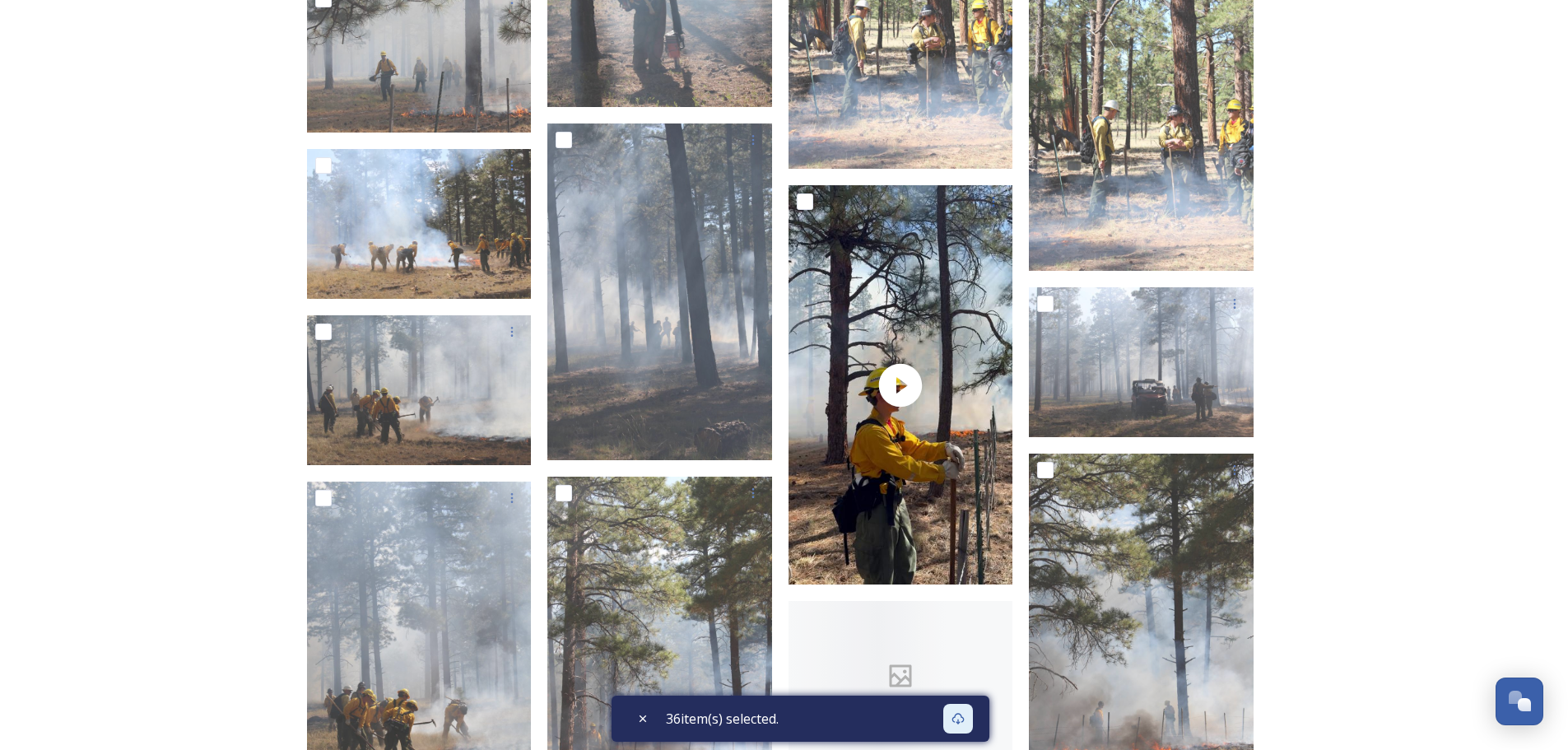
scroll to position [8528, 0]
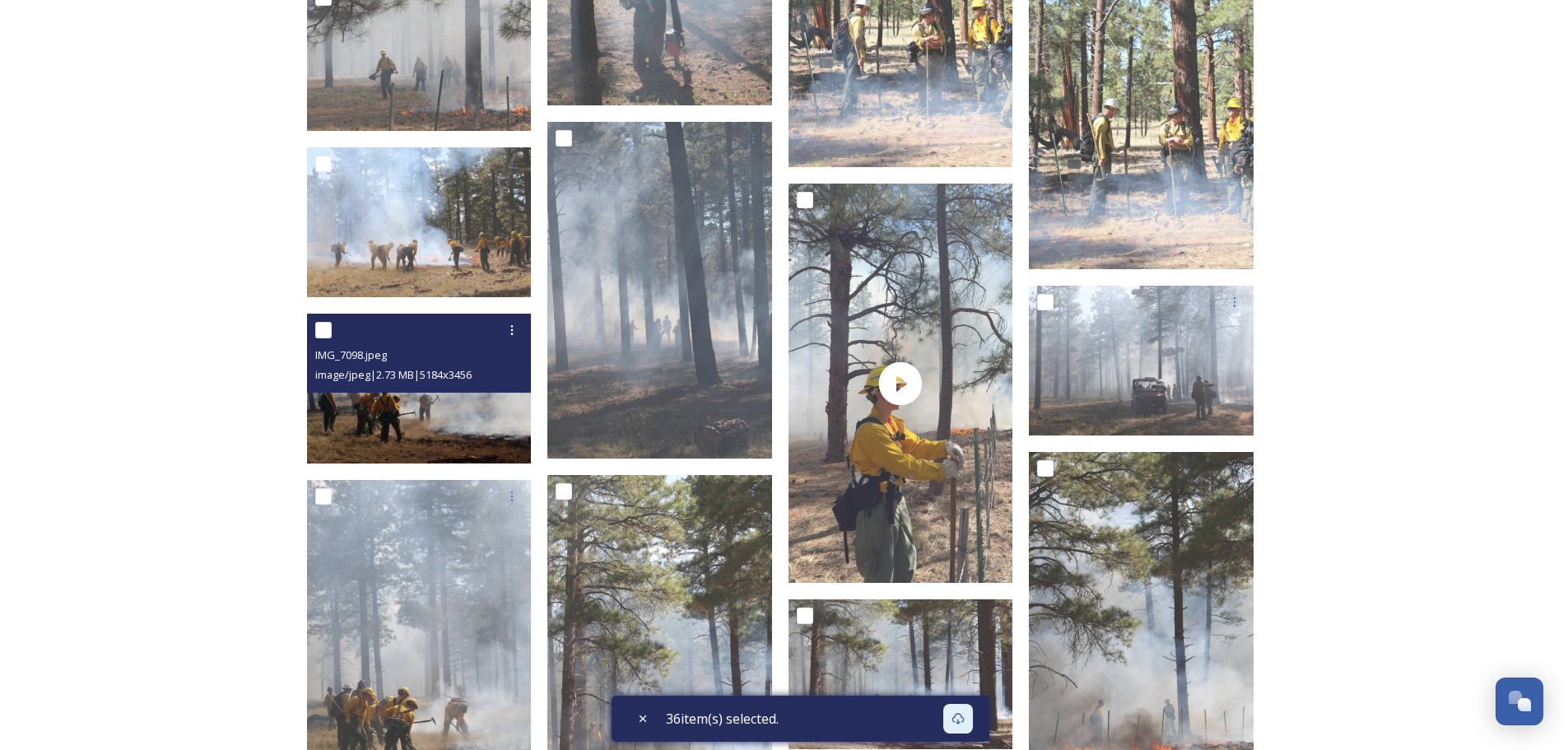
click at [326, 324] on input "checkbox" at bounding box center [323, 330] width 17 height 17
checkbox input "true"
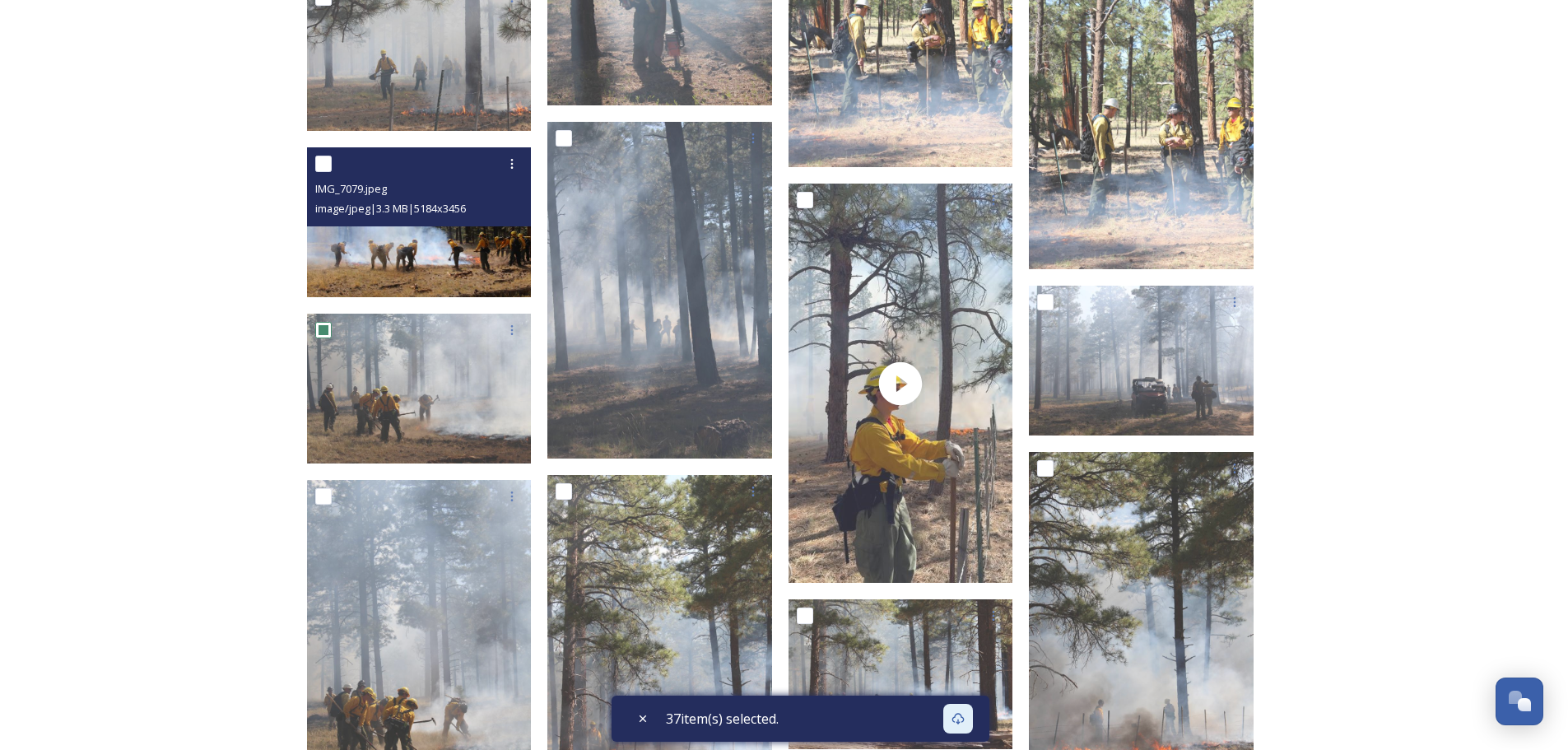
click at [324, 155] on input "checkbox" at bounding box center [323, 164] width 17 height 17
checkbox input "true"
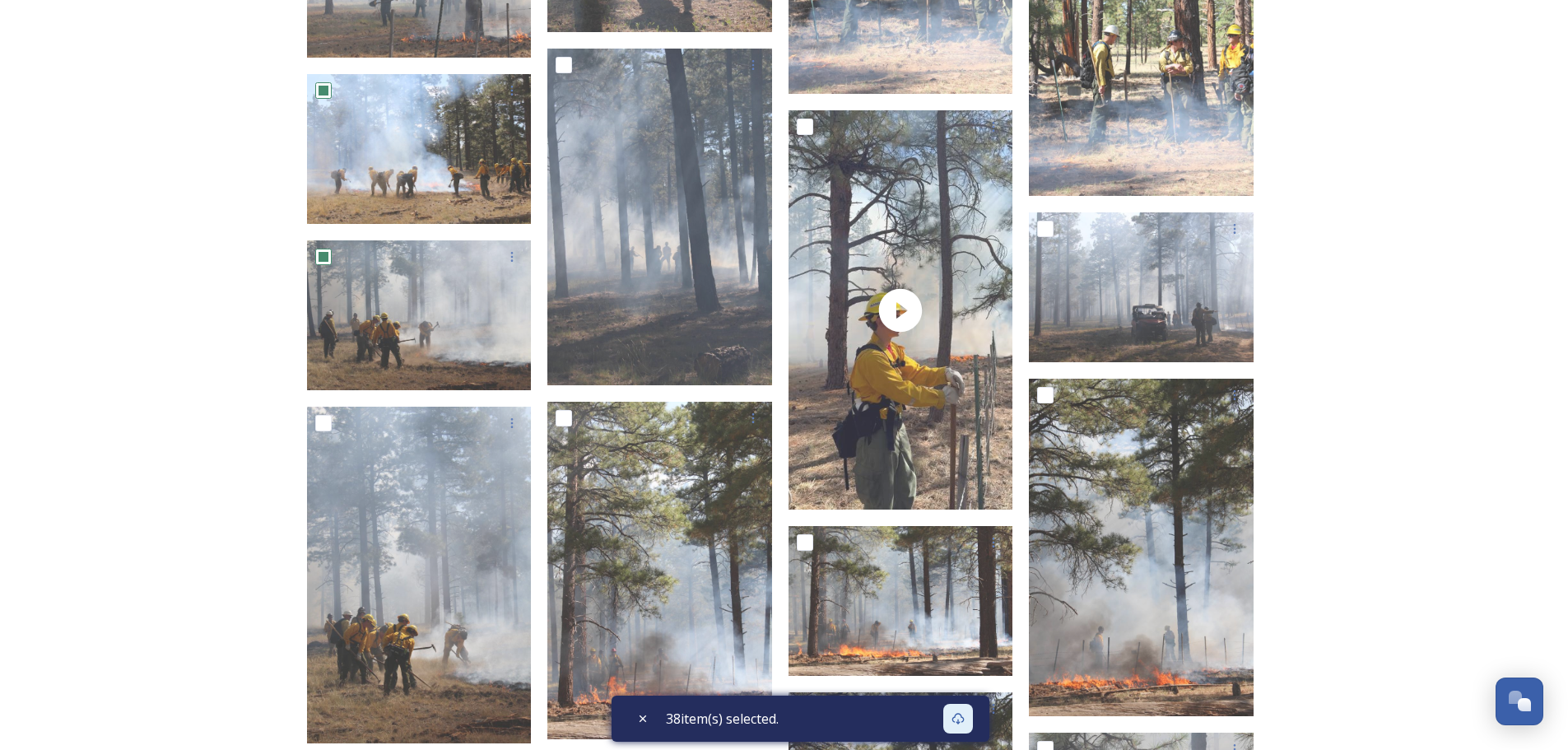
scroll to position [8775, 0]
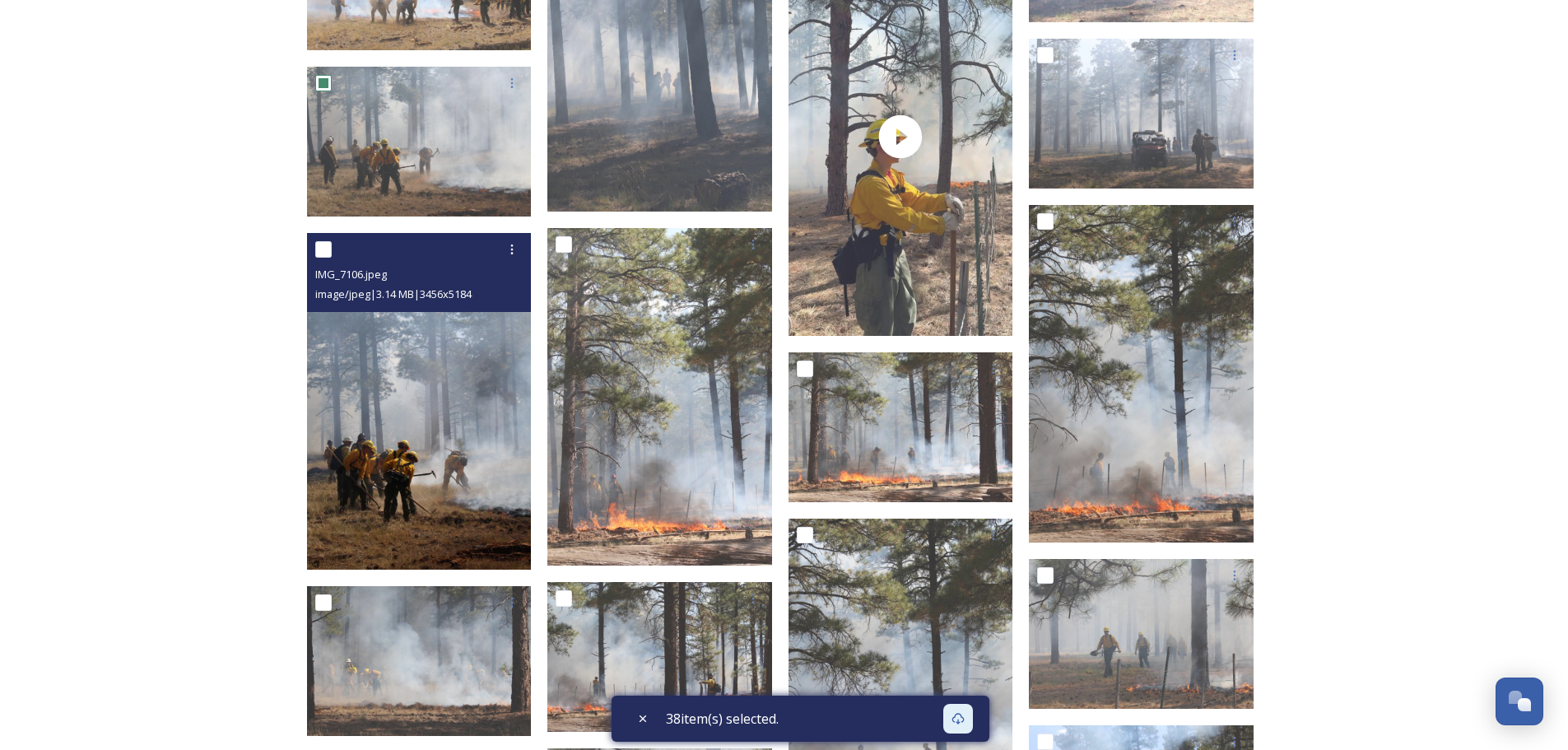
click at [317, 249] on input "checkbox" at bounding box center [323, 249] width 17 height 17
checkbox input "true"
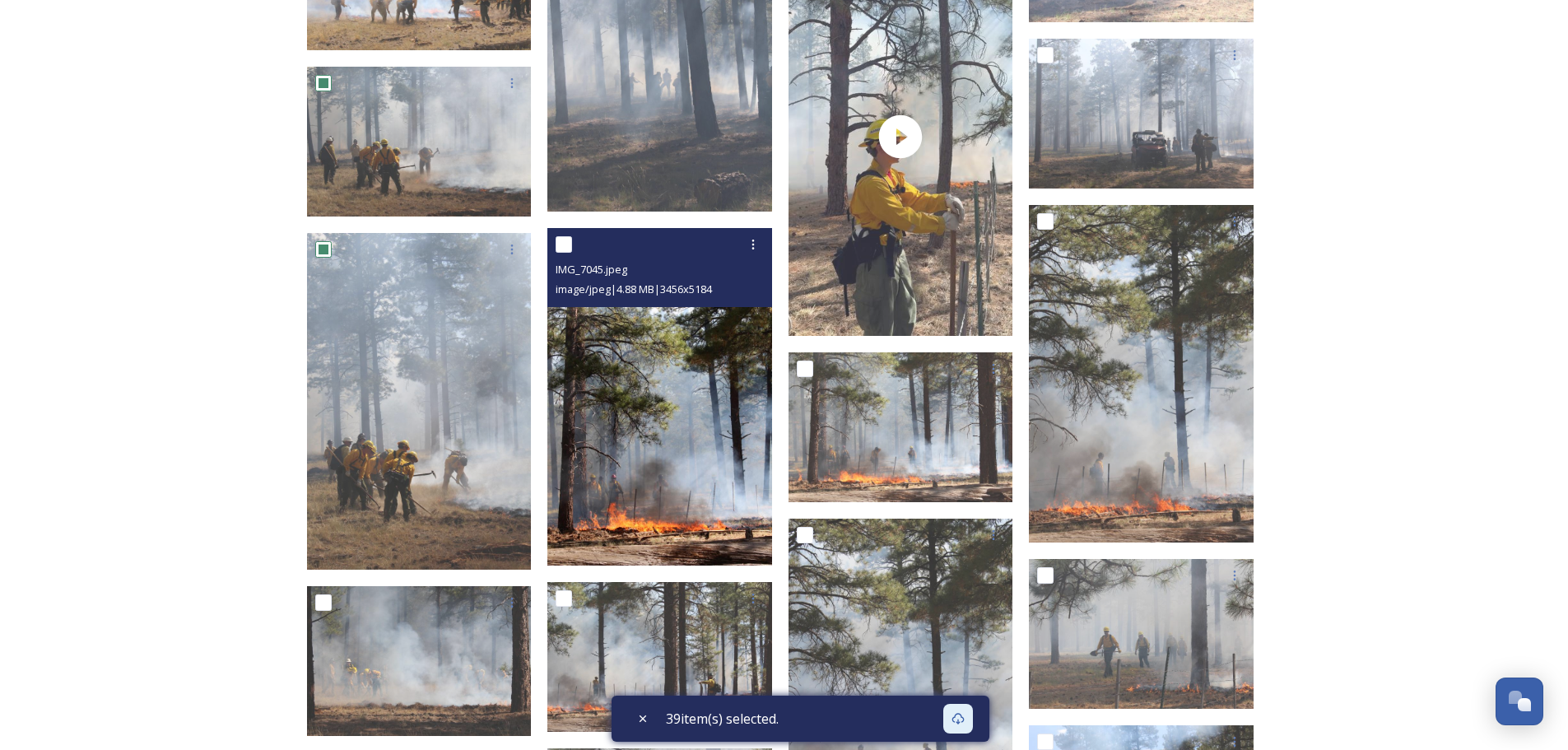
click at [566, 247] on input "checkbox" at bounding box center [564, 244] width 17 height 17
checkbox input "true"
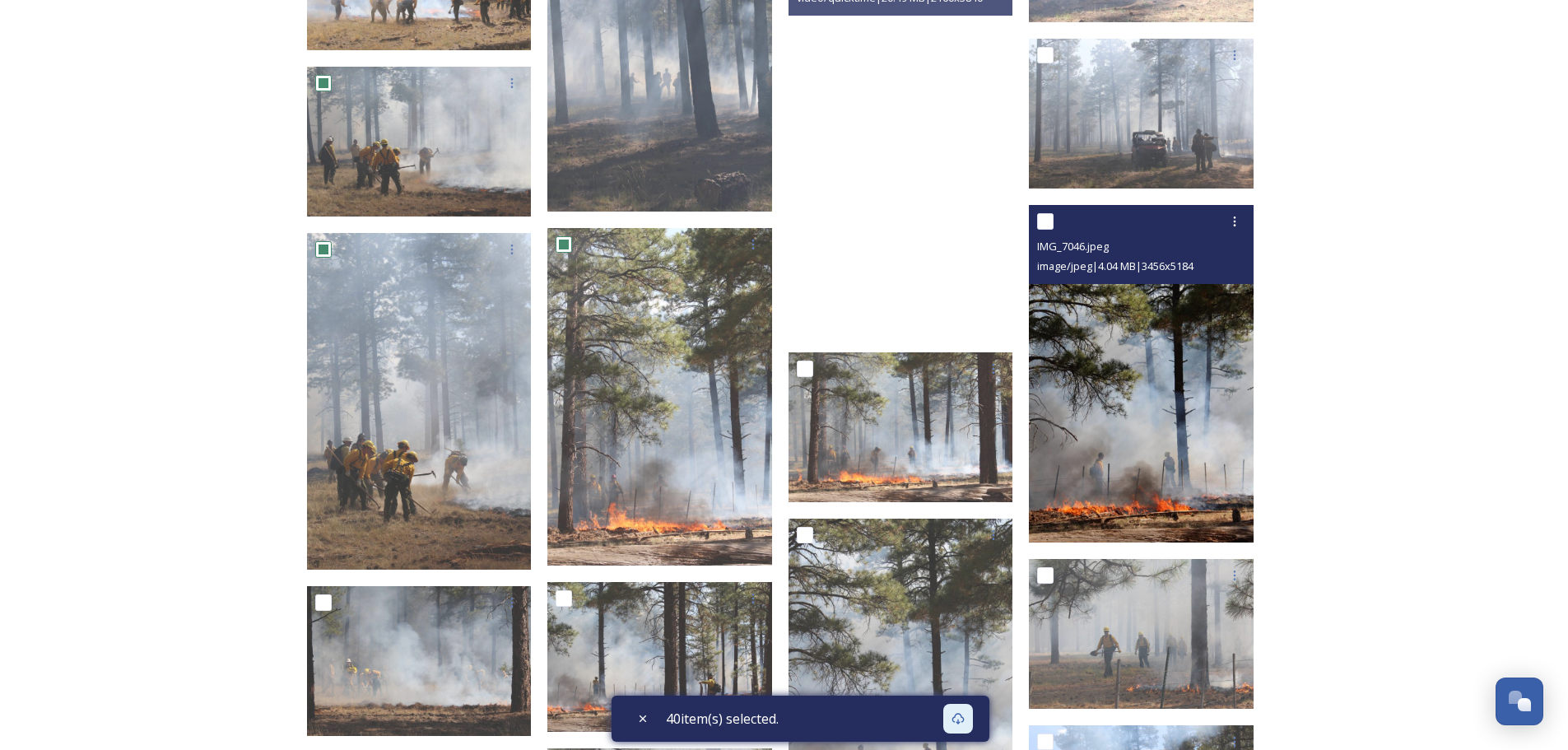
click at [1048, 220] on input "checkbox" at bounding box center [1045, 221] width 17 height 17
checkbox input "true"
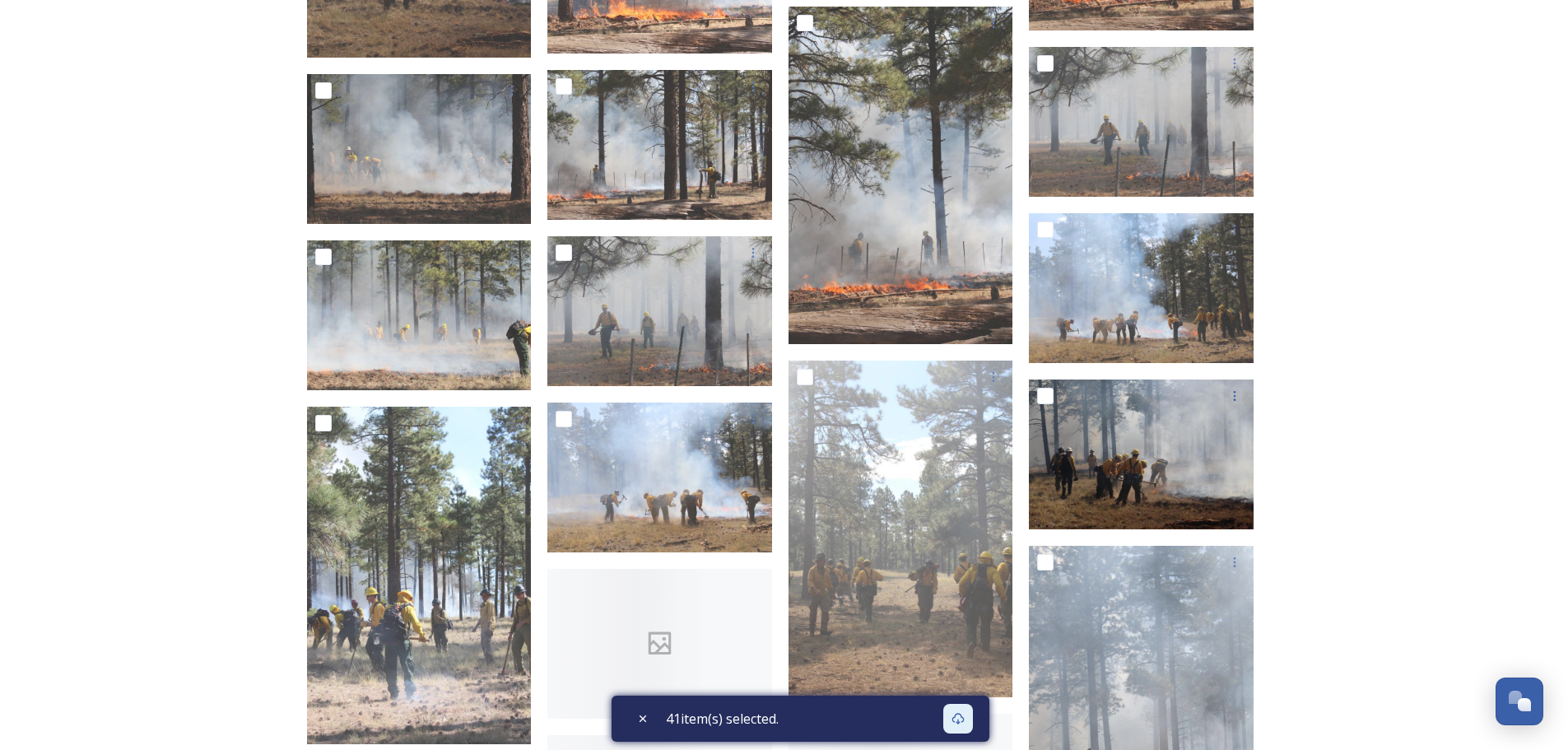
scroll to position [9351, 0]
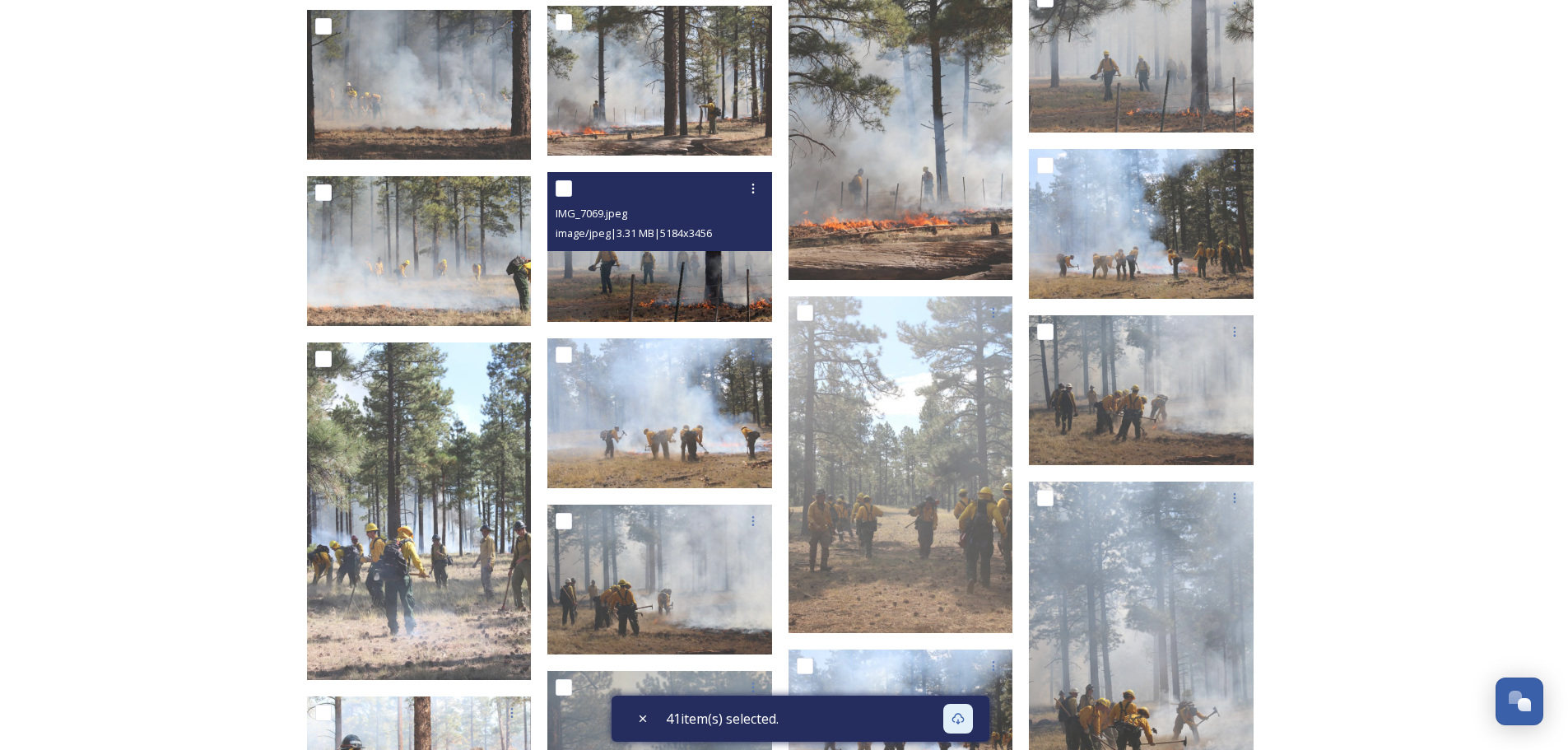
click at [562, 189] on input "checkbox" at bounding box center [564, 189] width 17 height 17
checkbox input "true"
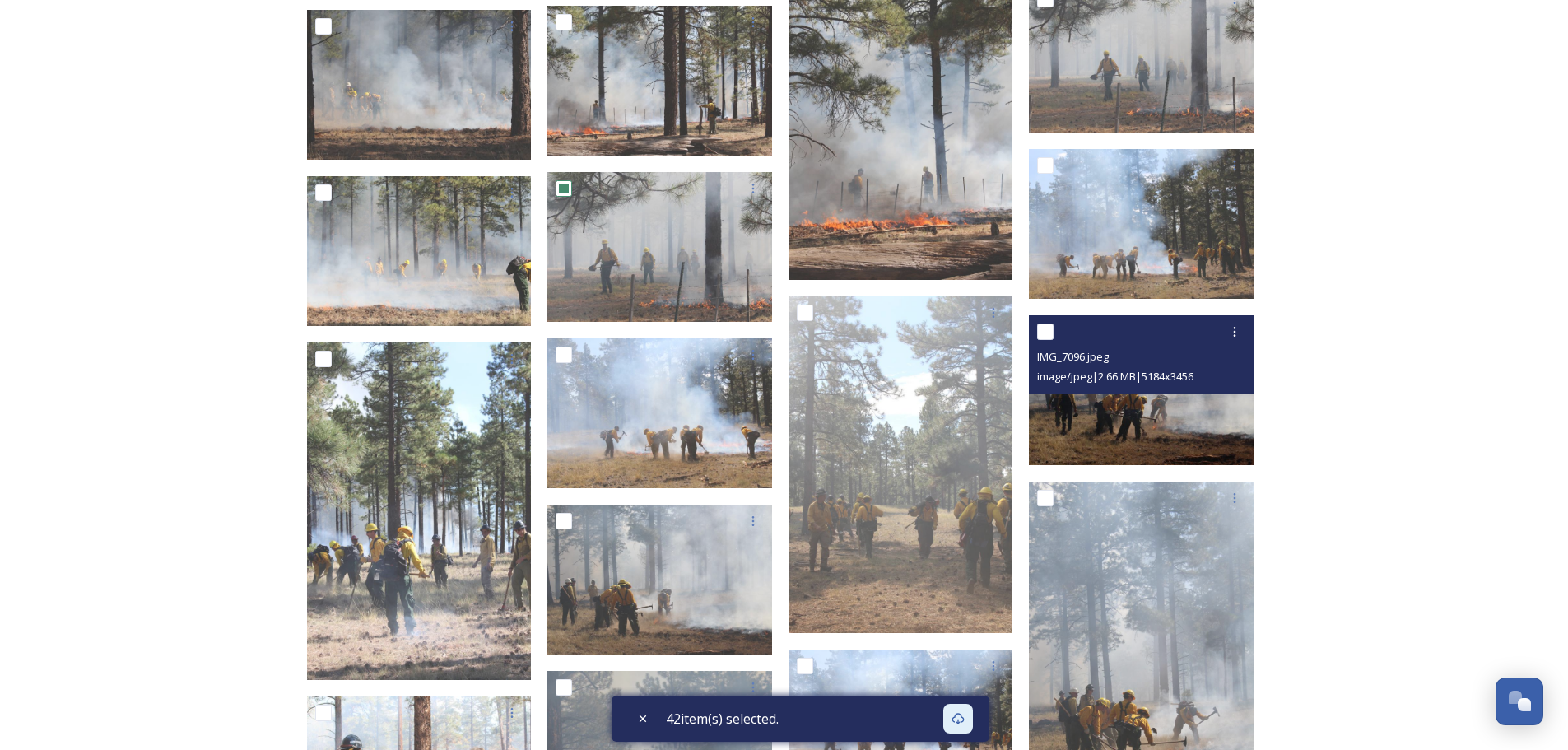
click at [1049, 332] on input "checkbox" at bounding box center [1045, 332] width 17 height 17
checkbox input "true"
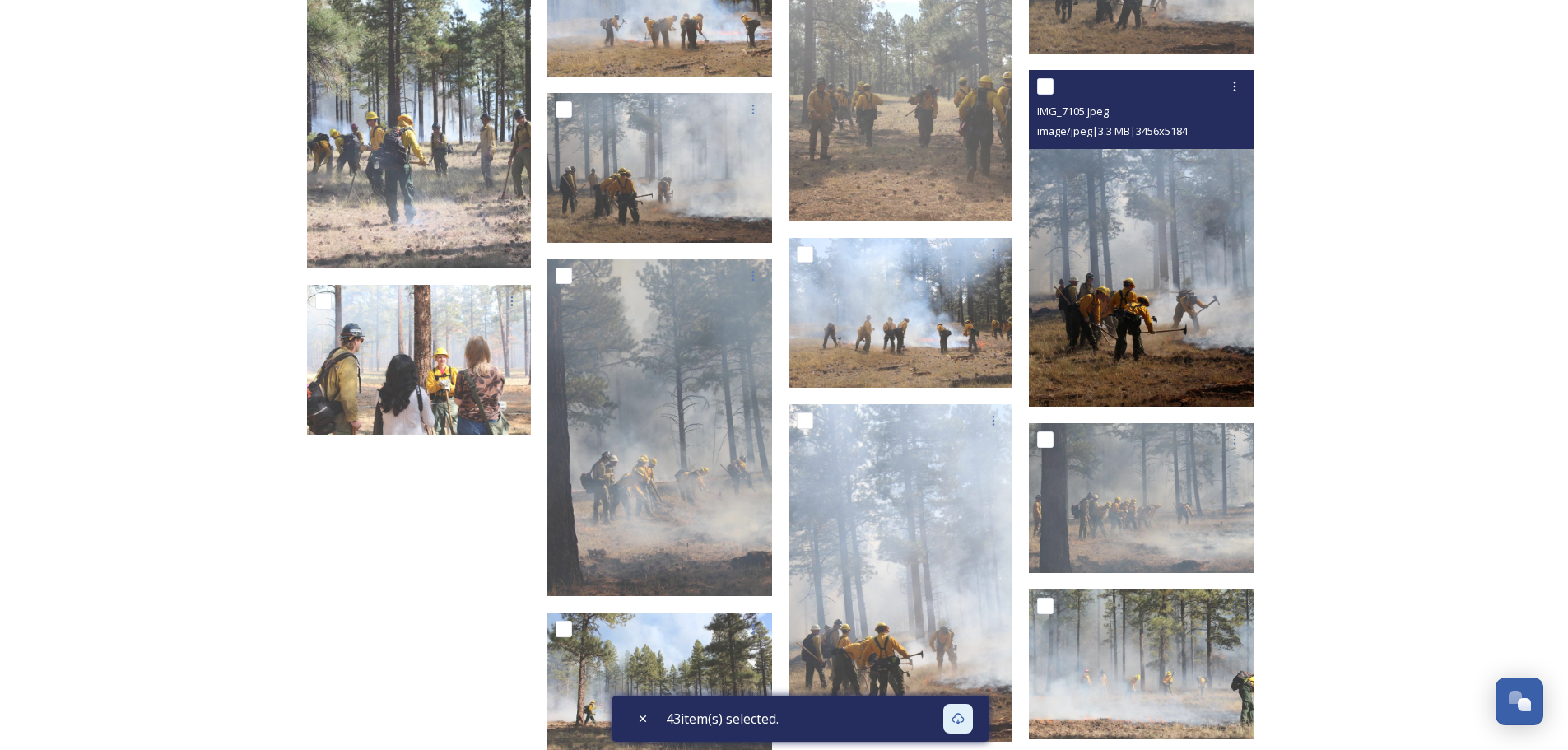
scroll to position [9680, 0]
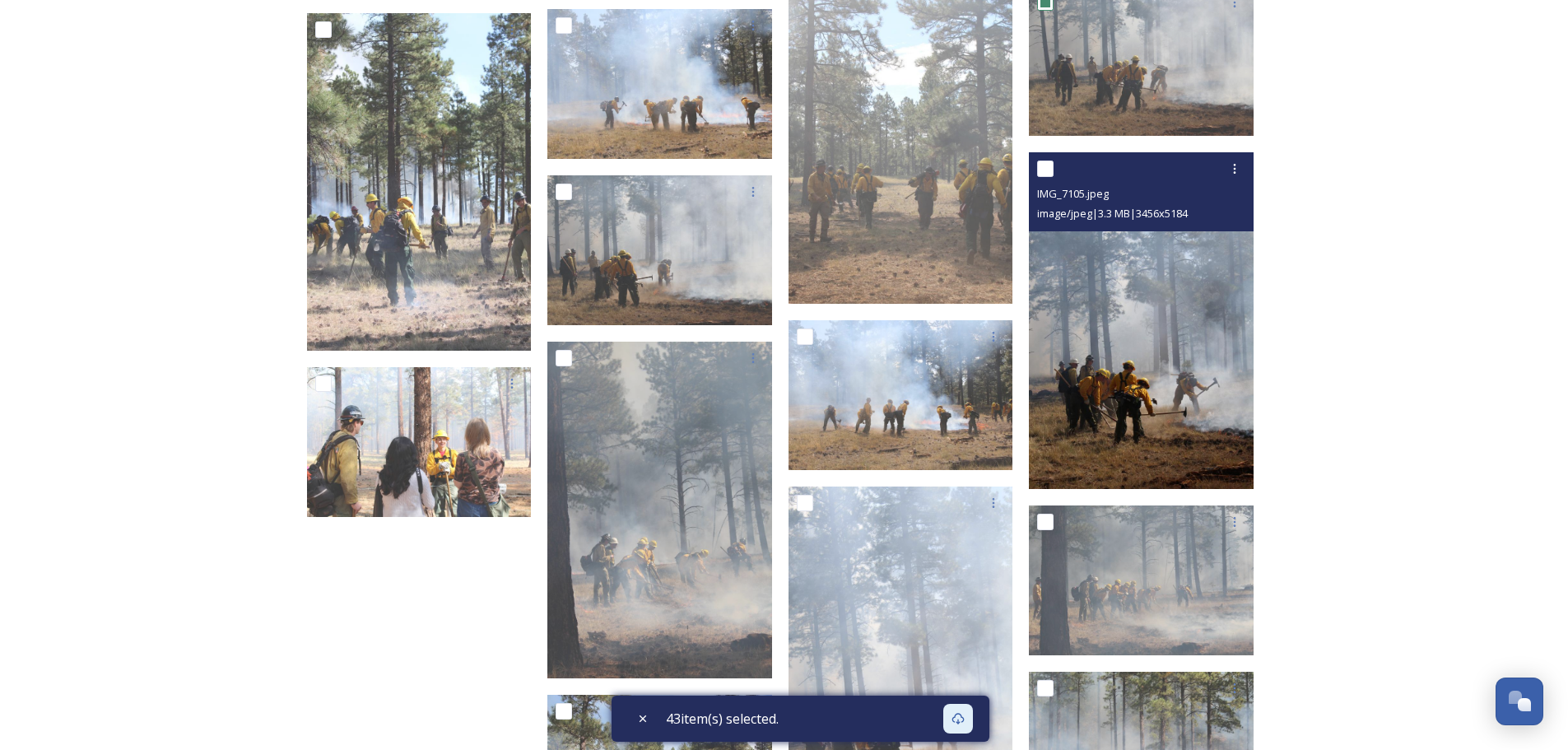
click at [1046, 170] on input "checkbox" at bounding box center [1045, 169] width 17 height 17
checkbox input "true"
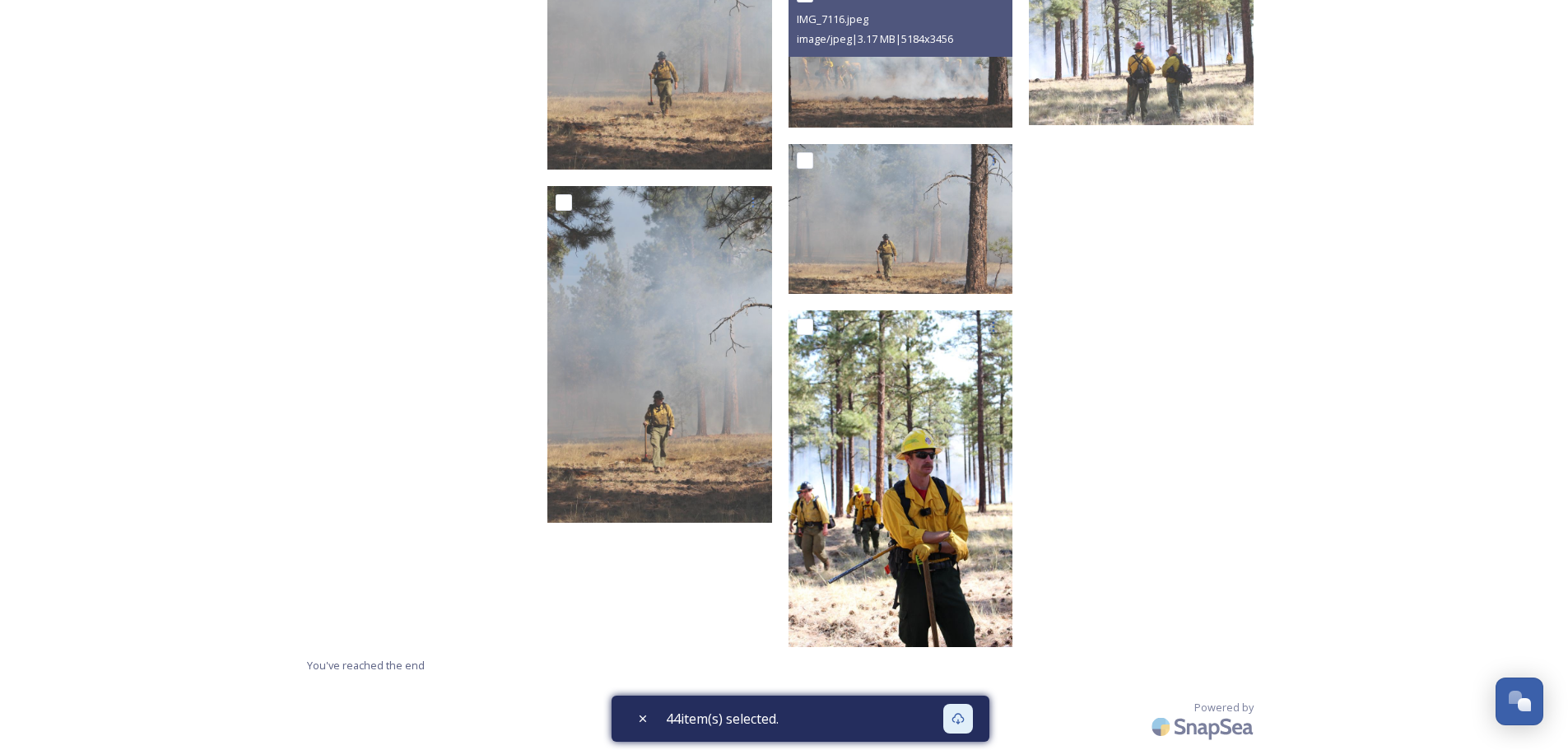
scroll to position [10720, 0]
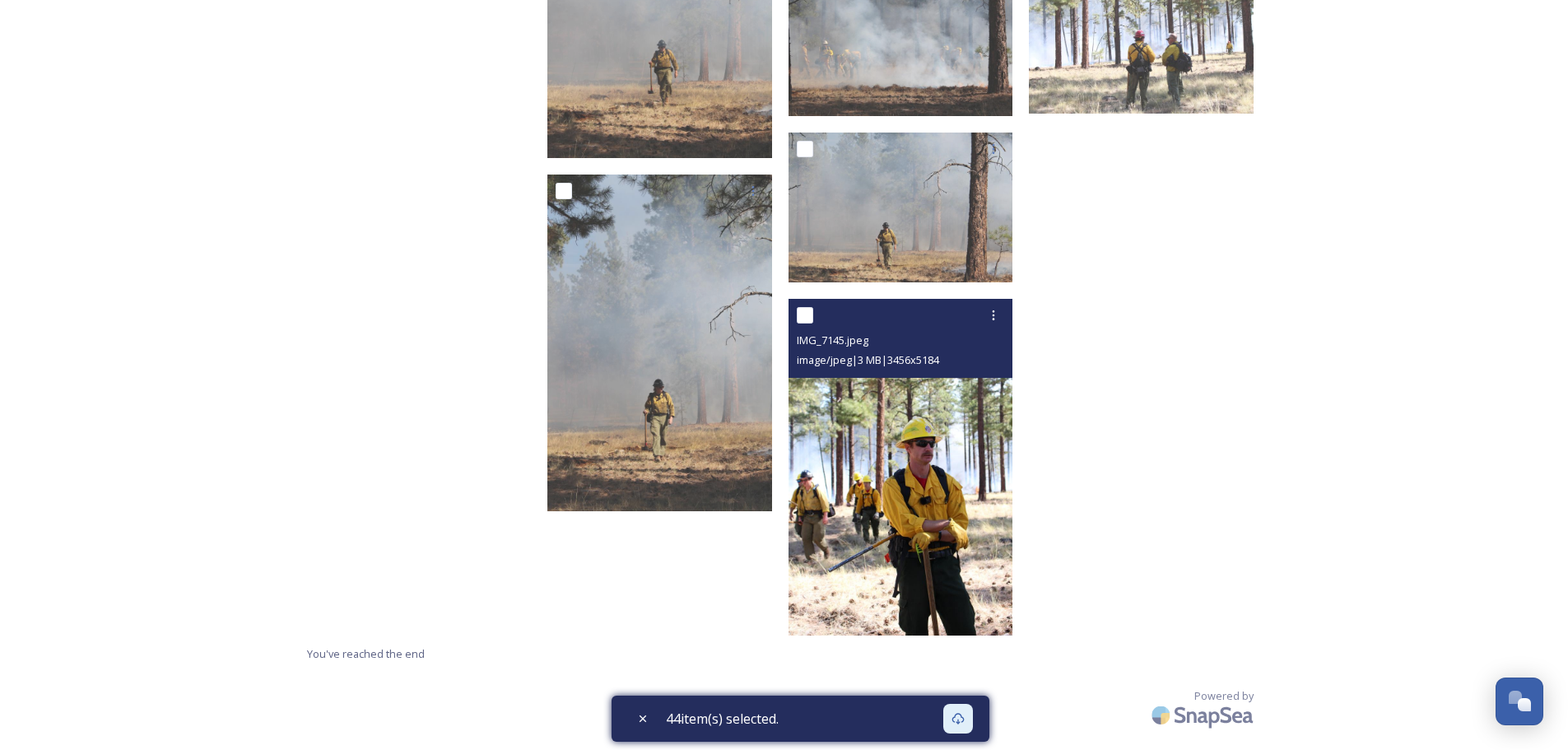
click at [803, 315] on input "checkbox" at bounding box center [805, 315] width 17 height 17
checkbox input "true"
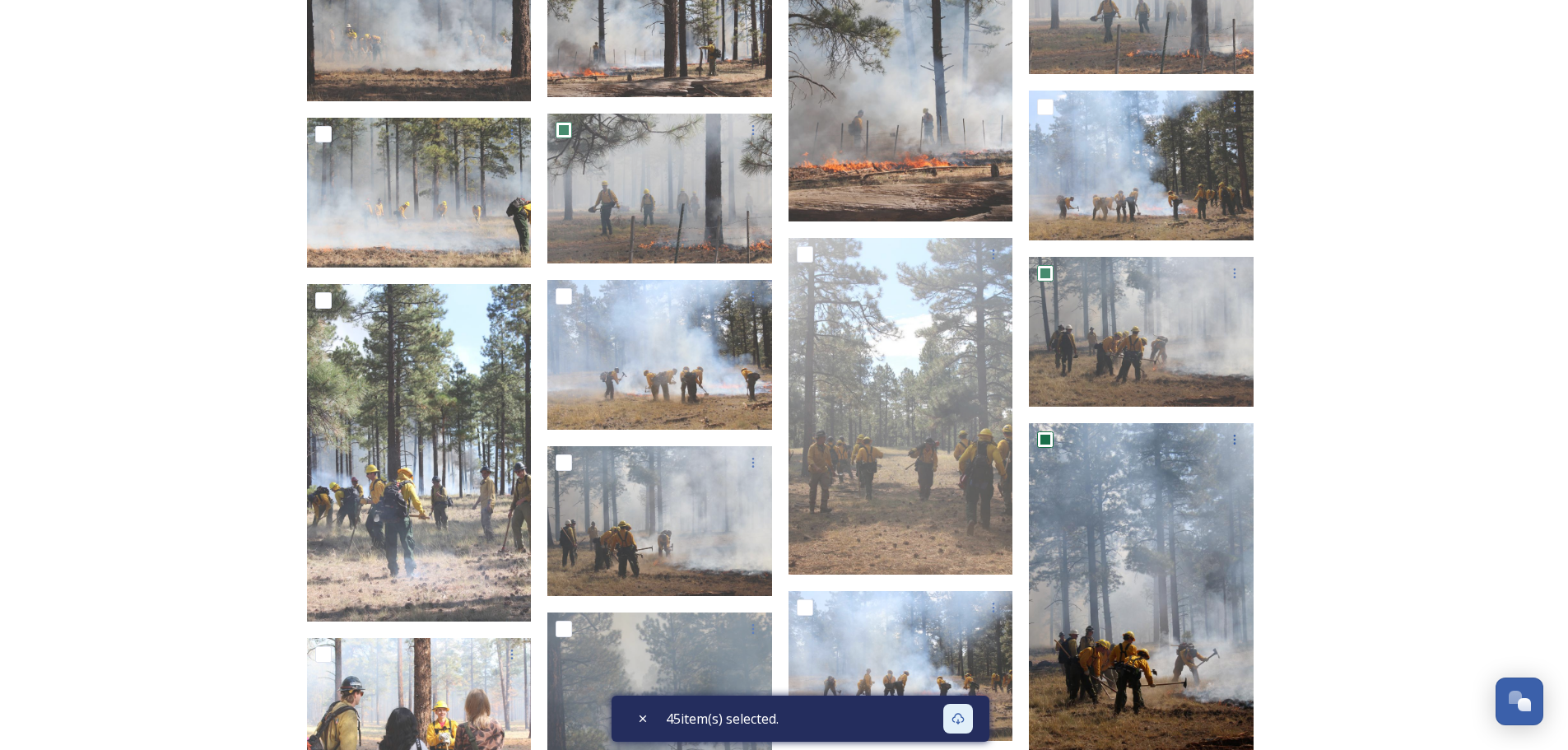
scroll to position [9403, 0]
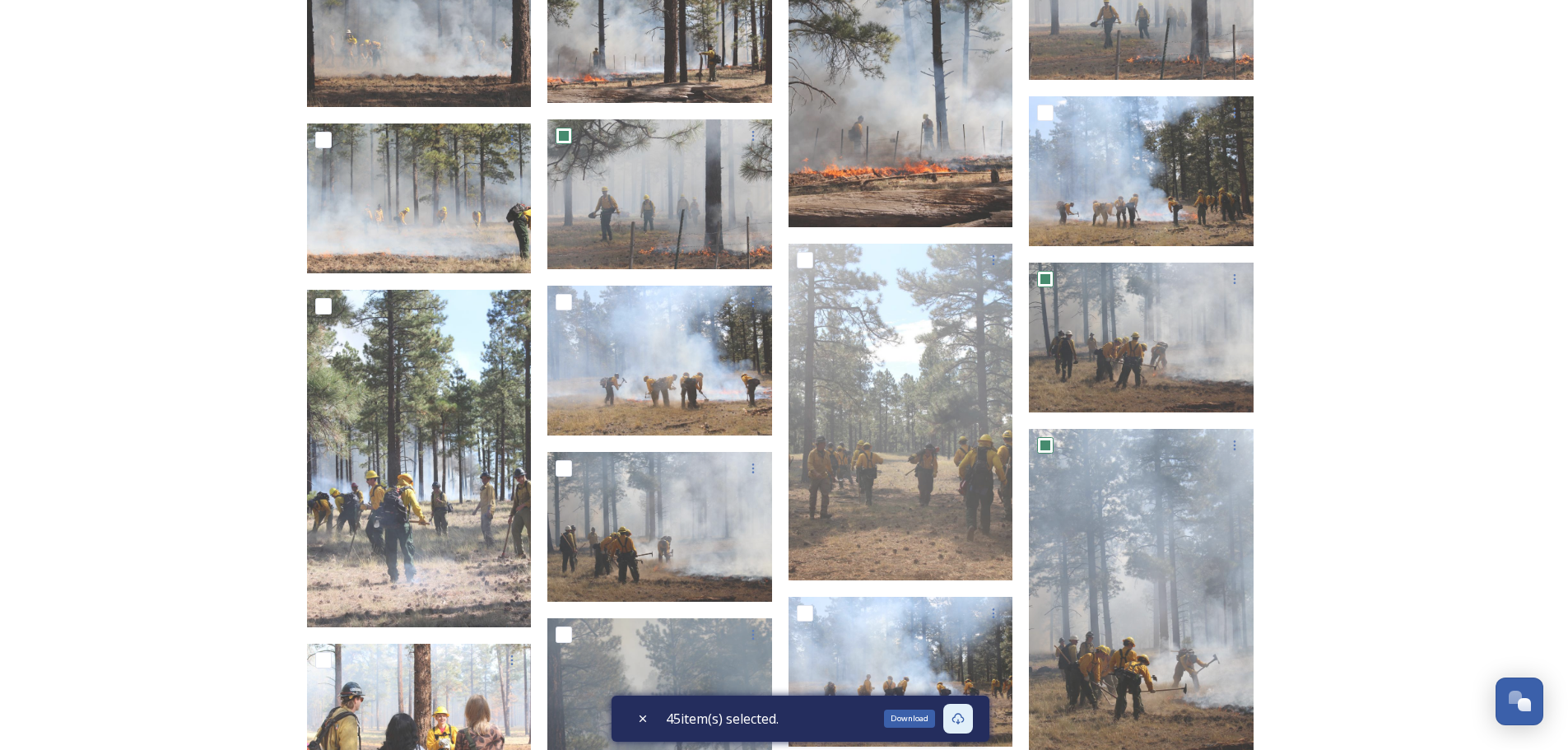
click at [969, 713] on div "Download" at bounding box center [959, 718] width 30 height 30
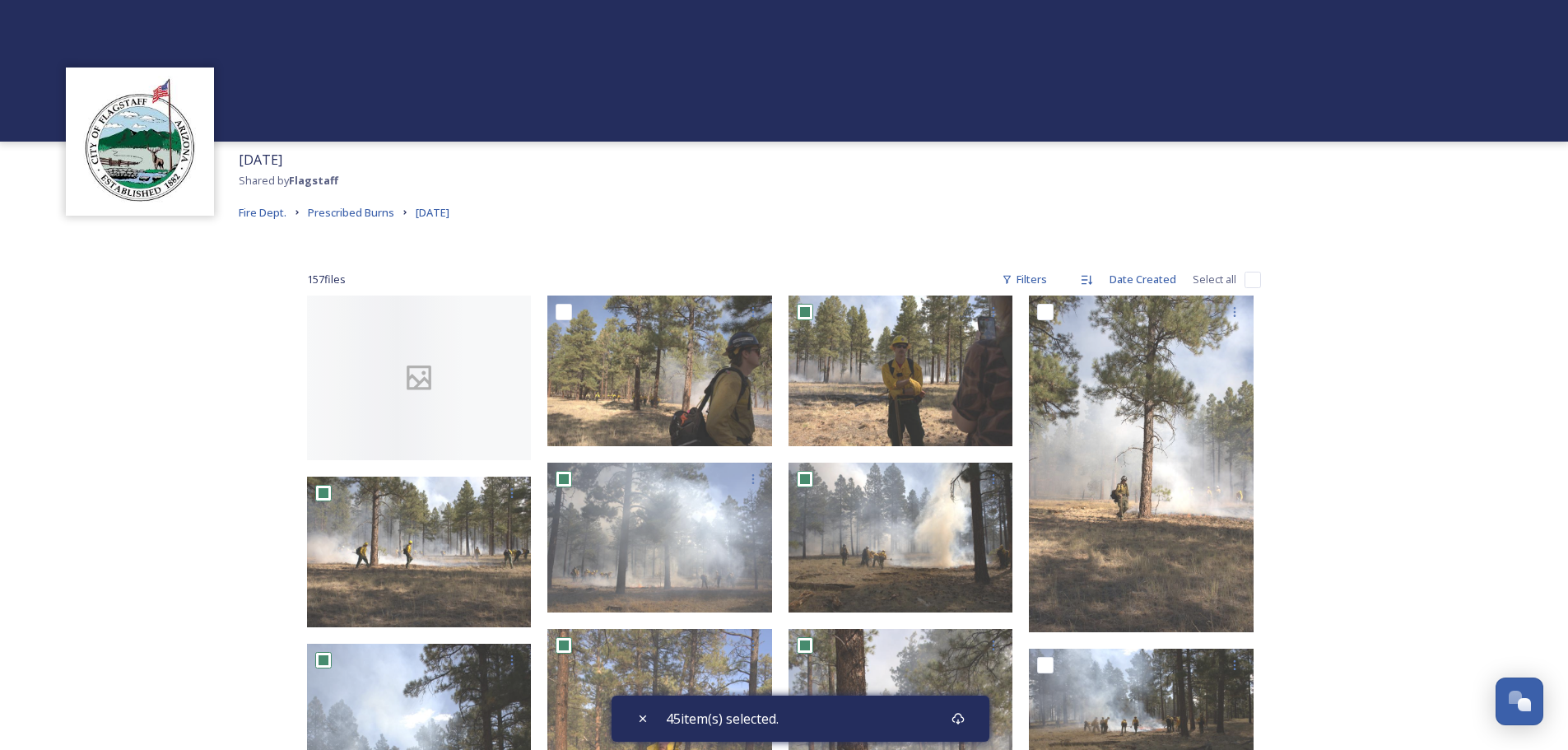
scroll to position [0, 0]
